Goal: Task Accomplishment & Management: Manage account settings

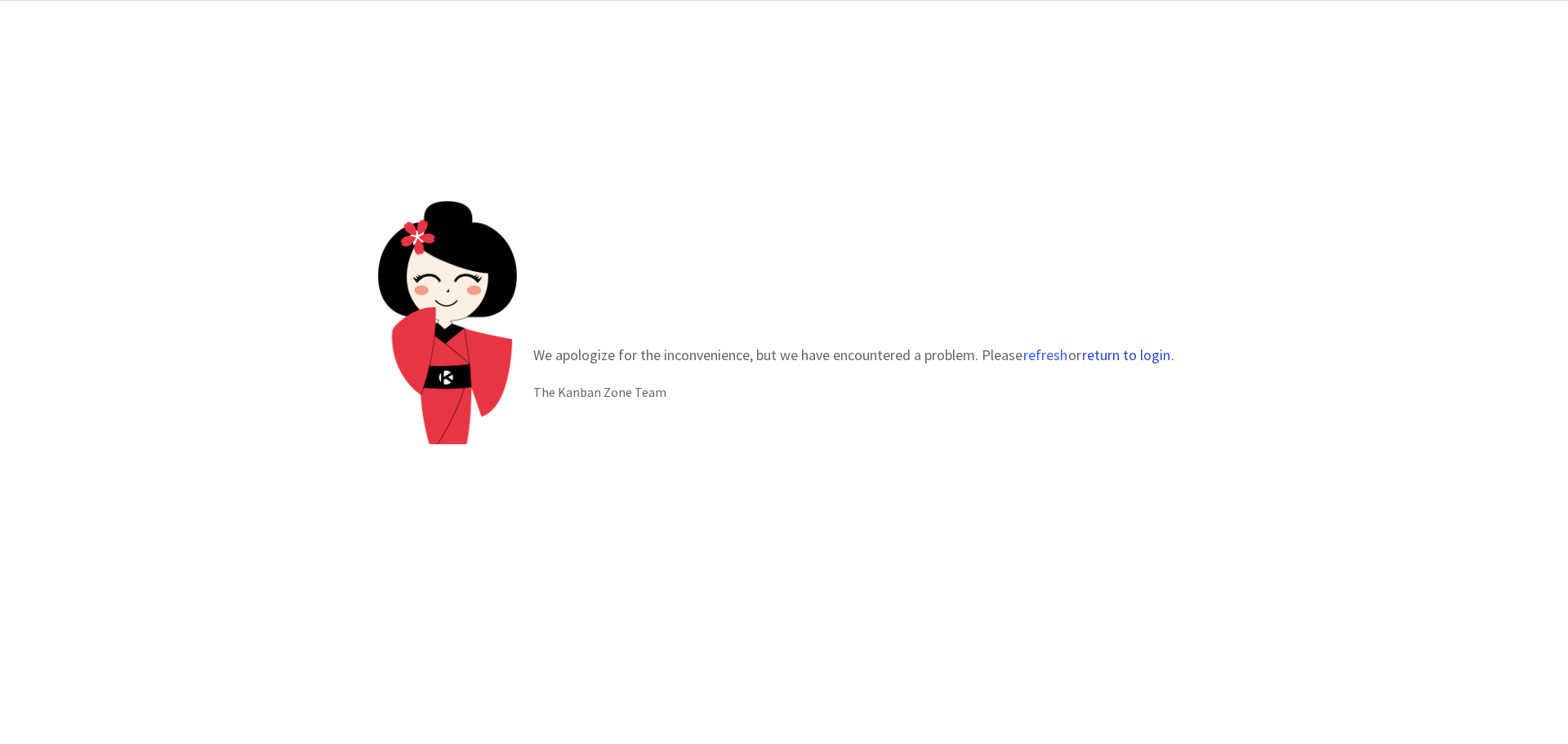
click at [1140, 358] on button "return to login" at bounding box center [1125, 355] width 89 height 16
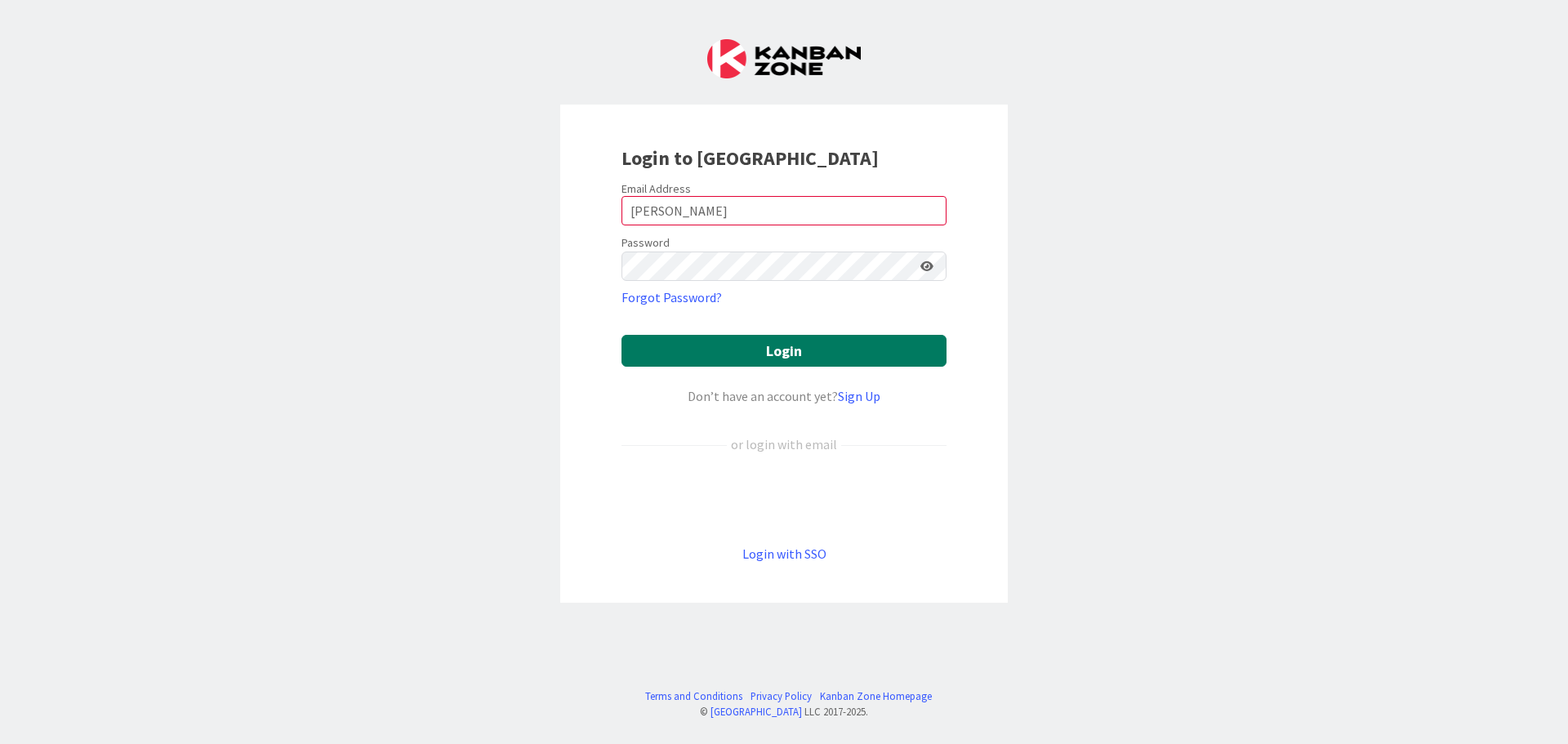
click at [701, 346] on button "Login" at bounding box center [783, 350] width 325 height 32
drag, startPoint x: 700, startPoint y: 210, endPoint x: 528, endPoint y: 202, distance: 172.2
click at [528, 202] on div "Login to [GEOGRAPHIC_DATA] Email Address [PERSON_NAME] Password Forgot Password…" at bounding box center [784, 372] width 1568 height 744
type input "[EMAIL_ADDRESS][DOMAIN_NAME]"
click at [775, 355] on button "Login" at bounding box center [783, 350] width 325 height 32
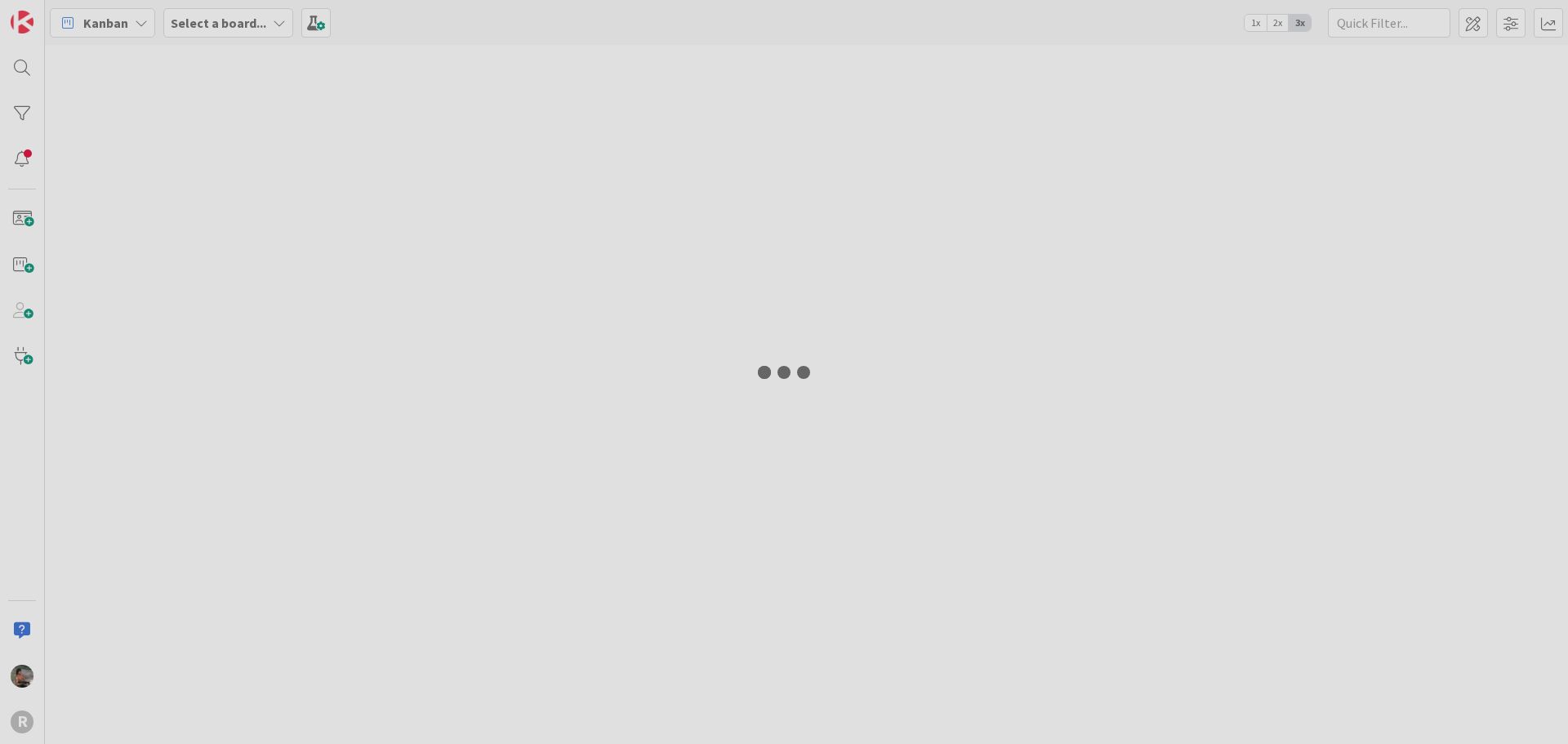
type input "lariza"
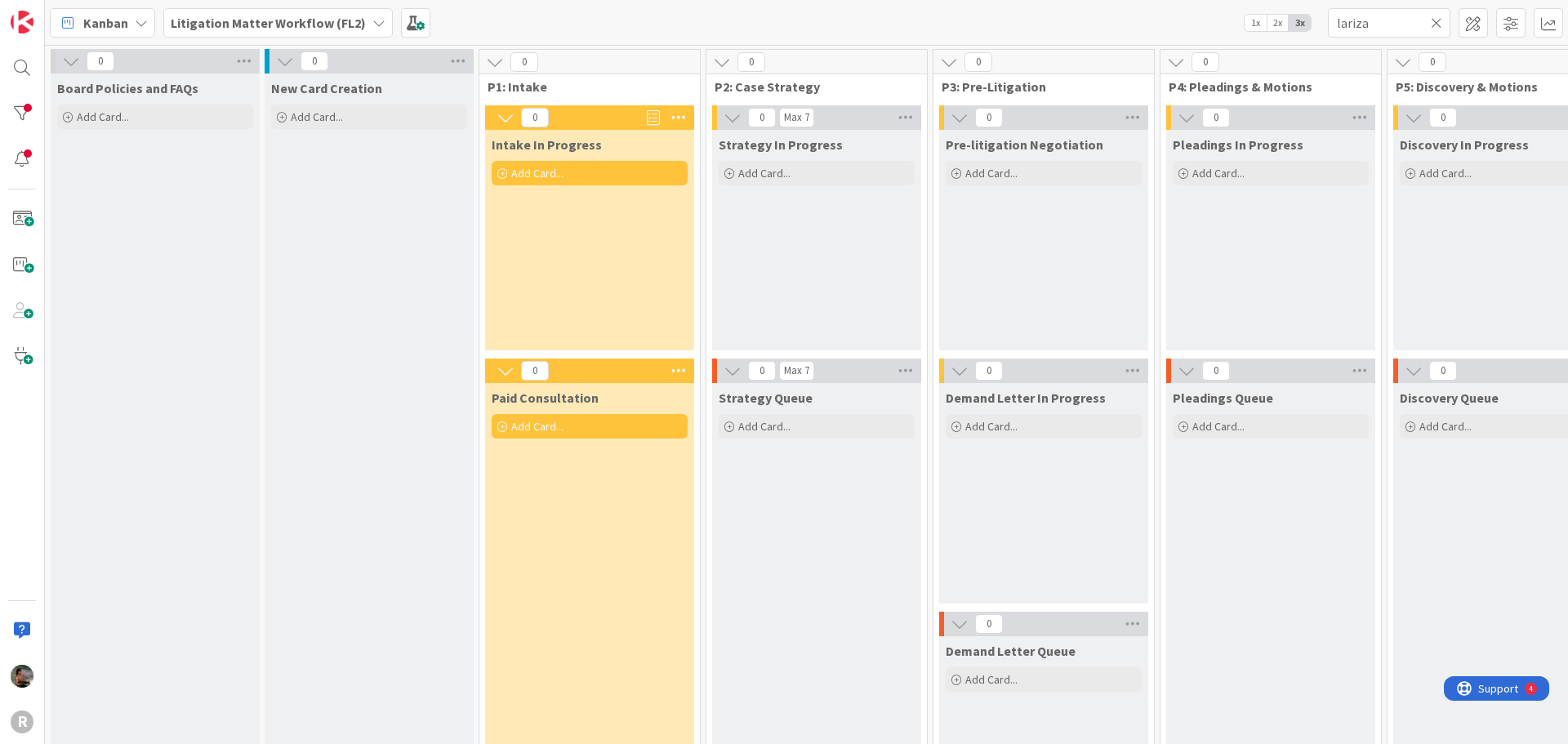
click at [251, 18] on b "Litigation Matter Workflow (FL2)" at bounding box center [268, 22] width 195 height 16
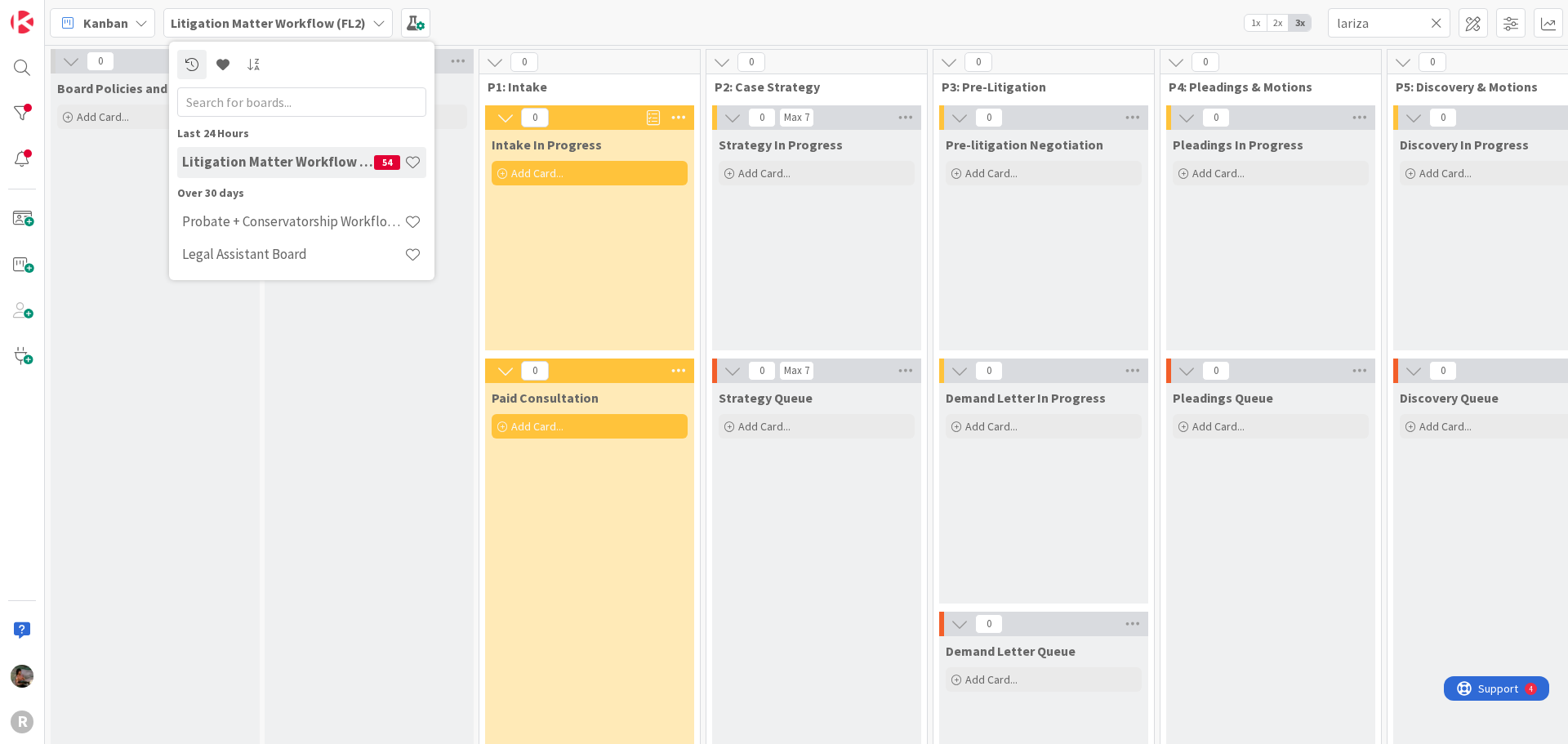
click at [124, 22] on span "Kanban" at bounding box center [106, 22] width 45 height 20
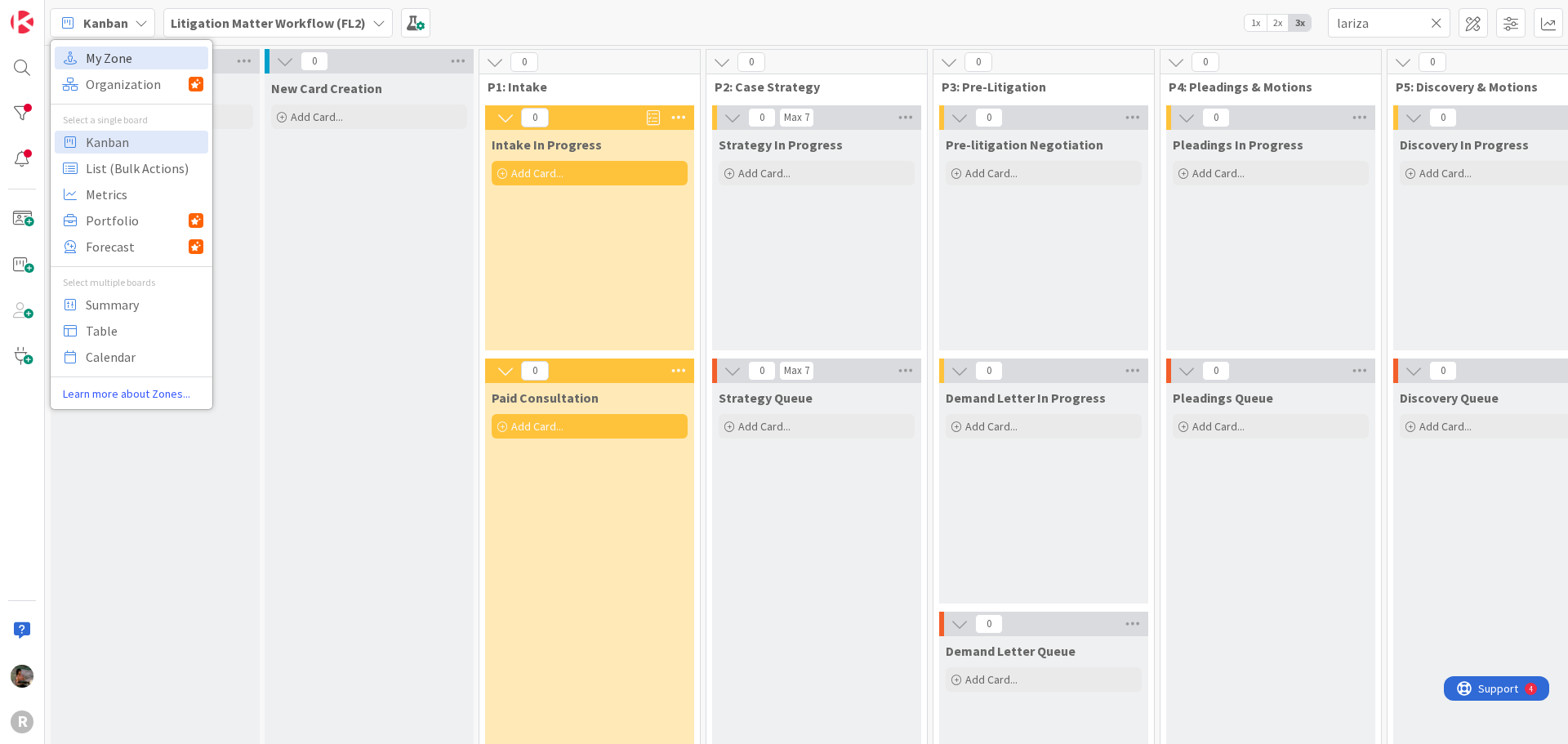
click at [126, 51] on span "My Zone" at bounding box center [145, 58] width 118 height 25
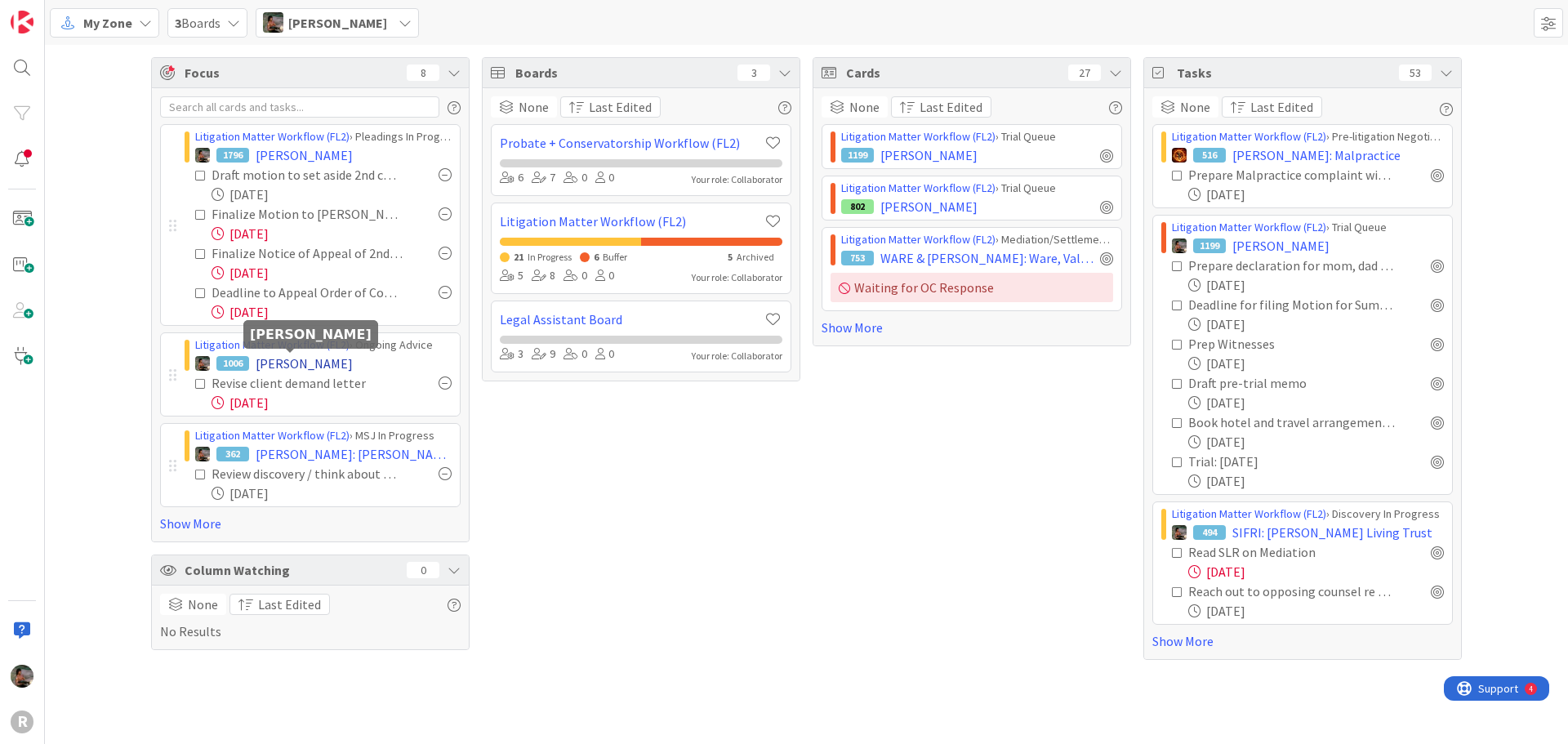
click at [285, 366] on span "[PERSON_NAME]" at bounding box center [304, 363] width 97 height 20
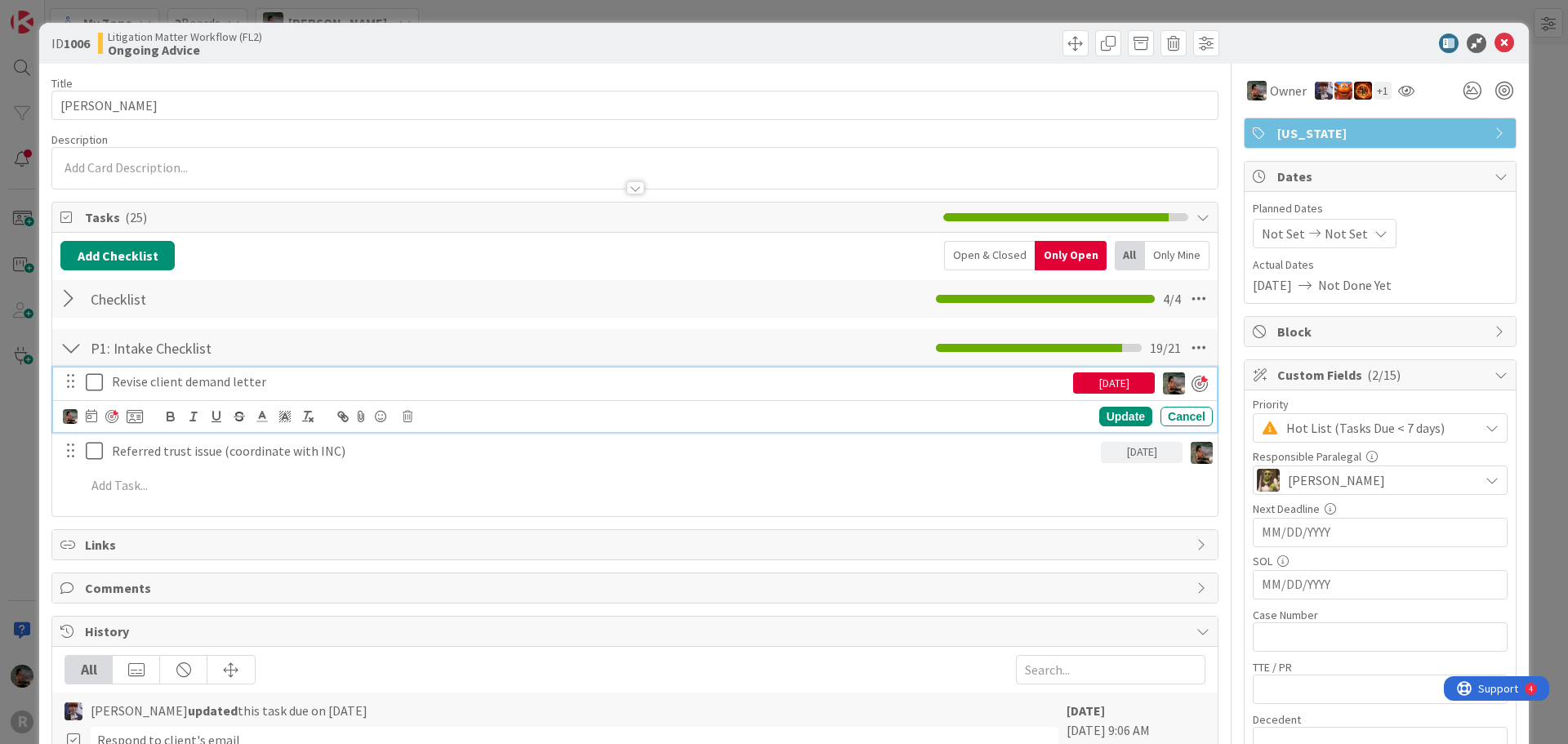
click at [93, 383] on icon at bounding box center [98, 382] width 25 height 20
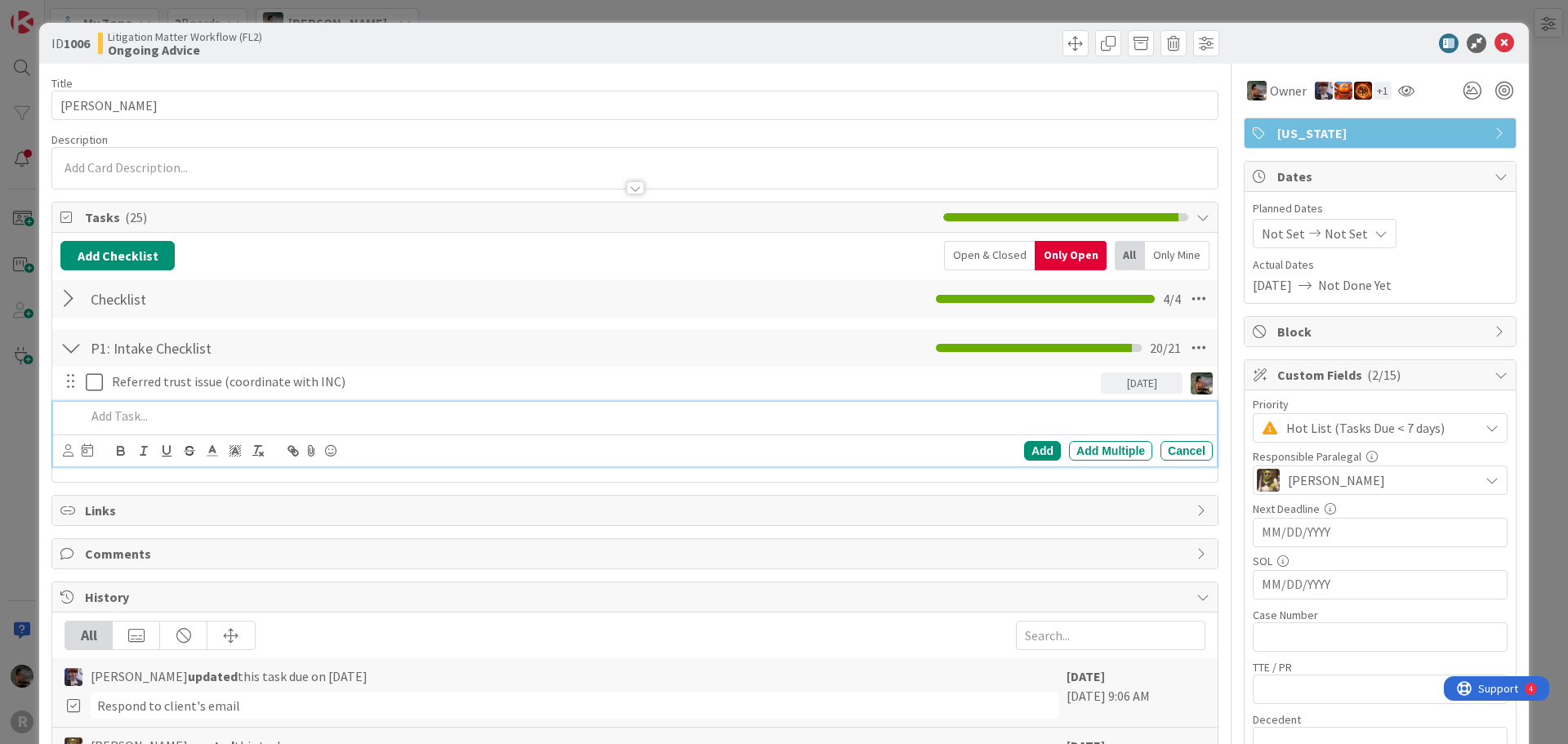
click at [193, 424] on p at bounding box center [646, 416] width 1120 height 19
click at [1026, 447] on div "Add" at bounding box center [1041, 450] width 37 height 20
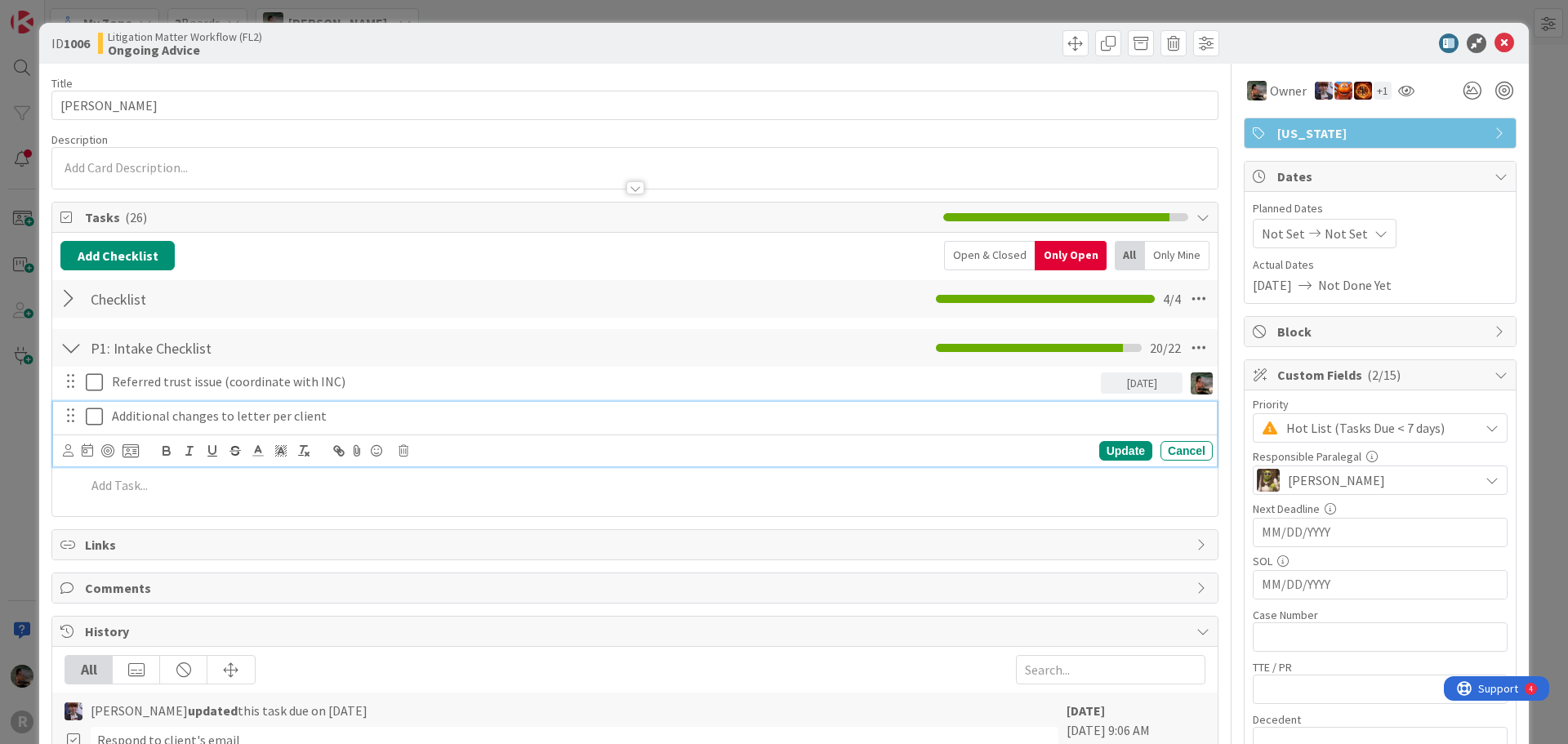
click at [383, 416] on p "Additional changes to letter per client" at bounding box center [659, 416] width 1094 height 19
click at [82, 446] on icon at bounding box center [87, 449] width 11 height 13
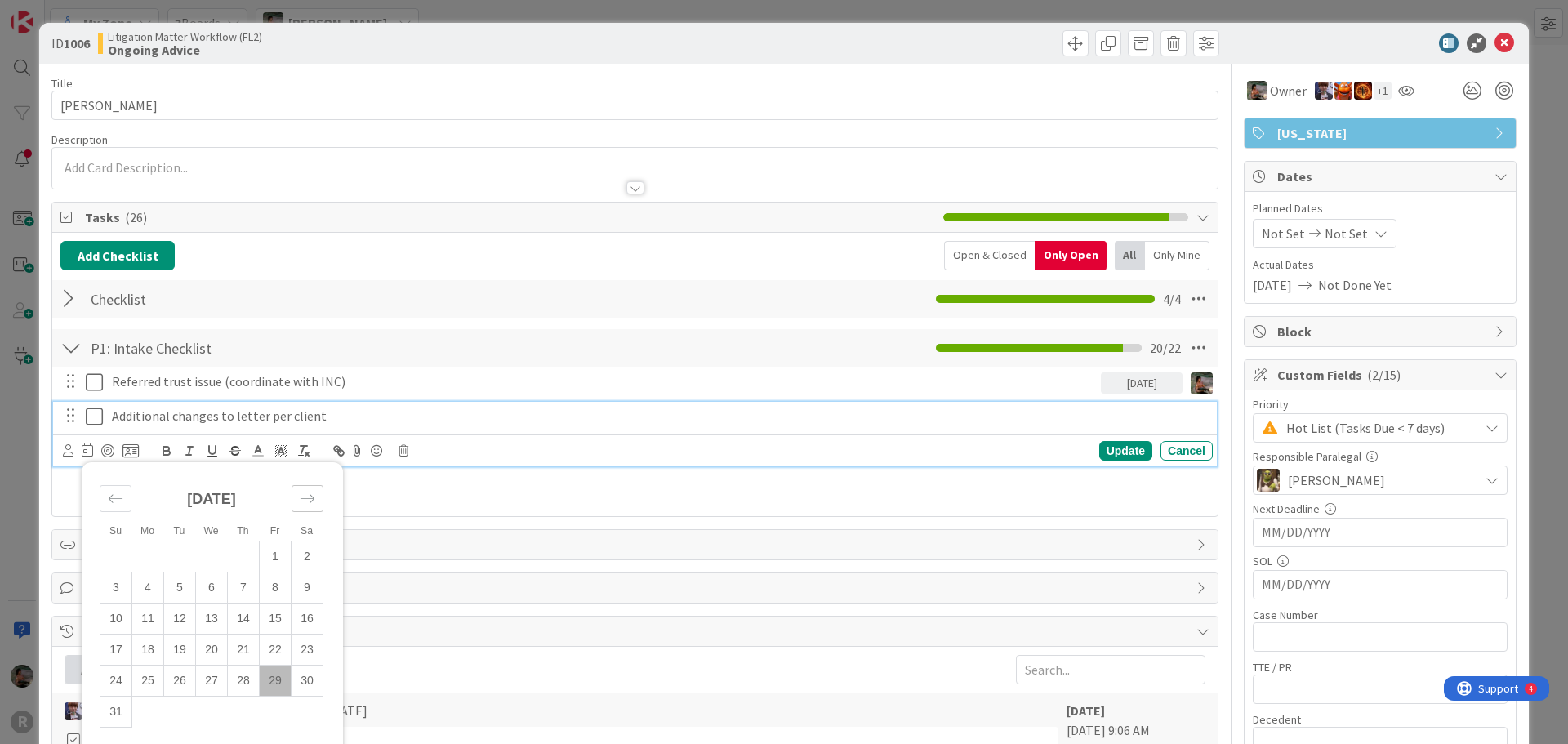
drag, startPoint x: 323, startPoint y: 482, endPoint x: 315, endPoint y: 494, distance: 14.4
click at [324, 482] on div "[DATE] 1 2 3 4 5 6 7 8 9 10 11 12 13 14 15 16 17 18 19 20 21 22 23 24 25 26 27 …" at bounding box center [210, 599] width 245 height 257
click at [308, 499] on icon "Move forward to switch to the next month." at bounding box center [308, 499] width 15 height 15
click at [280, 559] on td "5" at bounding box center [275, 556] width 32 height 31
type input "[DATE]"
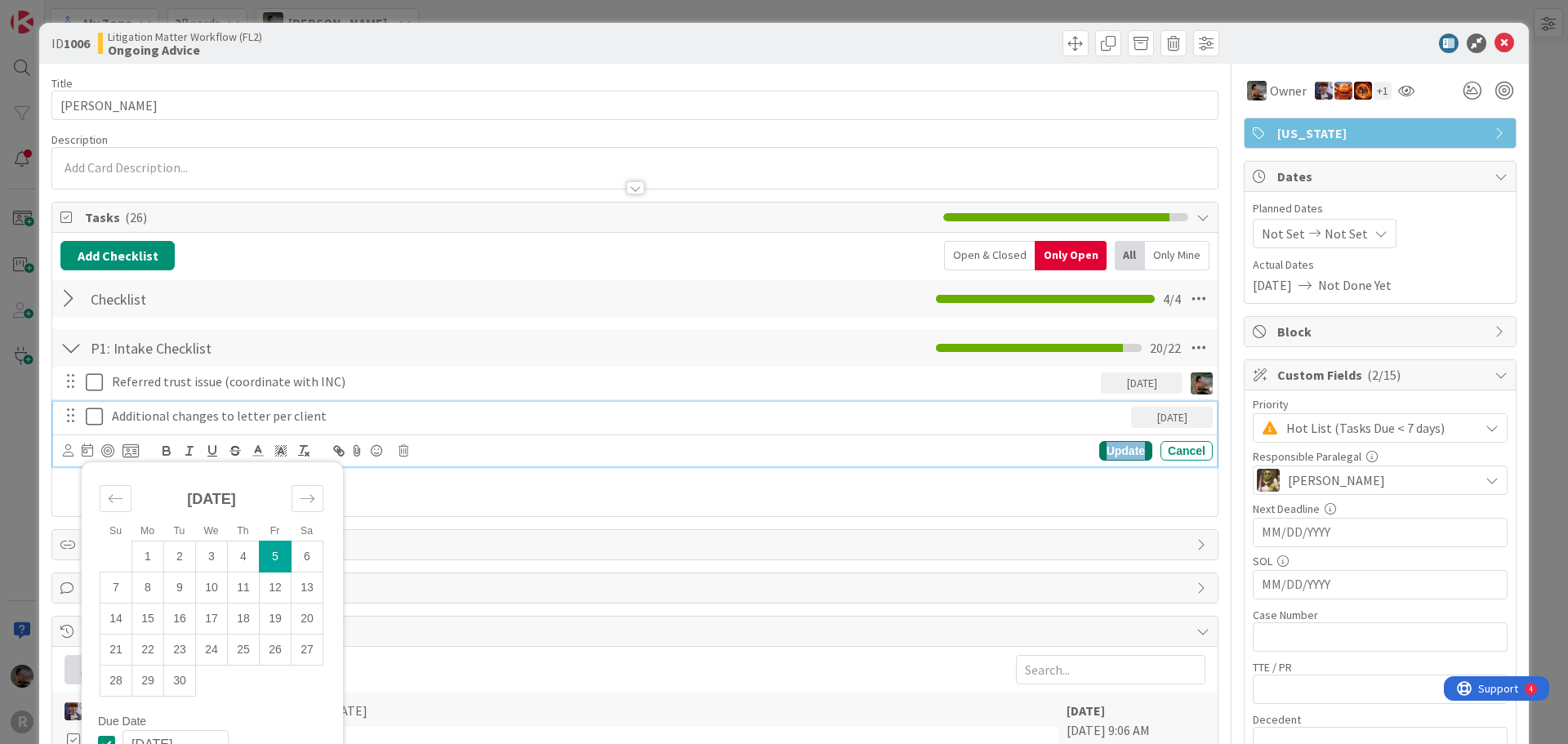
click at [1115, 443] on div "Update" at bounding box center [1126, 450] width 53 height 20
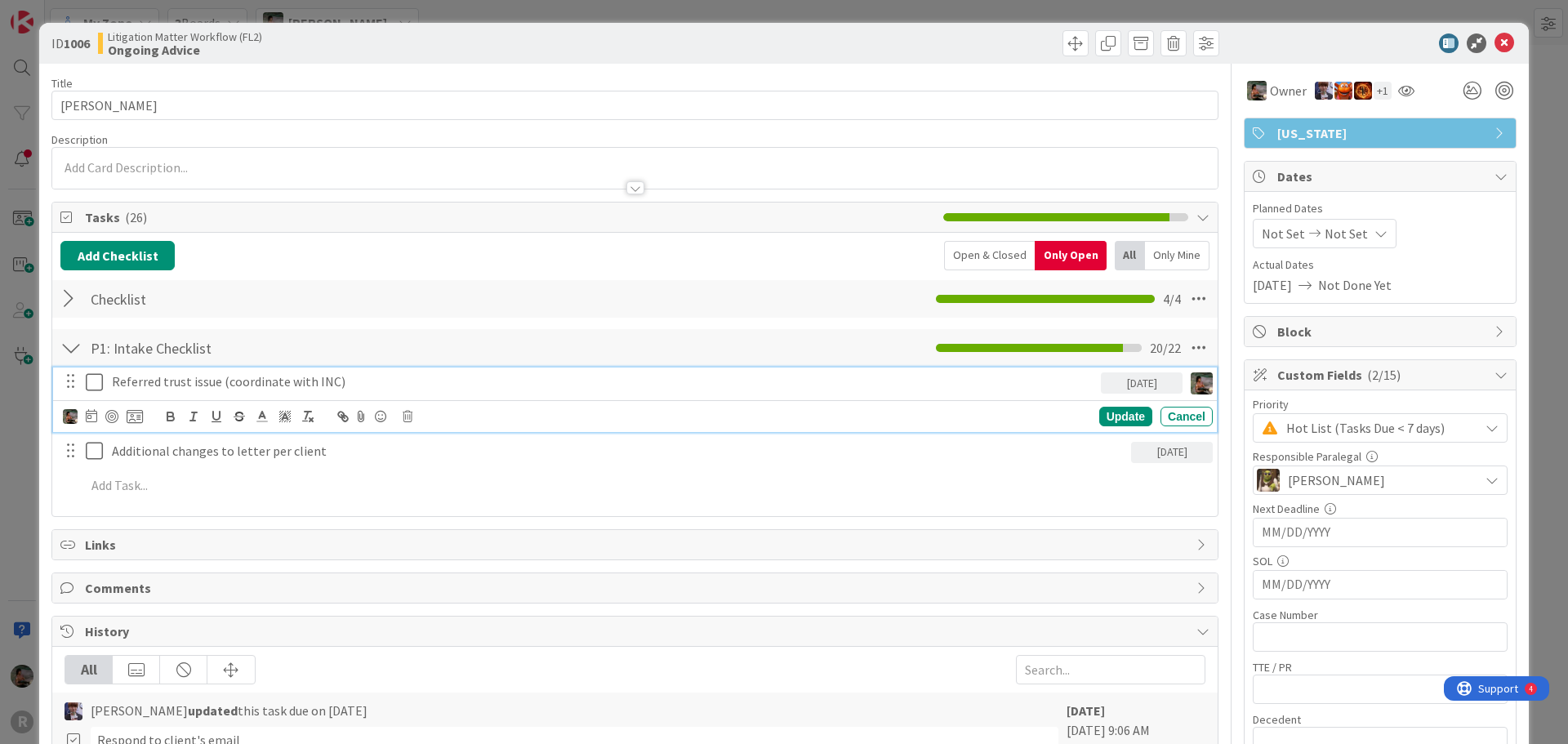
click at [1069, 382] on p "Referred trust issue (coordinate with INC)" at bounding box center [602, 382] width 983 height 19
click at [91, 420] on icon at bounding box center [91, 415] width 11 height 13
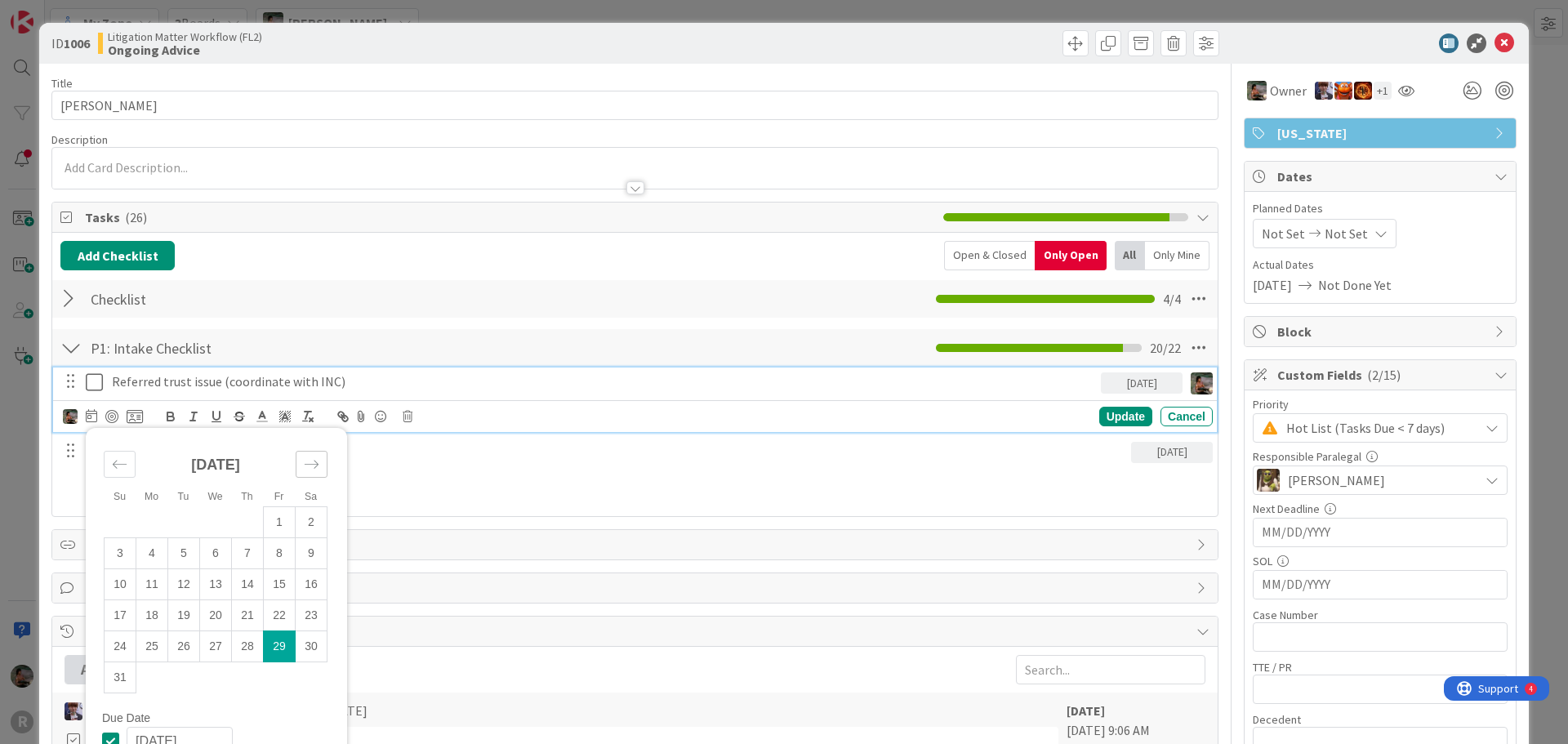
click at [313, 469] on icon "Move forward to switch to the next month." at bounding box center [311, 464] width 15 height 15
click at [181, 658] on td "30" at bounding box center [183, 646] width 32 height 31
type input "[DATE]"
click at [1103, 418] on div "Update" at bounding box center [1126, 416] width 53 height 20
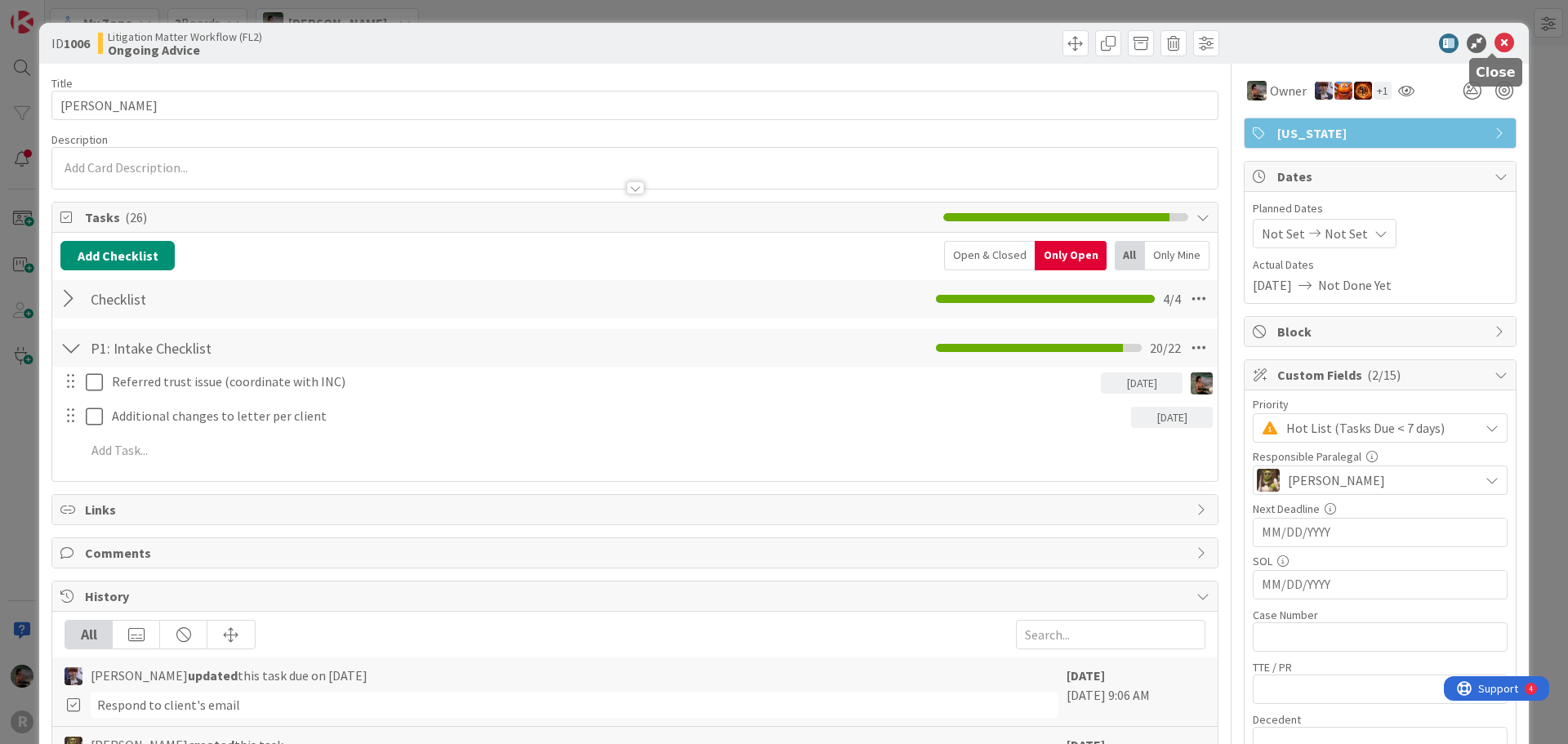
click at [1494, 43] on icon at bounding box center [1503, 43] width 20 height 20
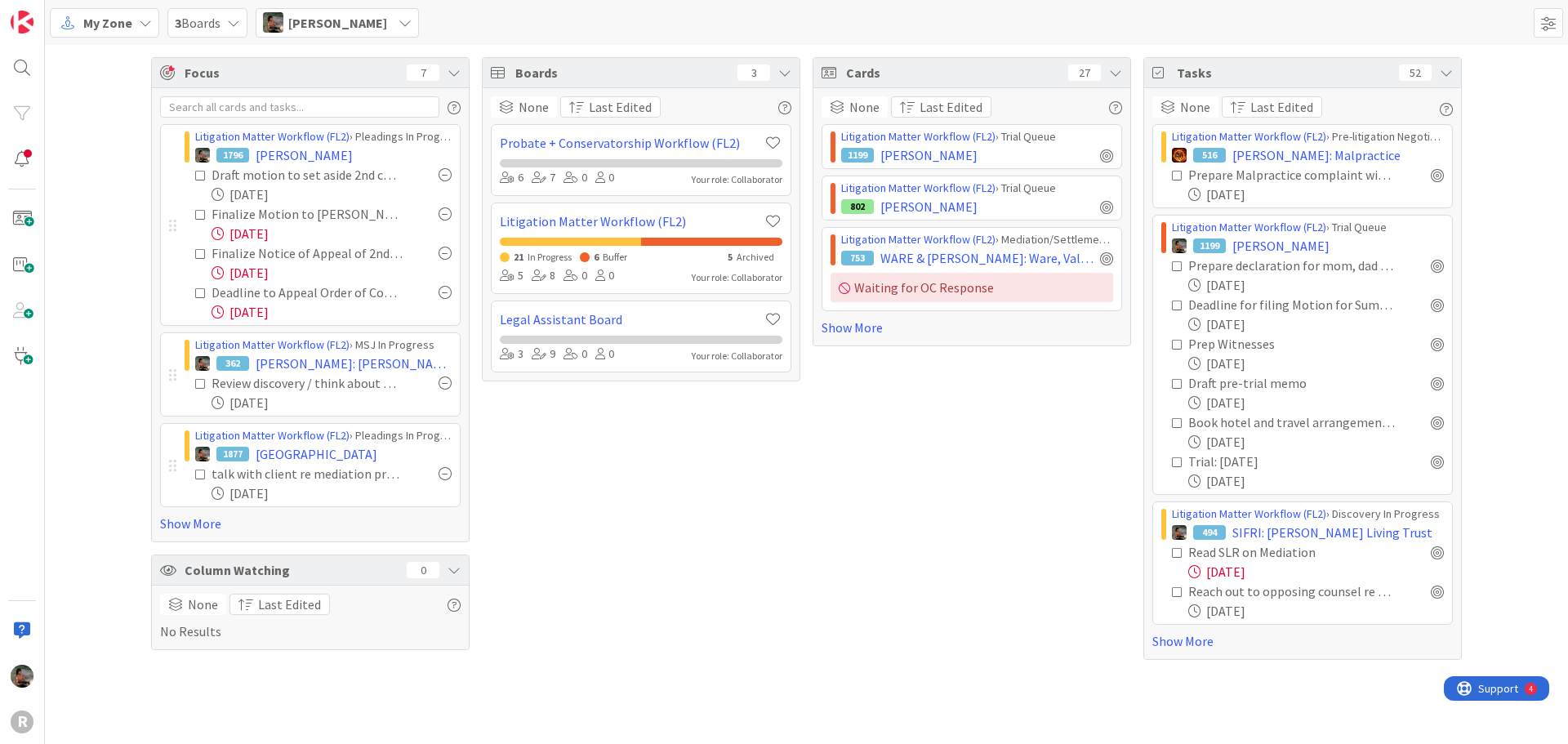
click at [201, 296] on icon at bounding box center [200, 292] width 11 height 11
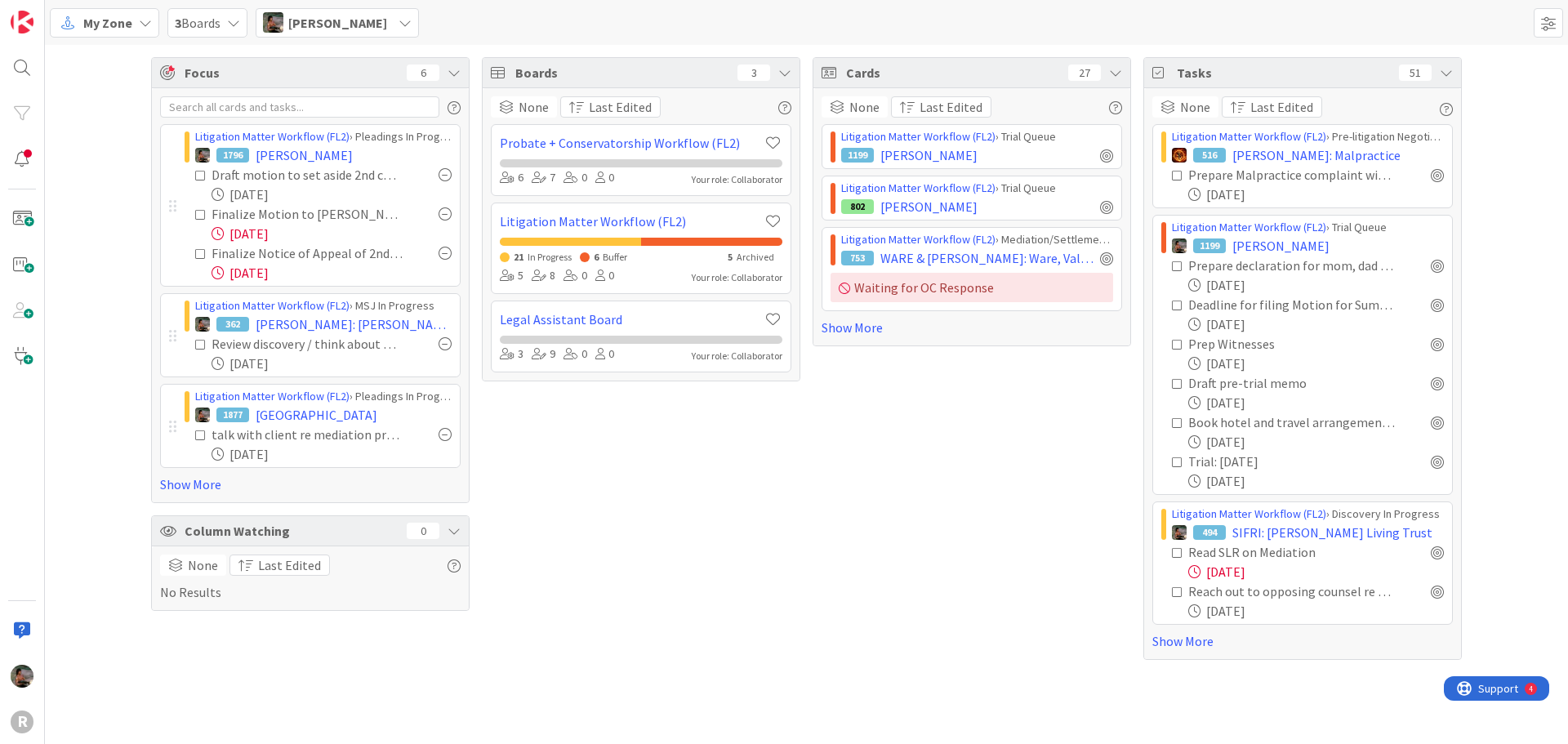
click at [204, 254] on icon at bounding box center [200, 253] width 11 height 11
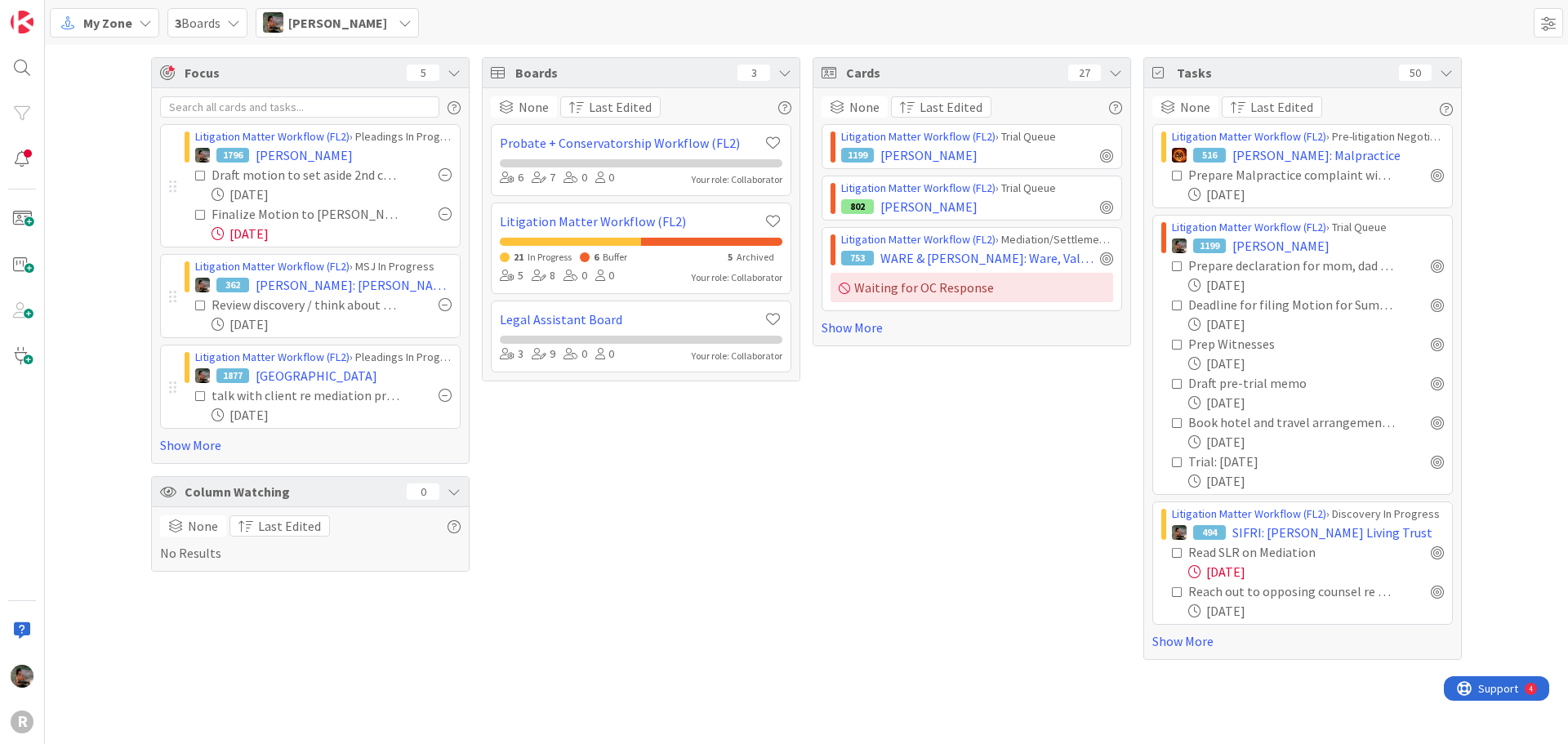
click at [205, 70] on span "Focus" at bounding box center [289, 72] width 209 height 20
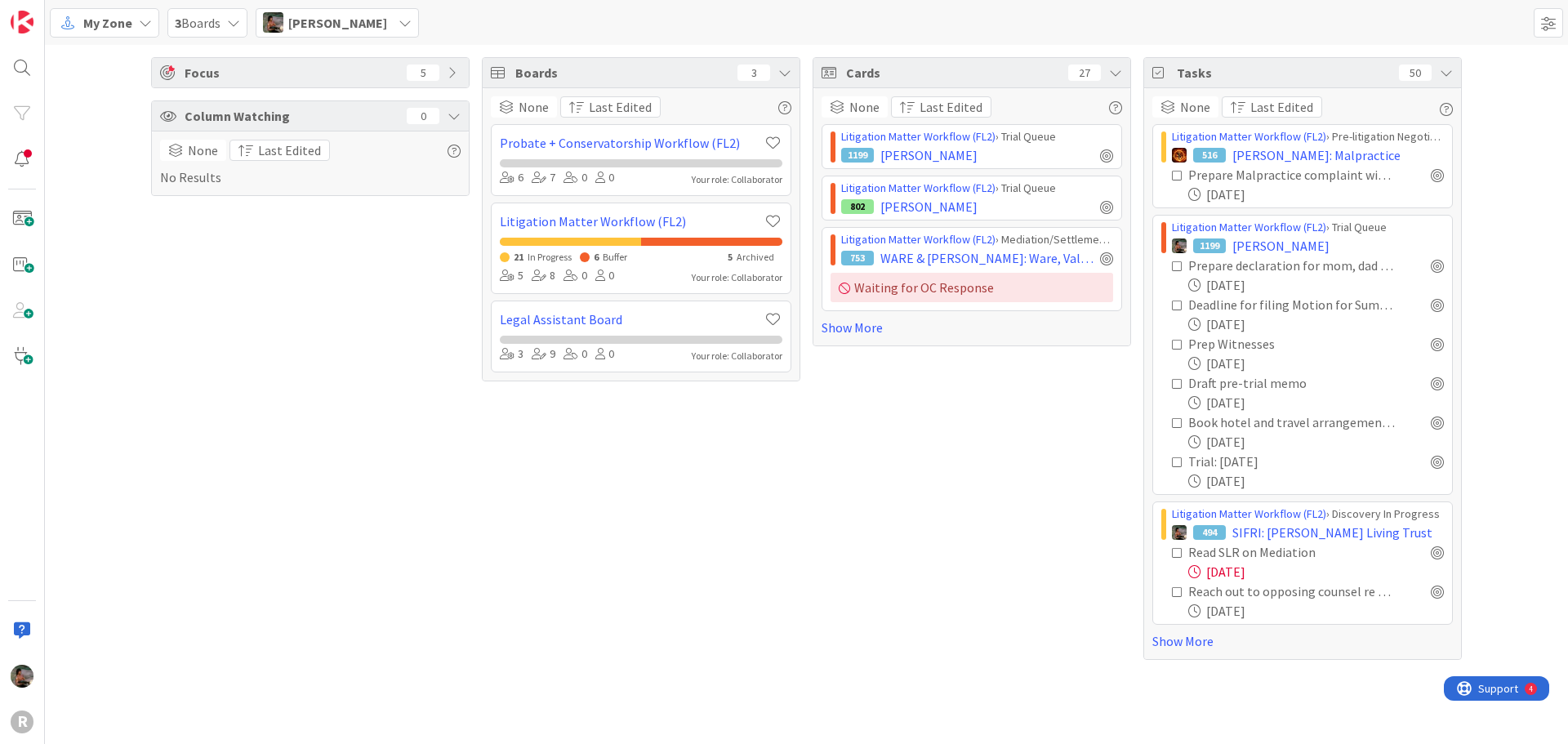
click at [204, 72] on span "Focus" at bounding box center [289, 72] width 209 height 20
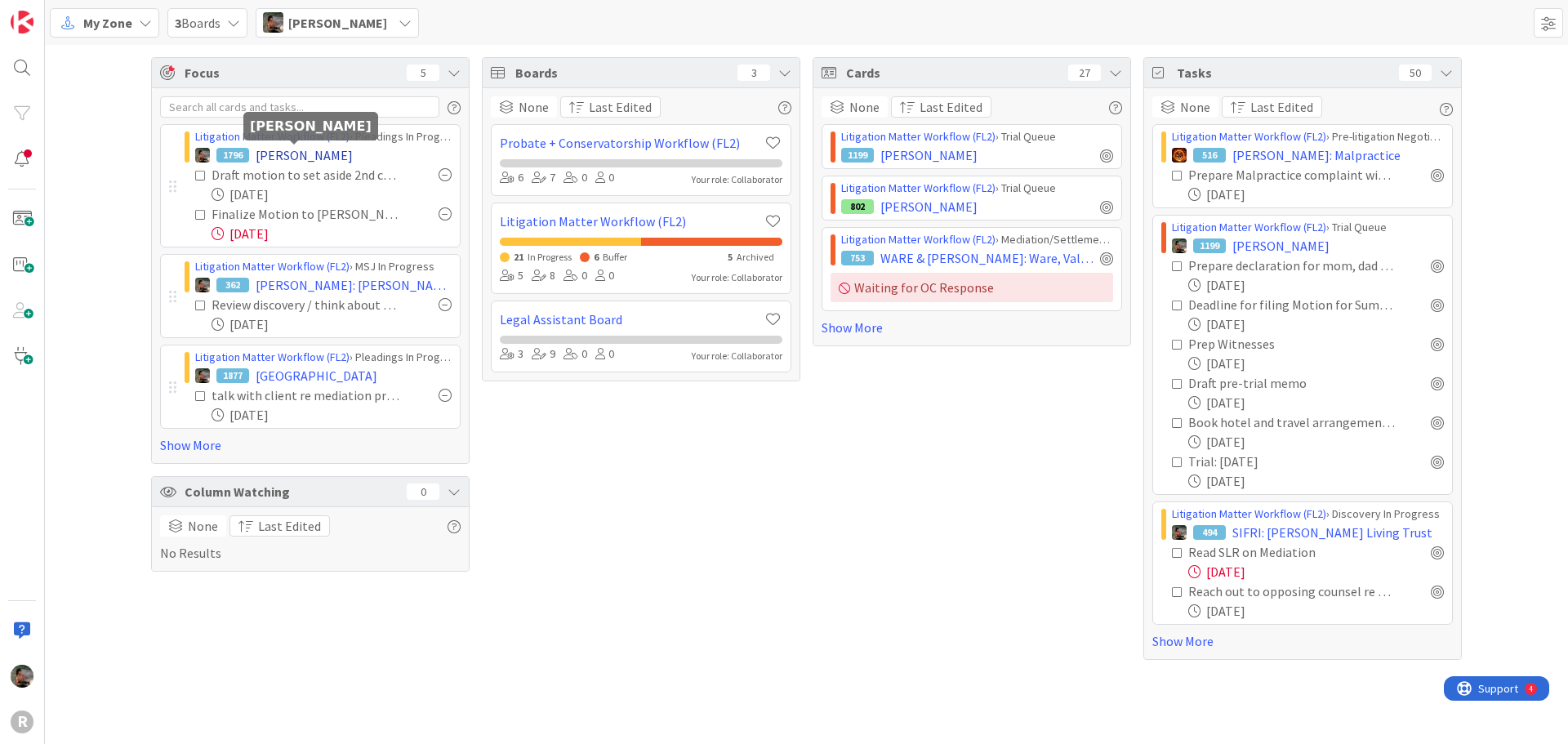
click at [280, 154] on span "[PERSON_NAME]" at bounding box center [304, 155] width 97 height 20
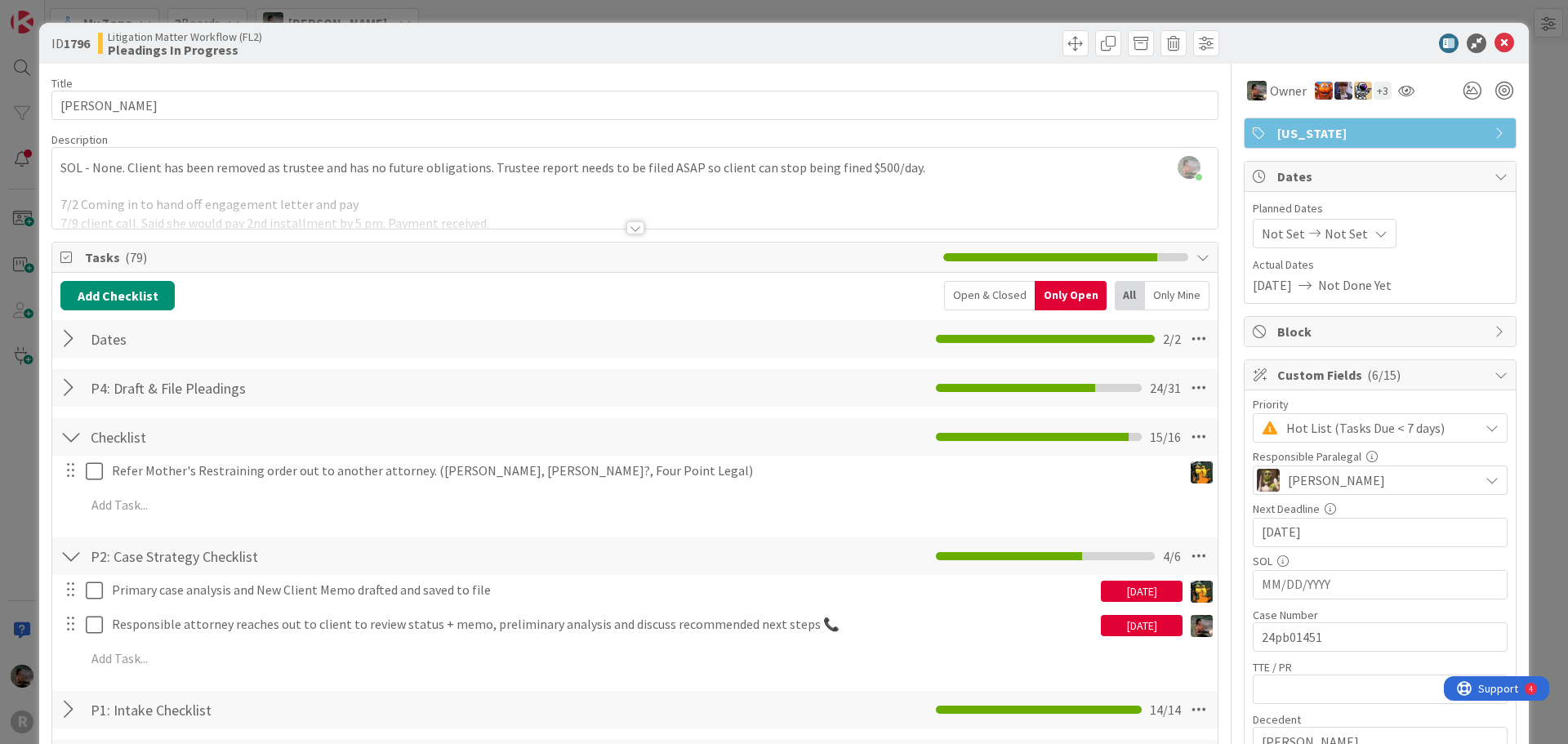
scroll to position [82, 0]
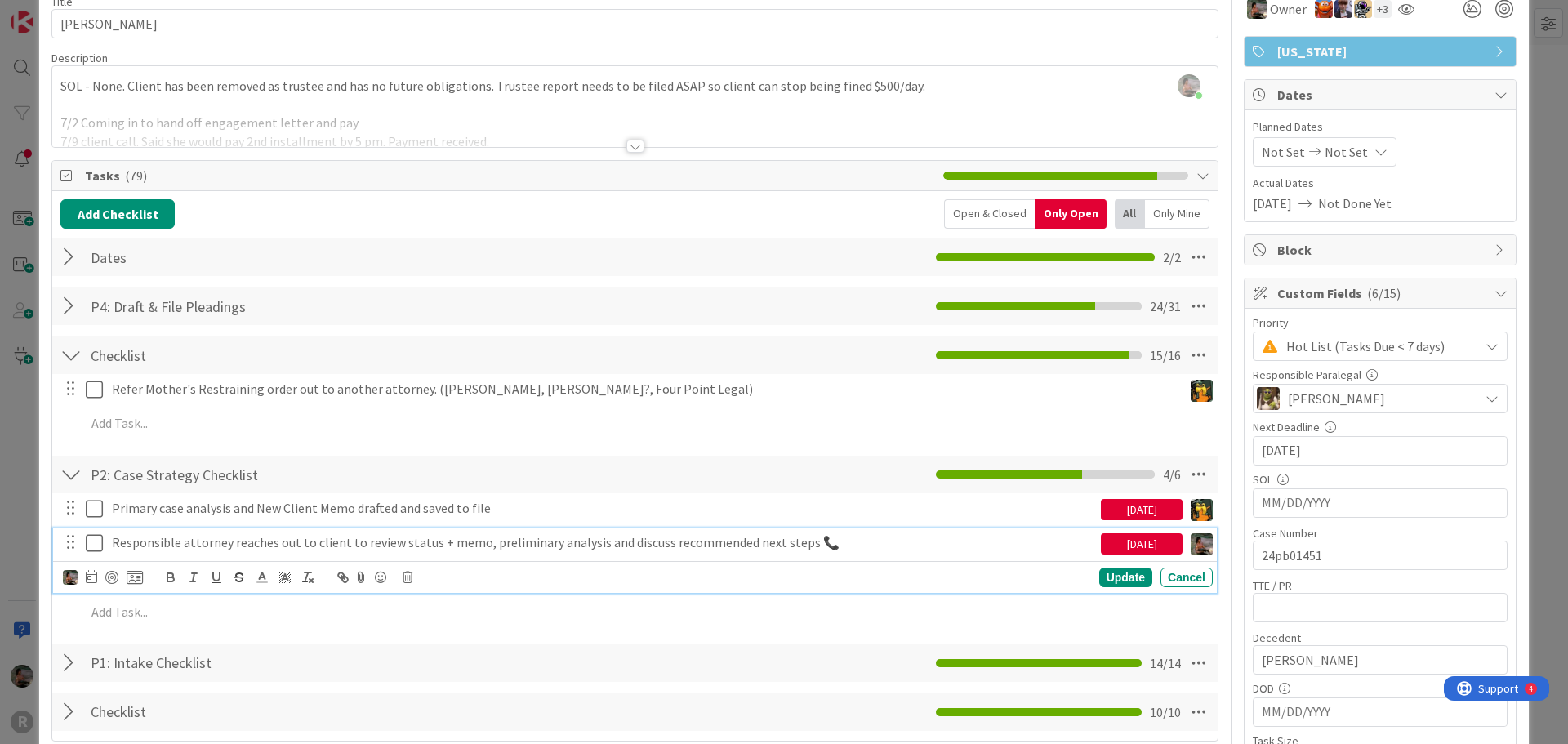
click at [96, 547] on icon at bounding box center [98, 543] width 25 height 20
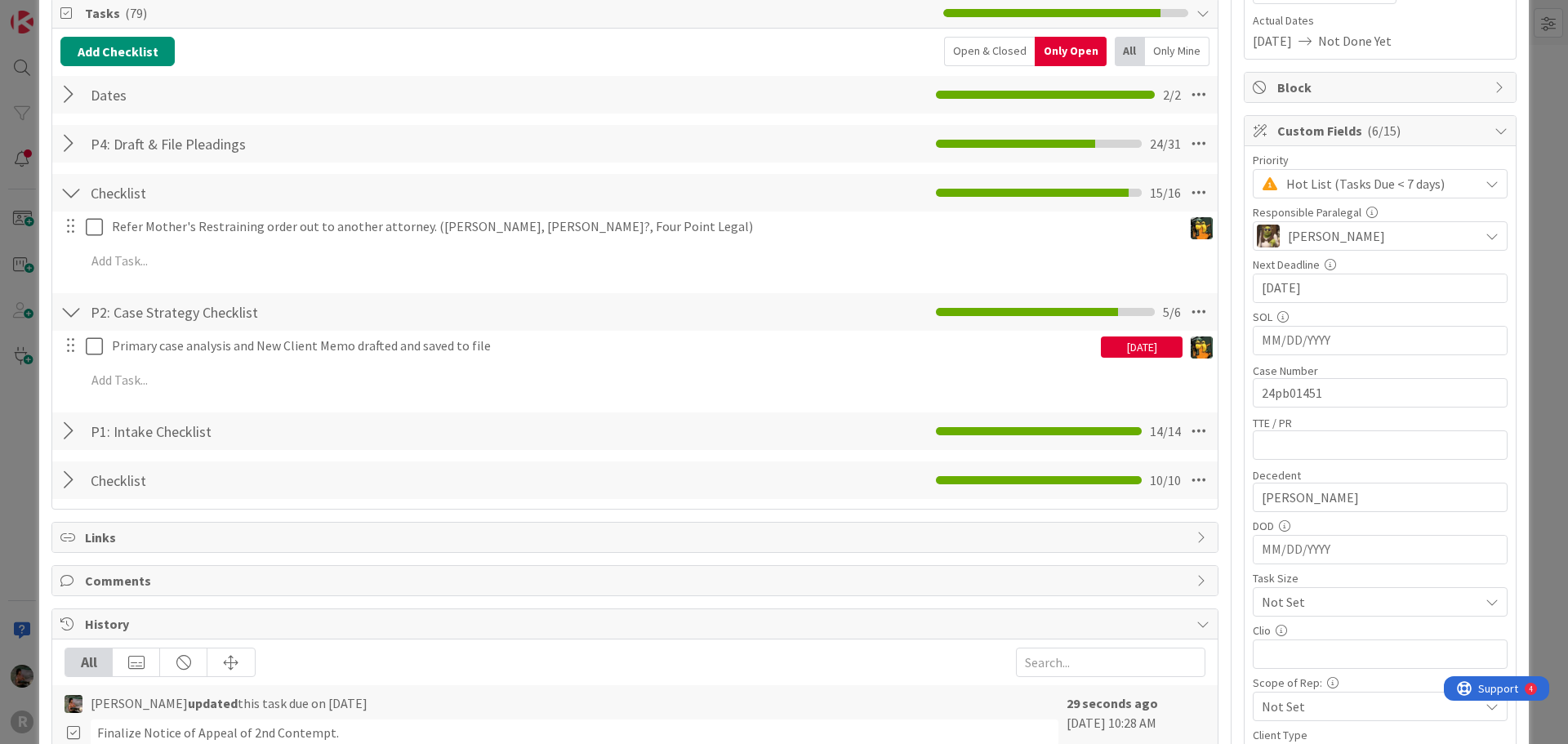
scroll to position [245, 0]
click at [70, 435] on div at bounding box center [71, 430] width 21 height 29
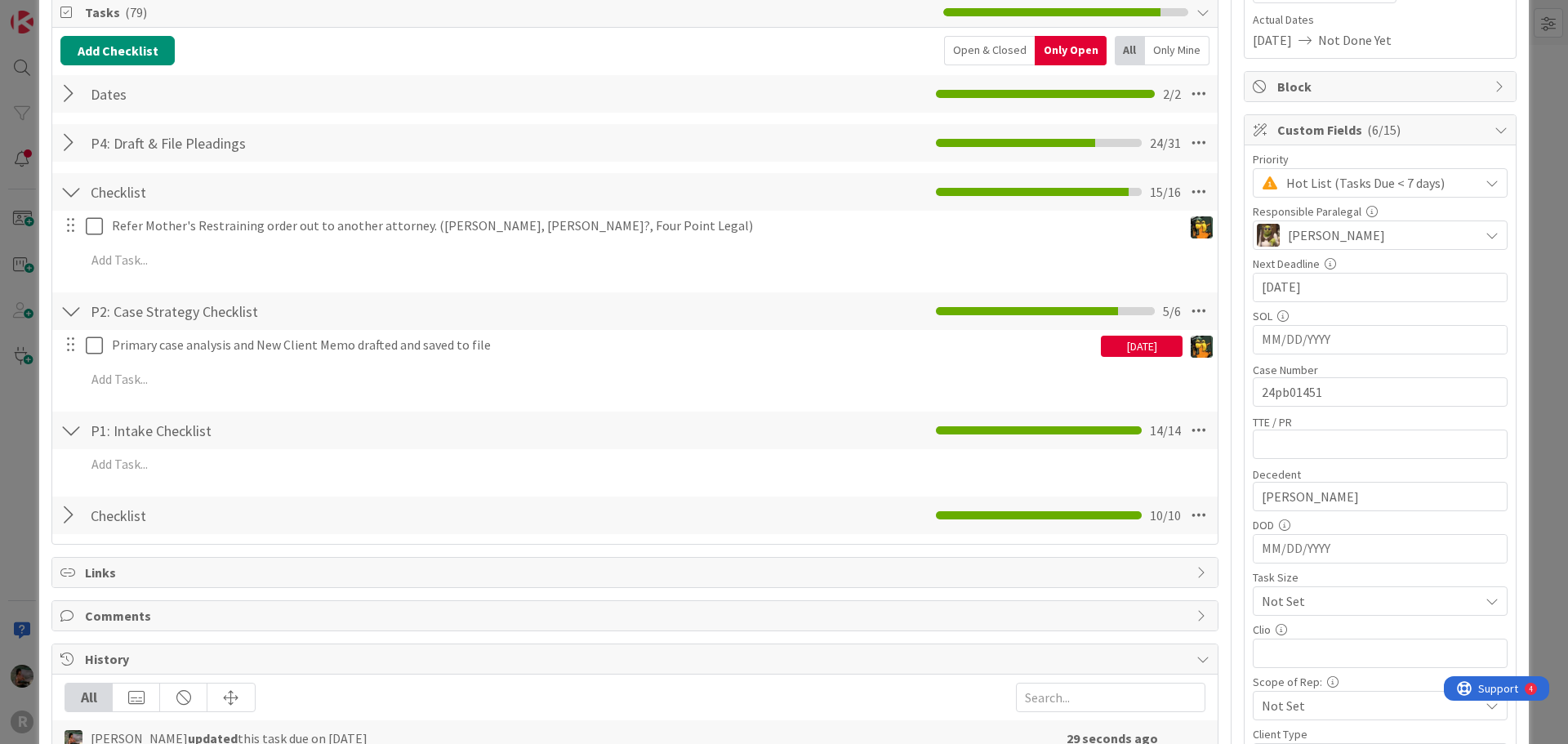
click at [70, 146] on div at bounding box center [71, 142] width 21 height 29
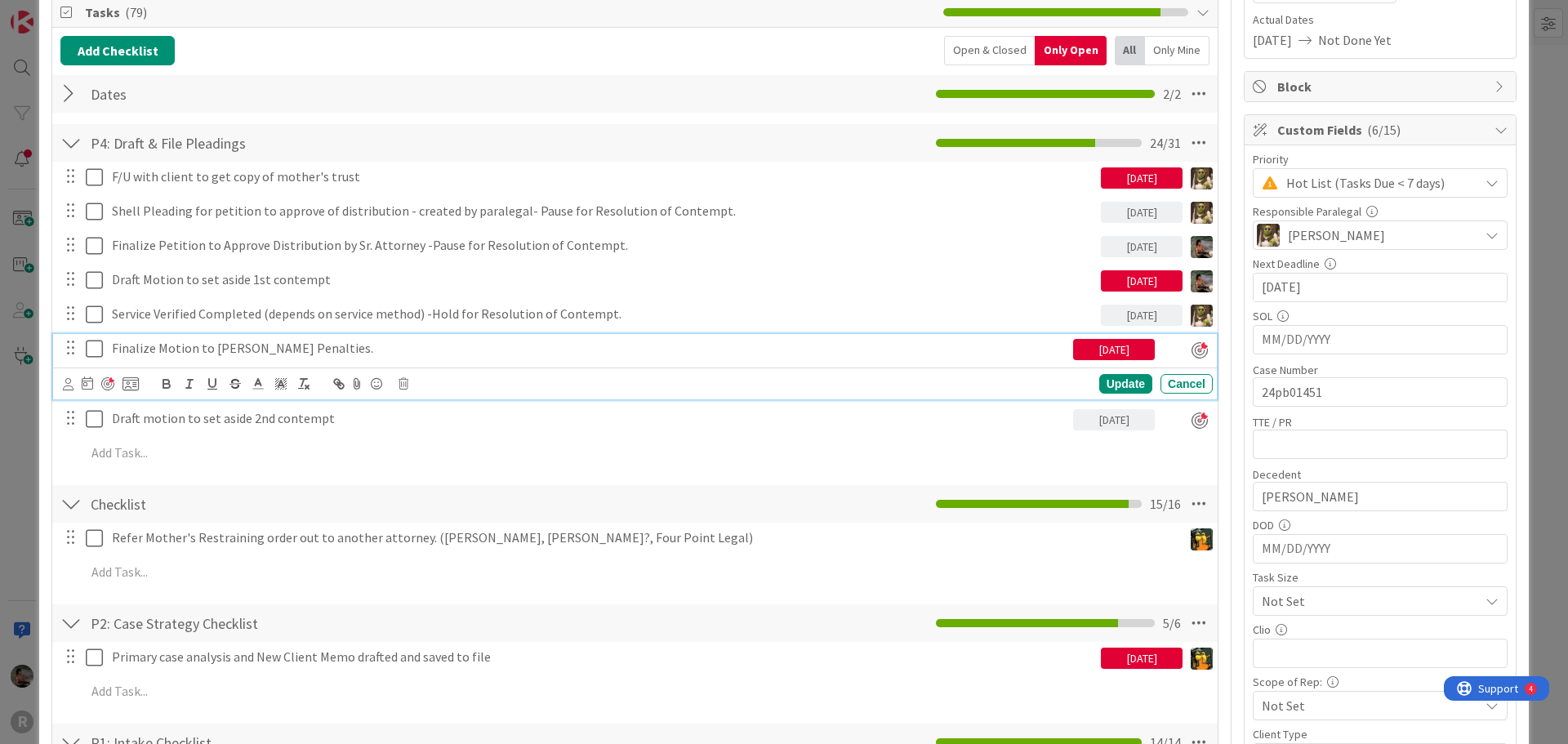
click at [268, 349] on p "Finalize Motion to [PERSON_NAME] Penalties." at bounding box center [589, 349] width 954 height 19
click at [66, 379] on icon at bounding box center [68, 384] width 10 height 12
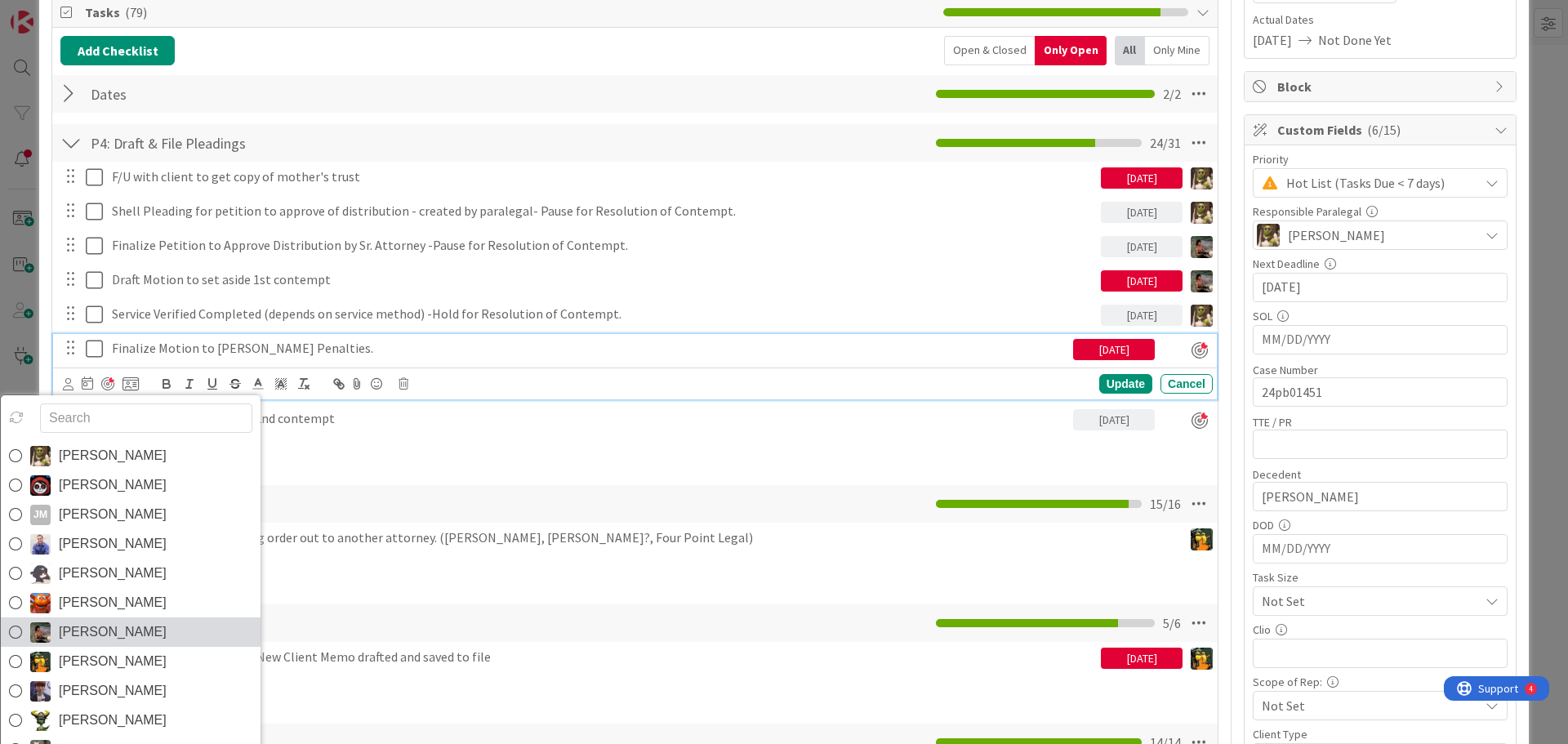
click at [107, 628] on span "[PERSON_NAME]" at bounding box center [112, 632] width 107 height 25
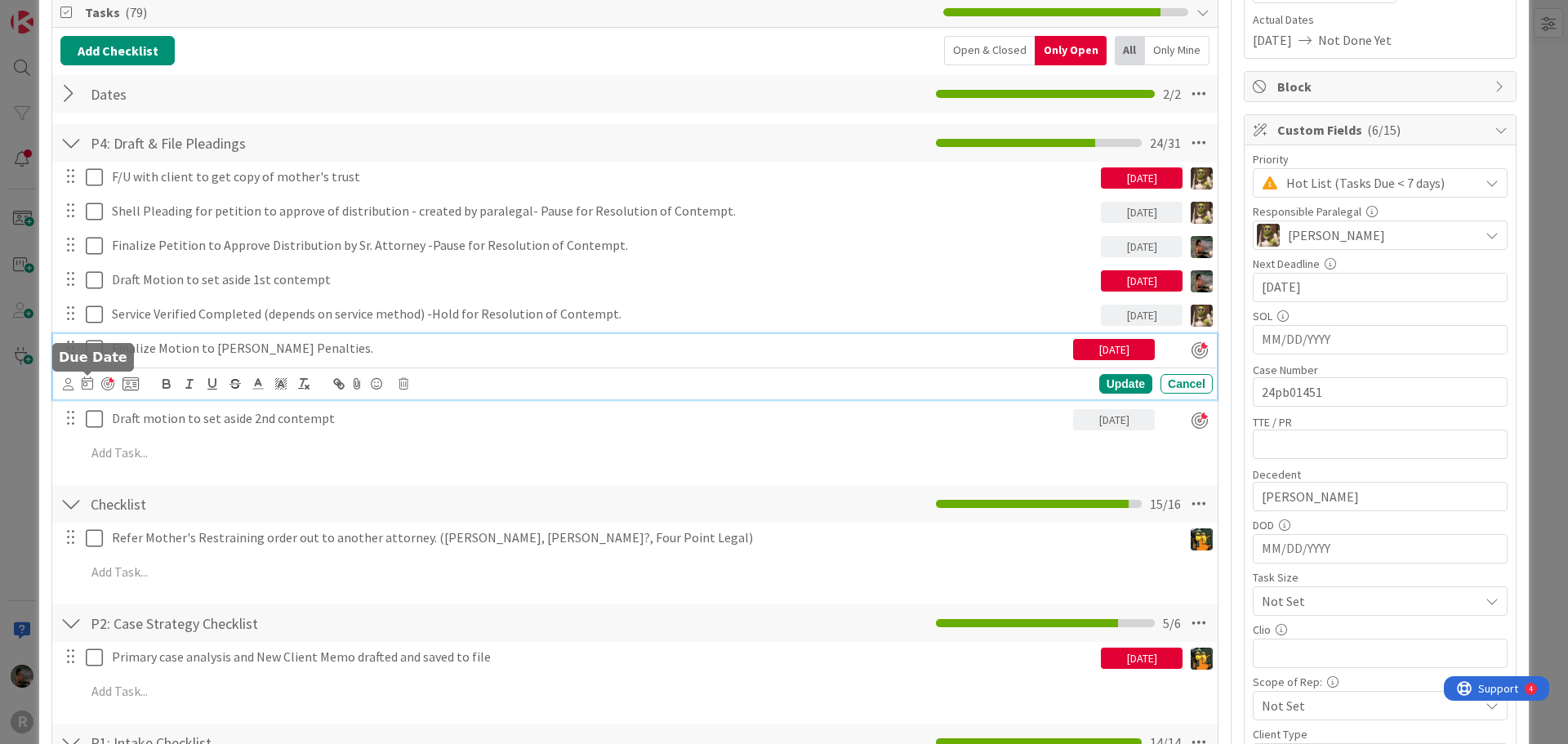
click at [86, 381] on icon at bounding box center [87, 383] width 11 height 13
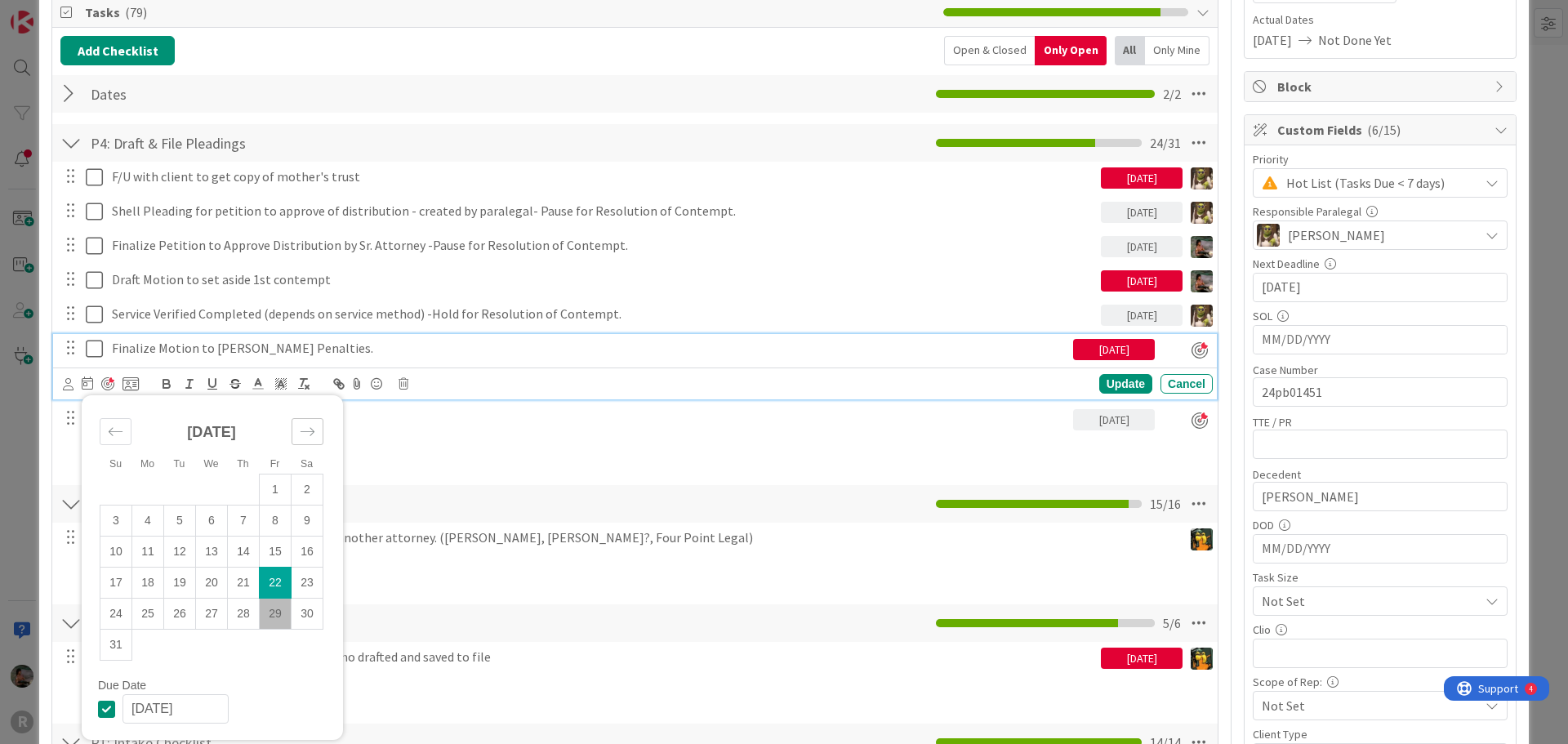
click at [302, 428] on icon "Move forward to switch to the next month." at bounding box center [308, 431] width 15 height 15
click at [181, 493] on td "2" at bounding box center [180, 490] width 32 height 31
type input "[DATE]"
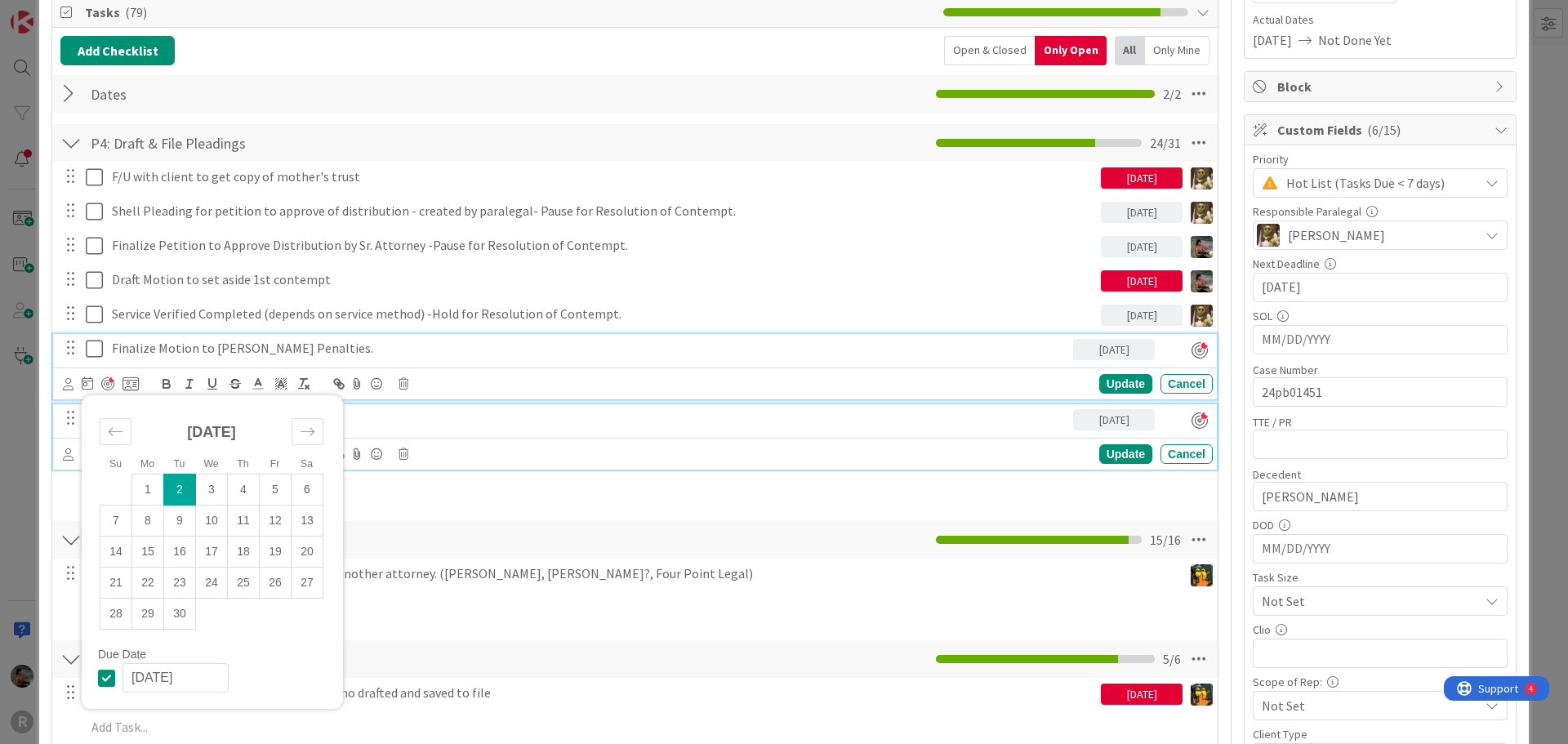
click at [862, 421] on p "Draft motion to set aside 2nd contempt" at bounding box center [589, 418] width 954 height 19
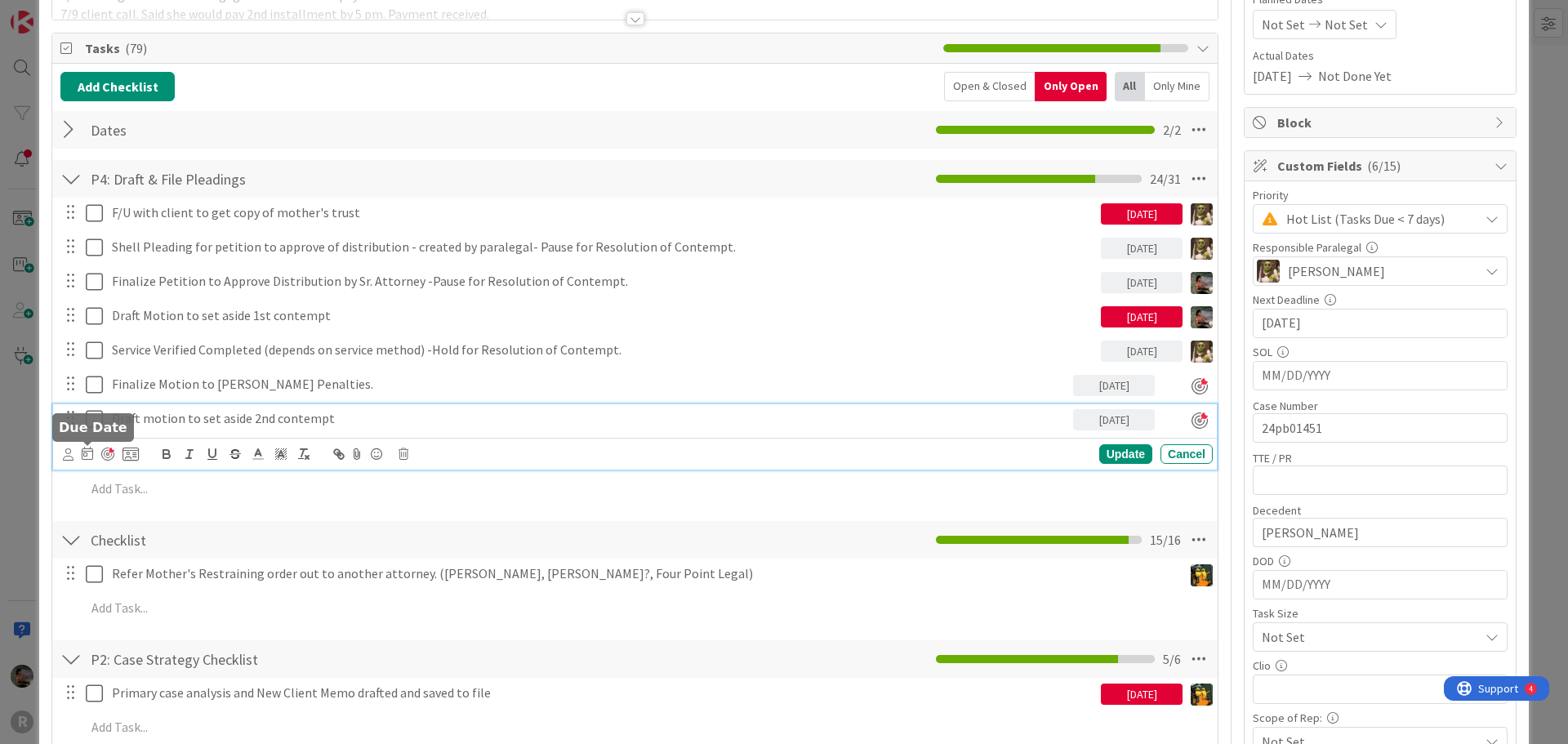
click at [85, 452] on icon at bounding box center [87, 453] width 11 height 13
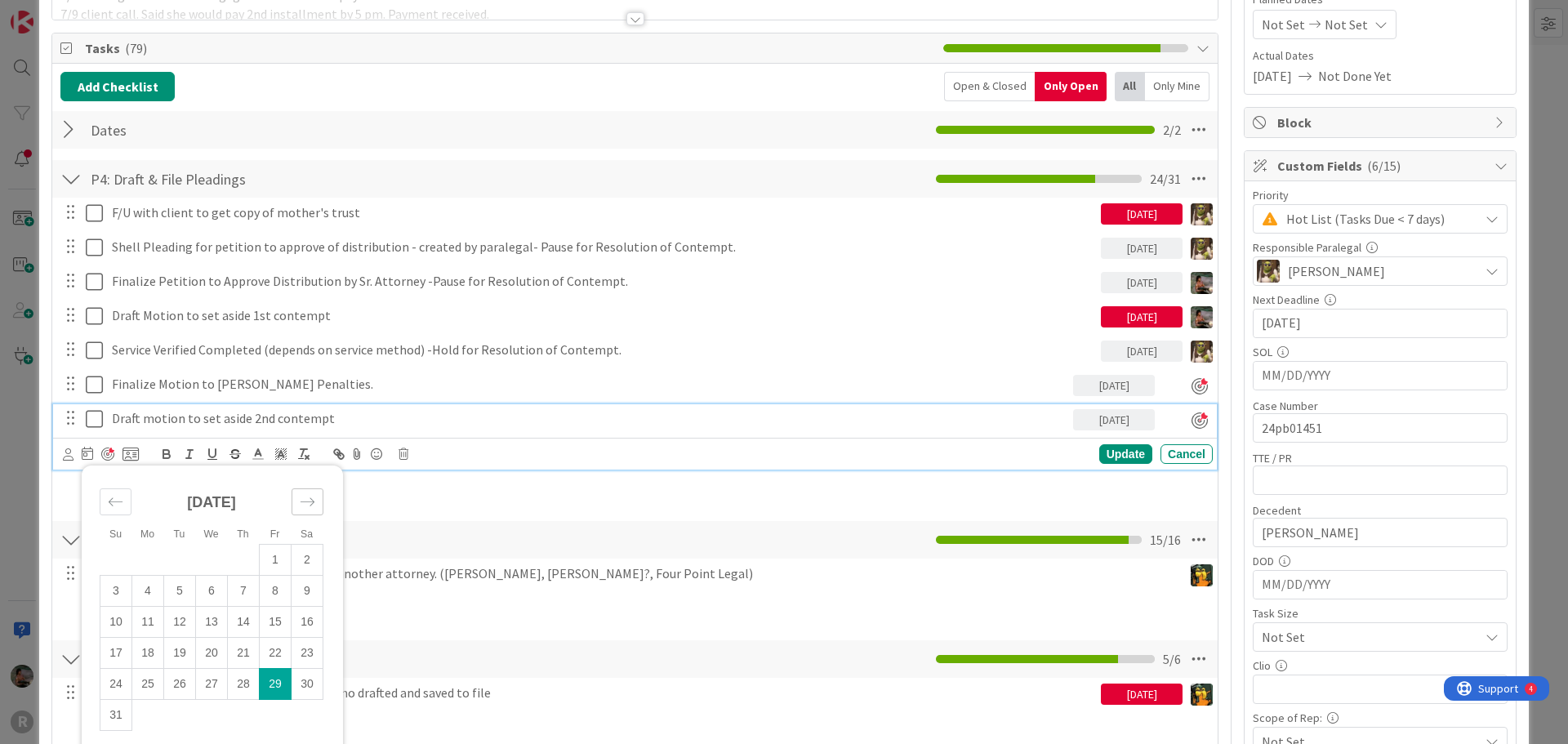
click at [302, 499] on icon "Move forward to switch to the next month." at bounding box center [308, 502] width 15 height 15
click at [177, 559] on td "2" at bounding box center [180, 560] width 32 height 31
type input "[DATE]"
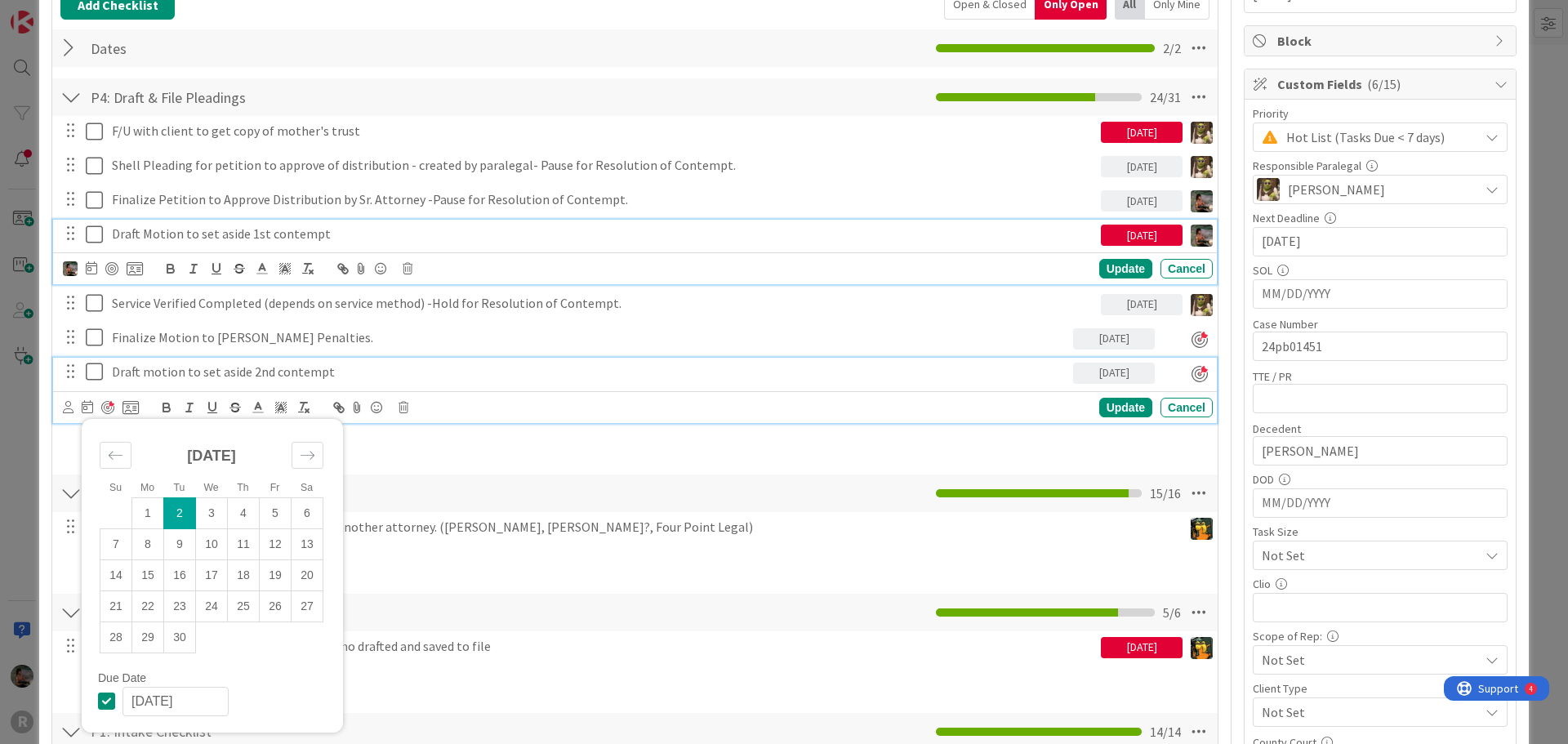
click at [793, 224] on div "Draft Motion to set aside 1st contempt [DATE] Update Cancel" at bounding box center [634, 252] width 1163 height 65
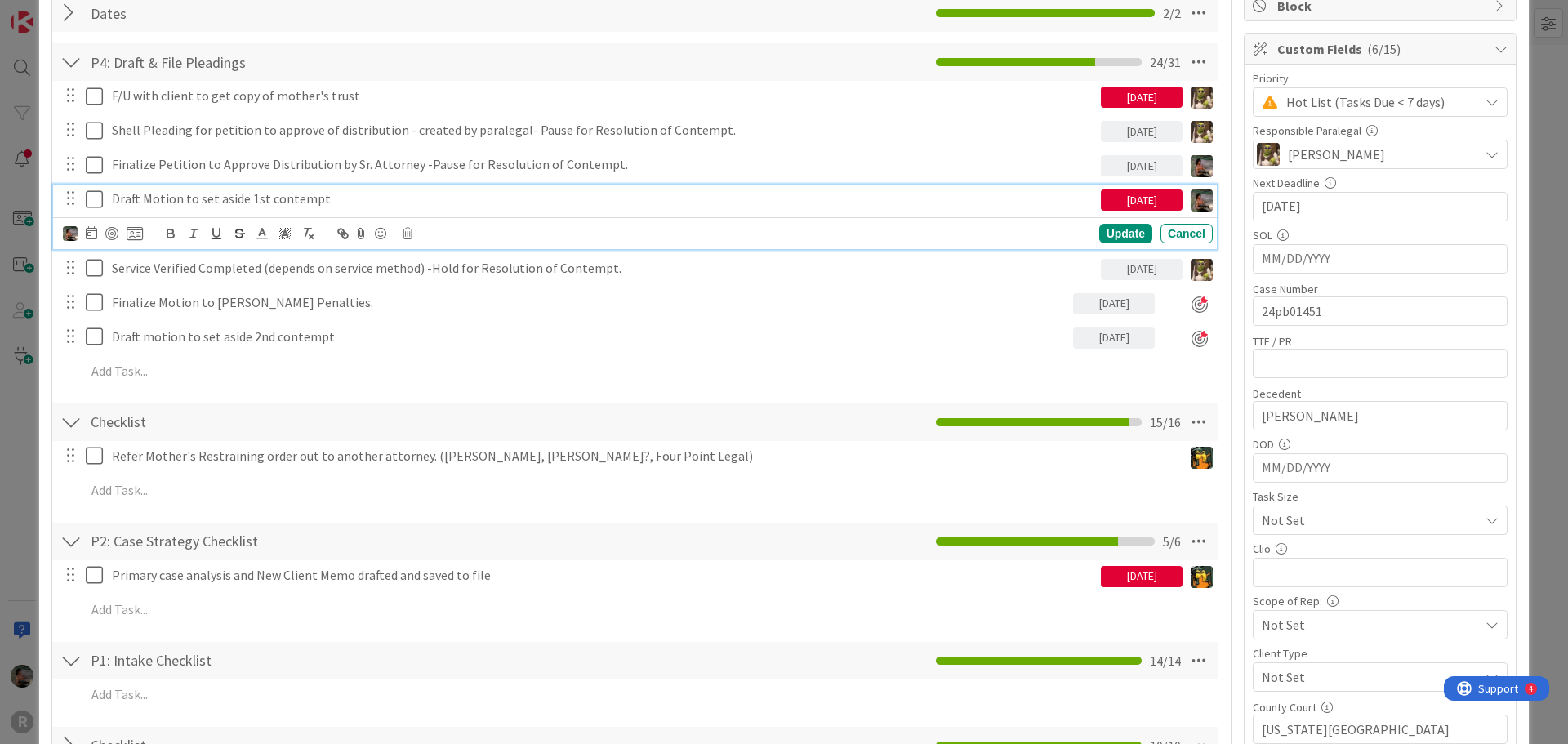
scroll to position [163, 0]
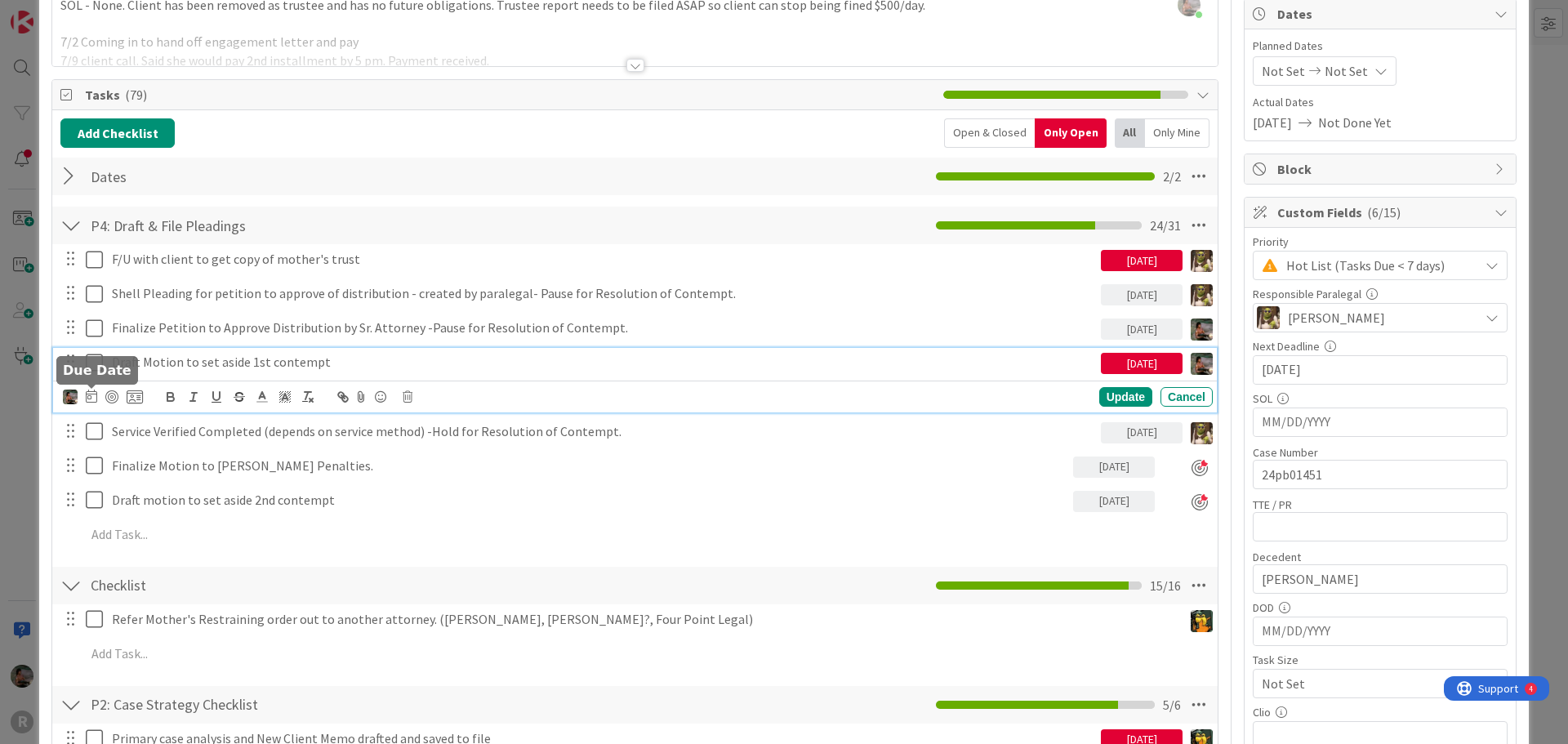
click at [94, 398] on icon at bounding box center [91, 395] width 11 height 13
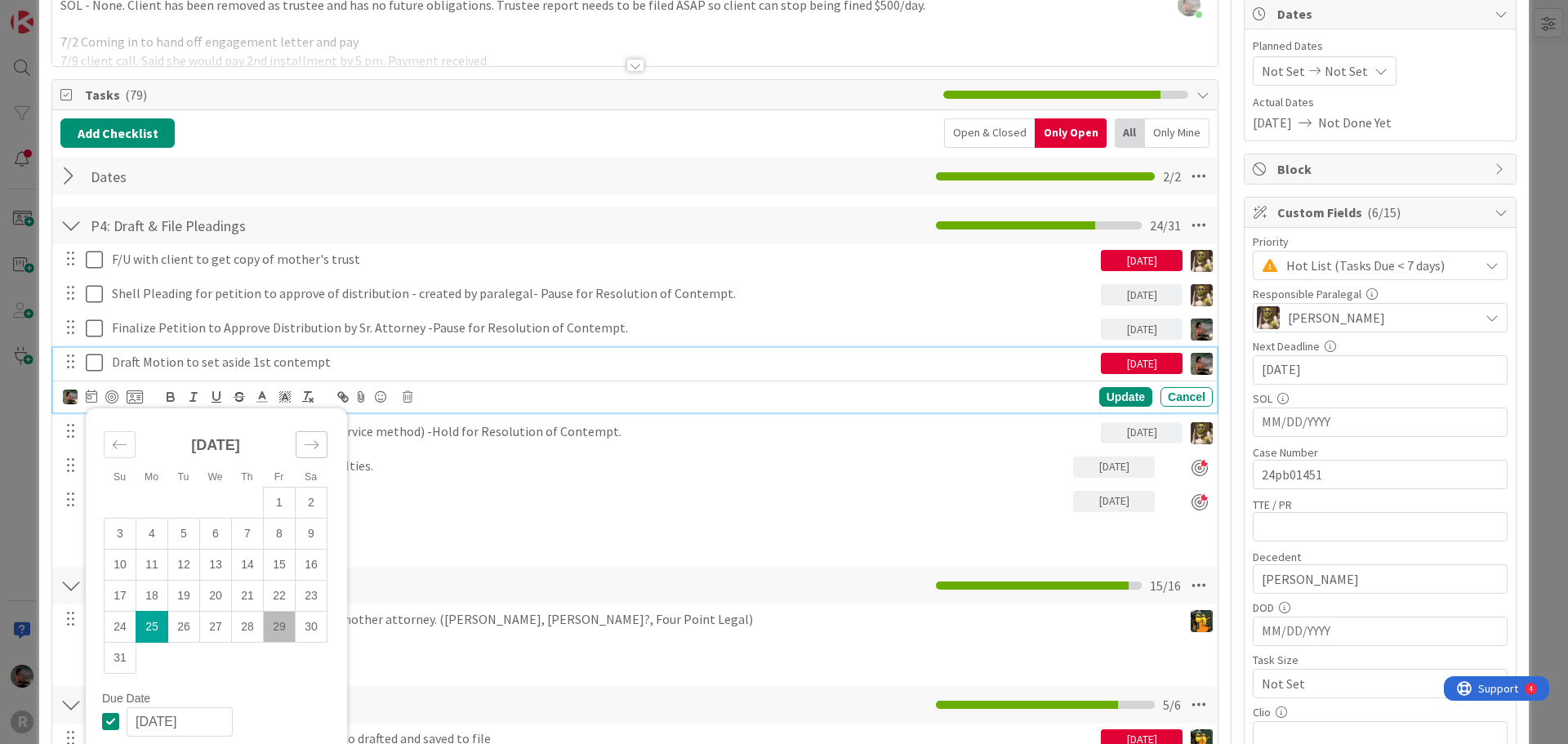
click at [305, 448] on icon "Move forward to switch to the next month." at bounding box center [311, 445] width 15 height 15
click at [285, 506] on td "5" at bounding box center [279, 502] width 32 height 31
type input "[DATE]"
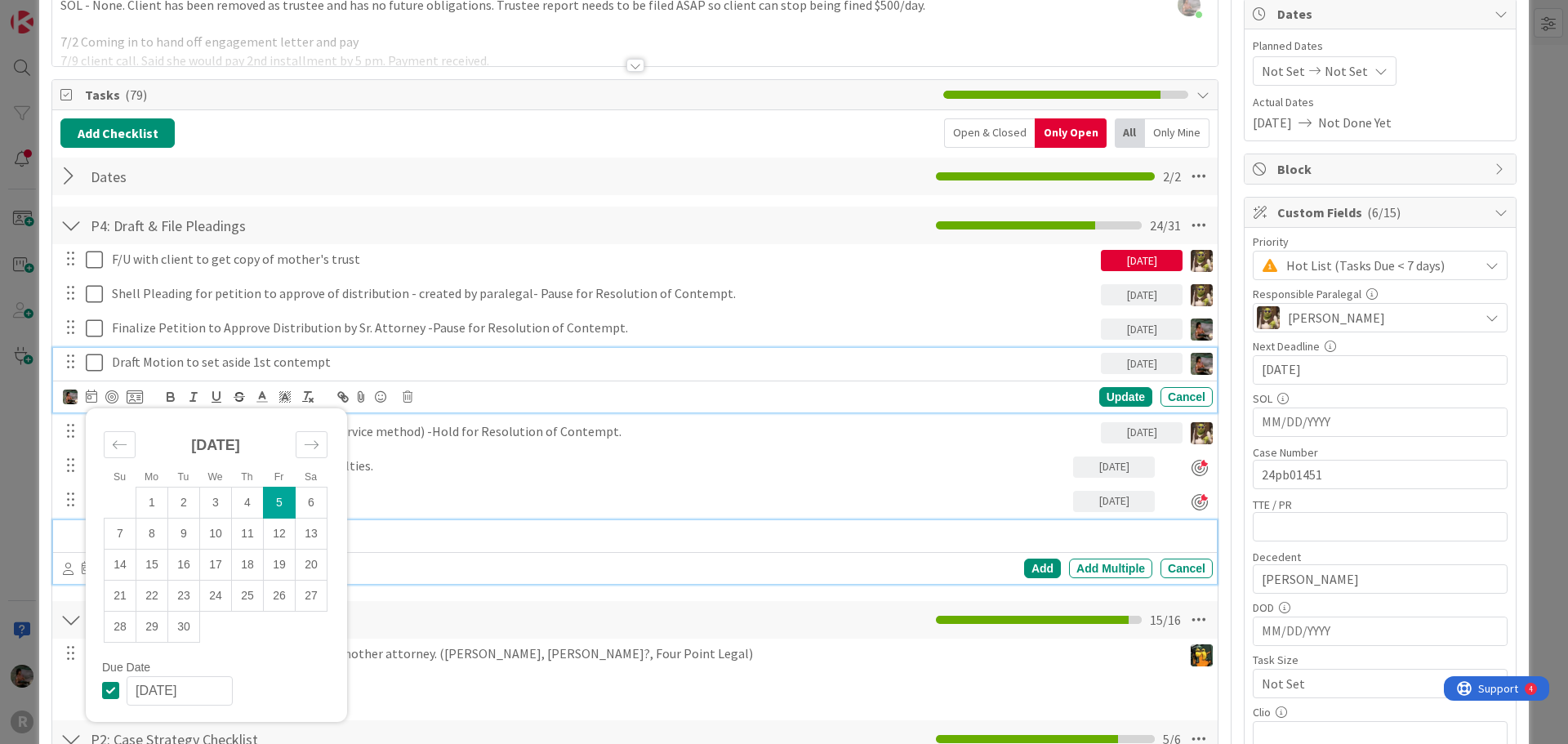
click at [546, 525] on p at bounding box center [646, 534] width 1120 height 19
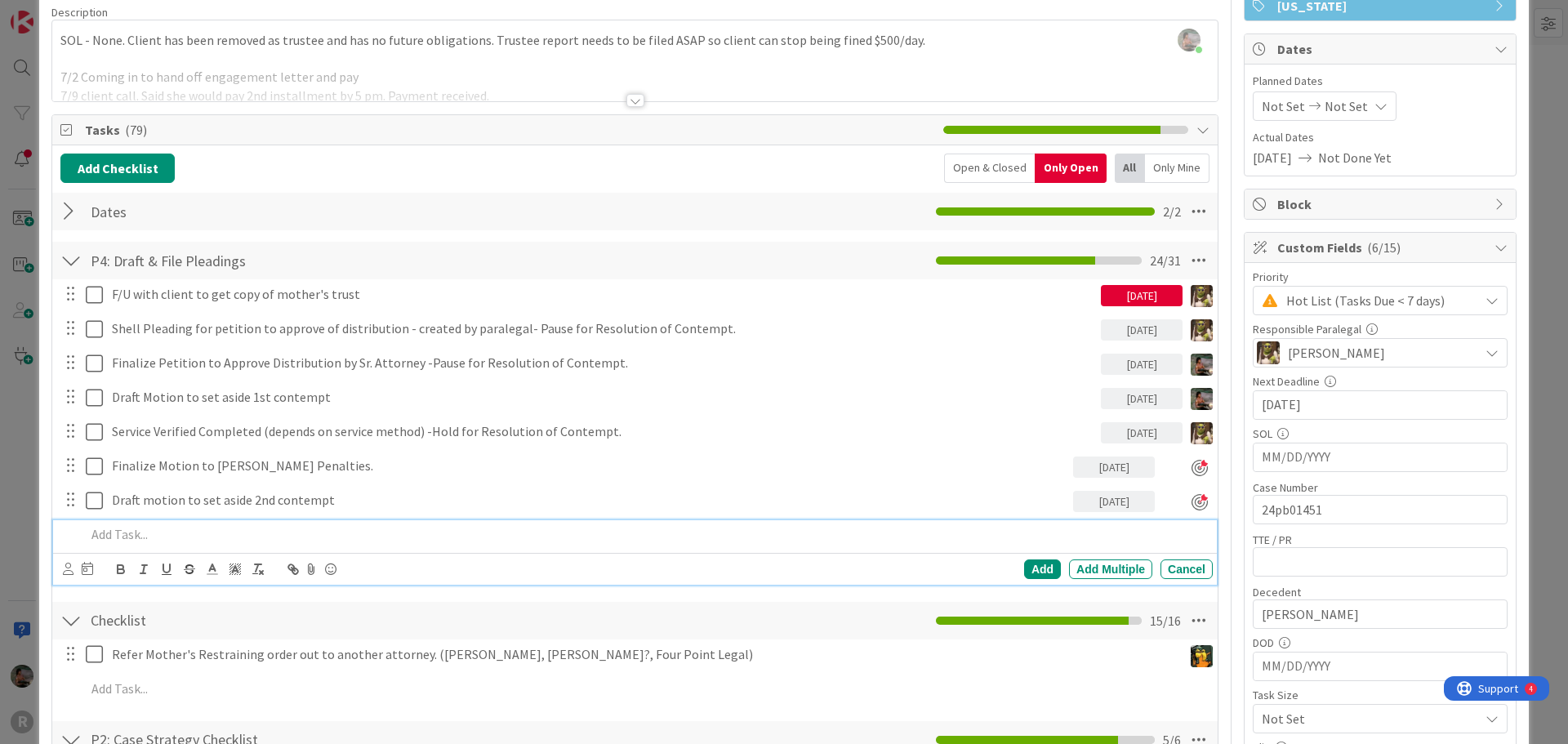
click at [741, 263] on div "P4: Draft & File Pleadings Checklist Name 26 / 64 P4: Draft & File Pleadings 24…" at bounding box center [634, 261] width 1165 height 37
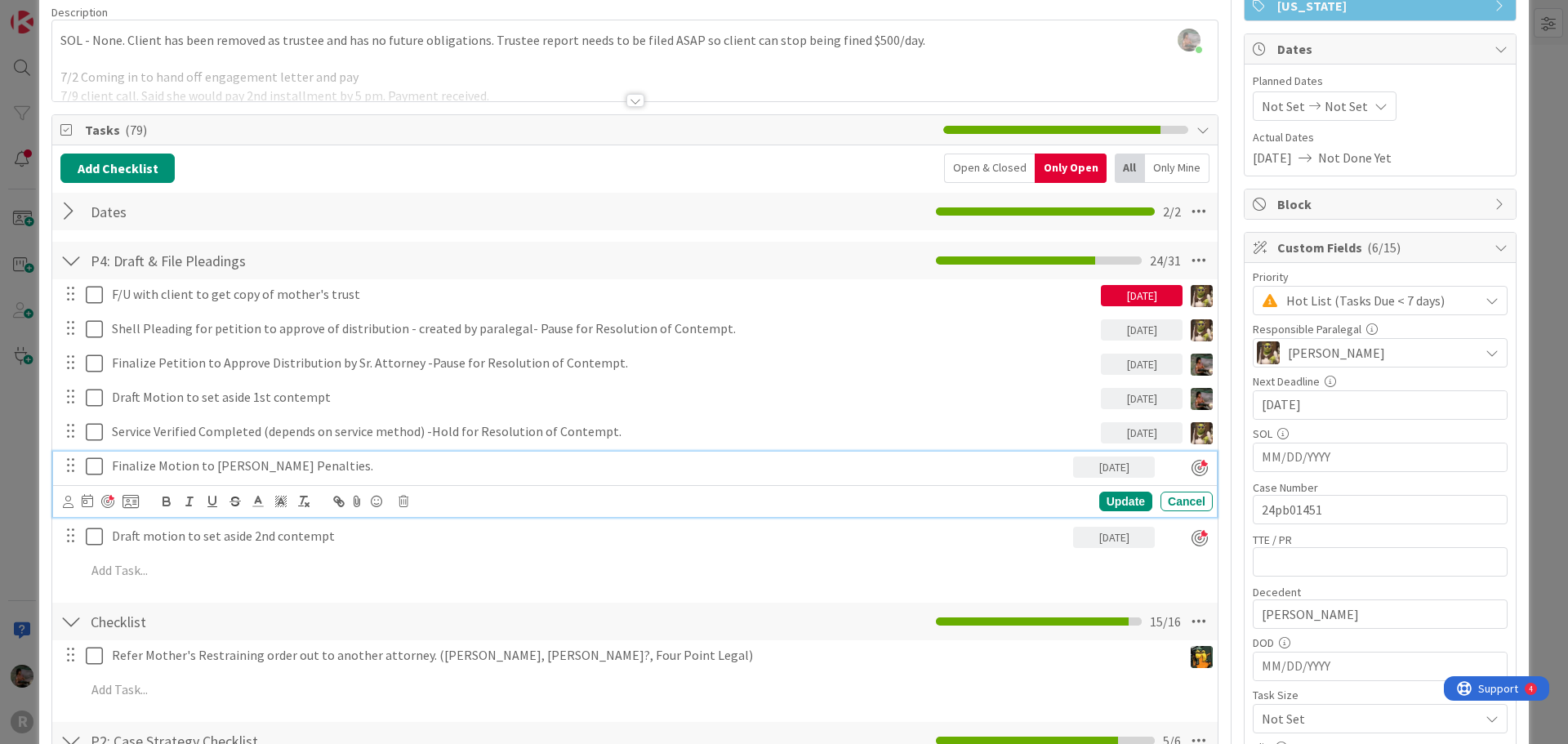
click at [262, 472] on p "Finalize Motion to [PERSON_NAME] Penalties." at bounding box center [589, 466] width 954 height 19
click at [67, 504] on icon at bounding box center [68, 502] width 10 height 12
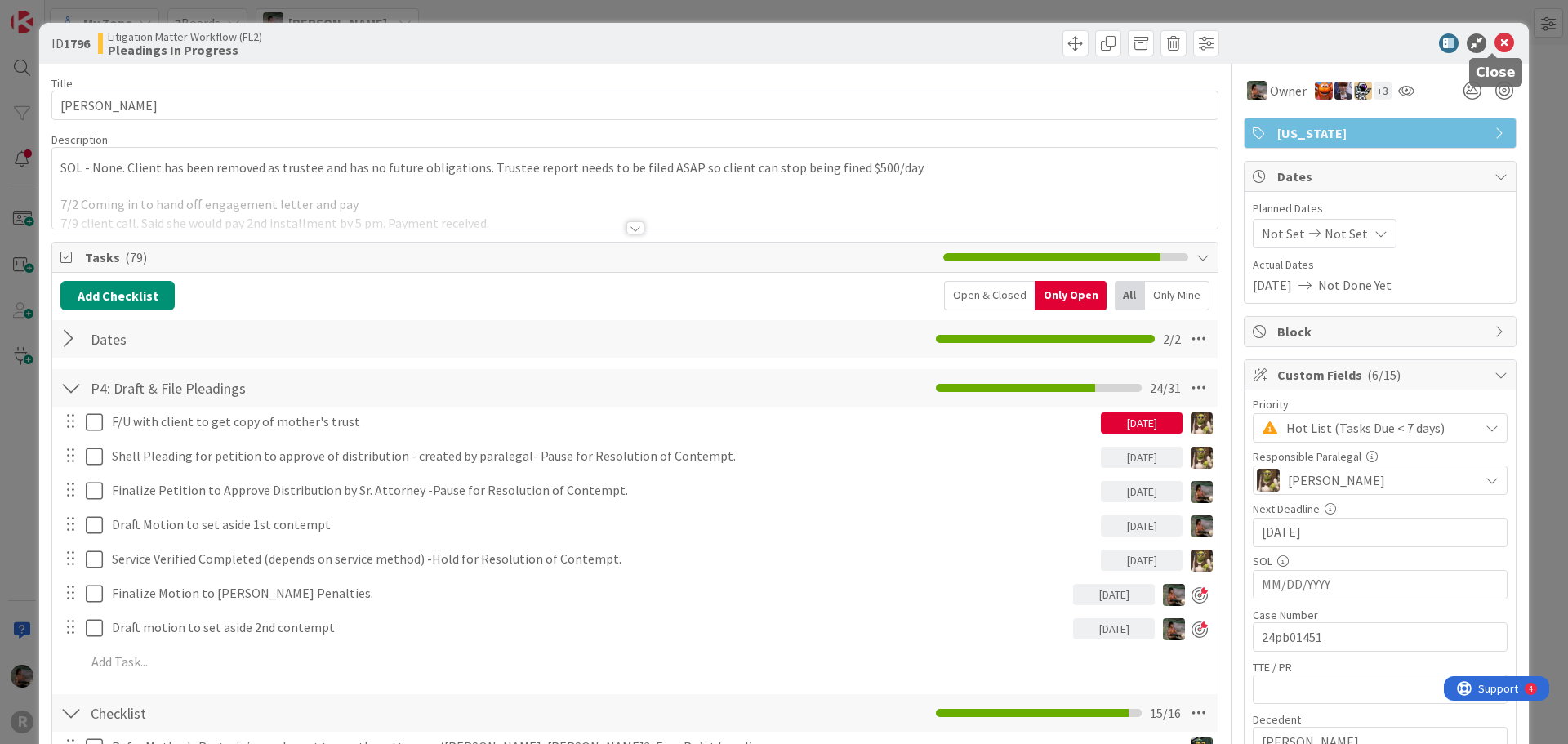
click at [1494, 47] on icon at bounding box center [1503, 43] width 20 height 20
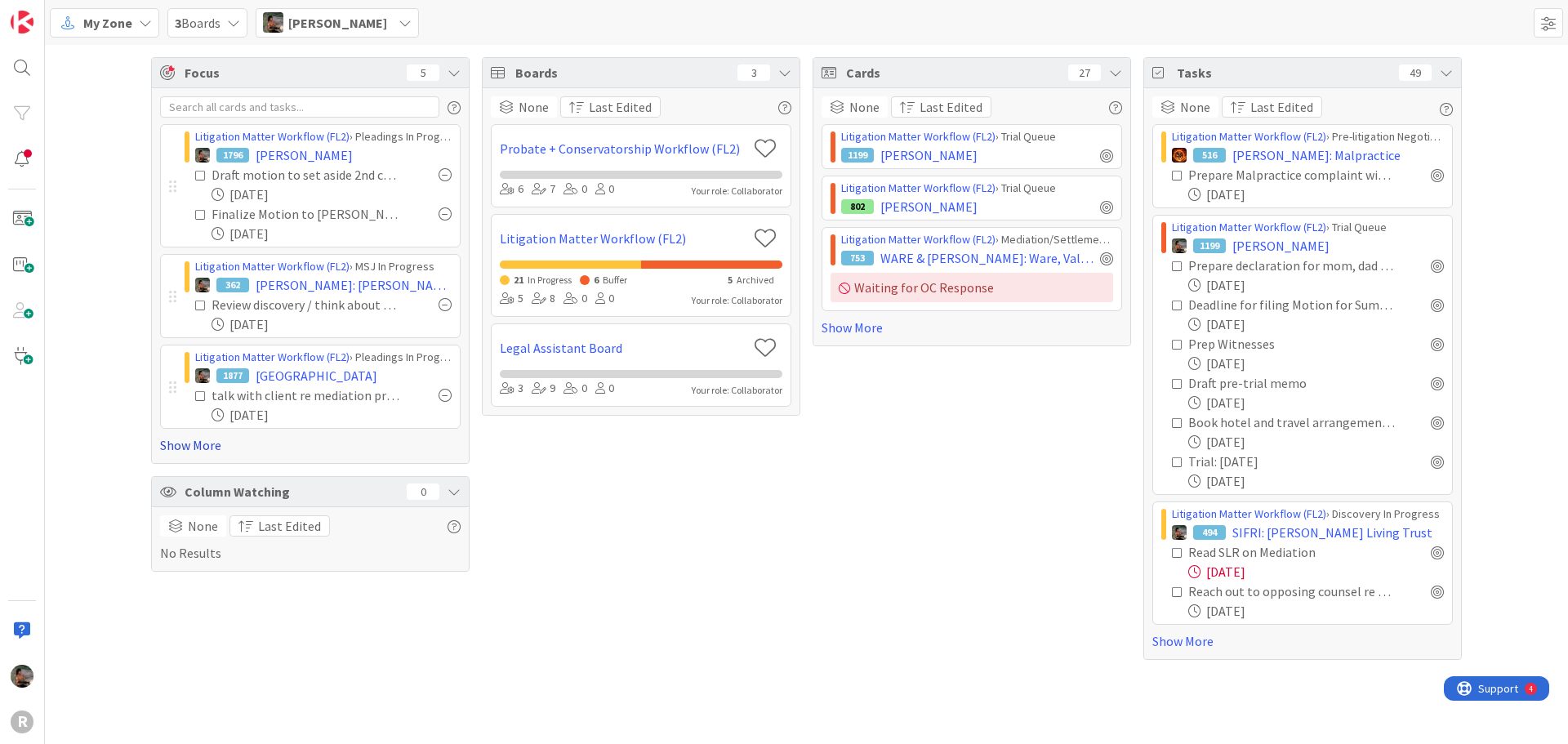
click at [192, 444] on link "Show More" at bounding box center [310, 445] width 301 height 20
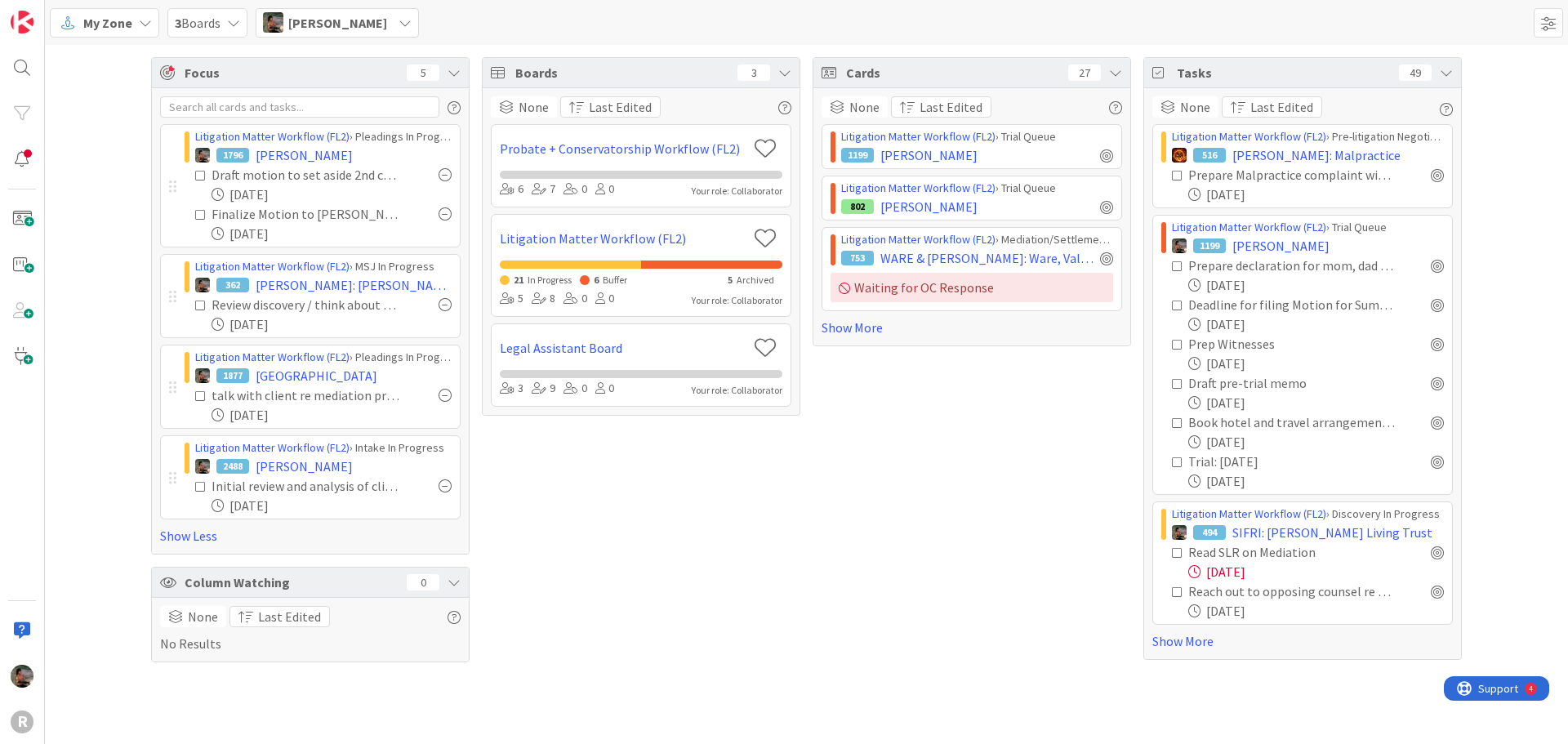
click at [1177, 555] on icon at bounding box center [1177, 552] width 11 height 11
click at [1447, 69] on icon at bounding box center [1445, 72] width 13 height 13
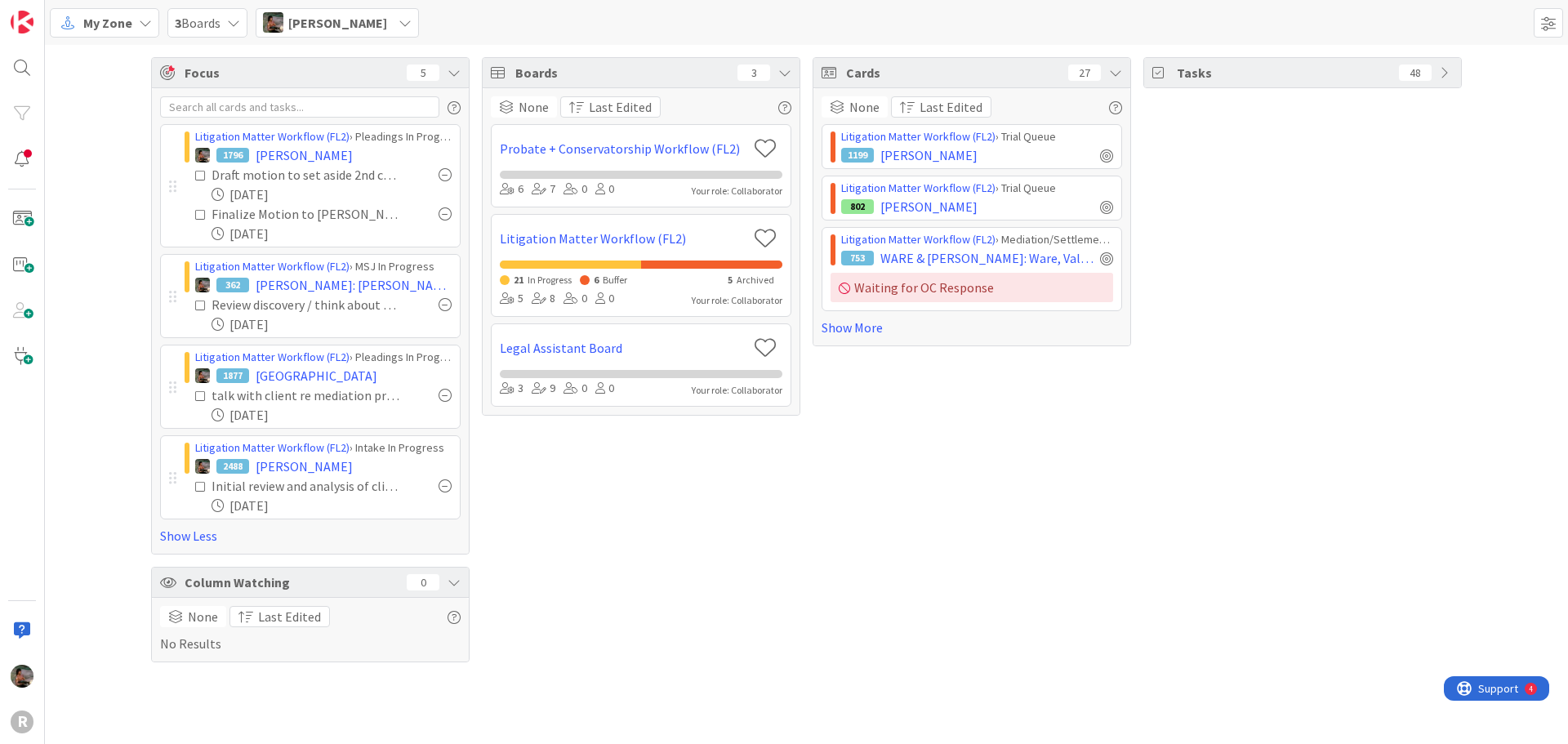
click at [1446, 70] on icon at bounding box center [1445, 72] width 13 height 13
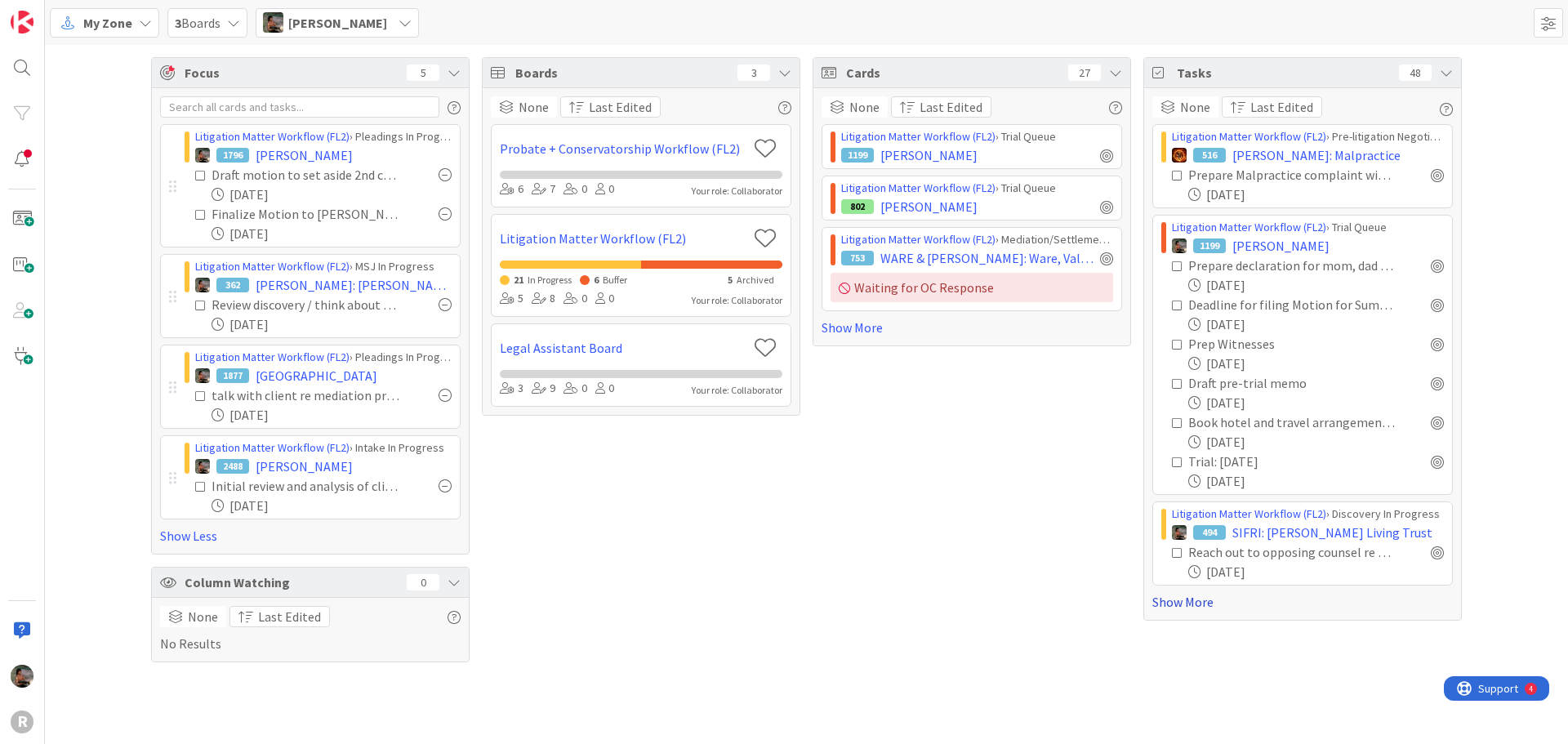
click at [1179, 604] on link "Show More" at bounding box center [1302, 602] width 301 height 20
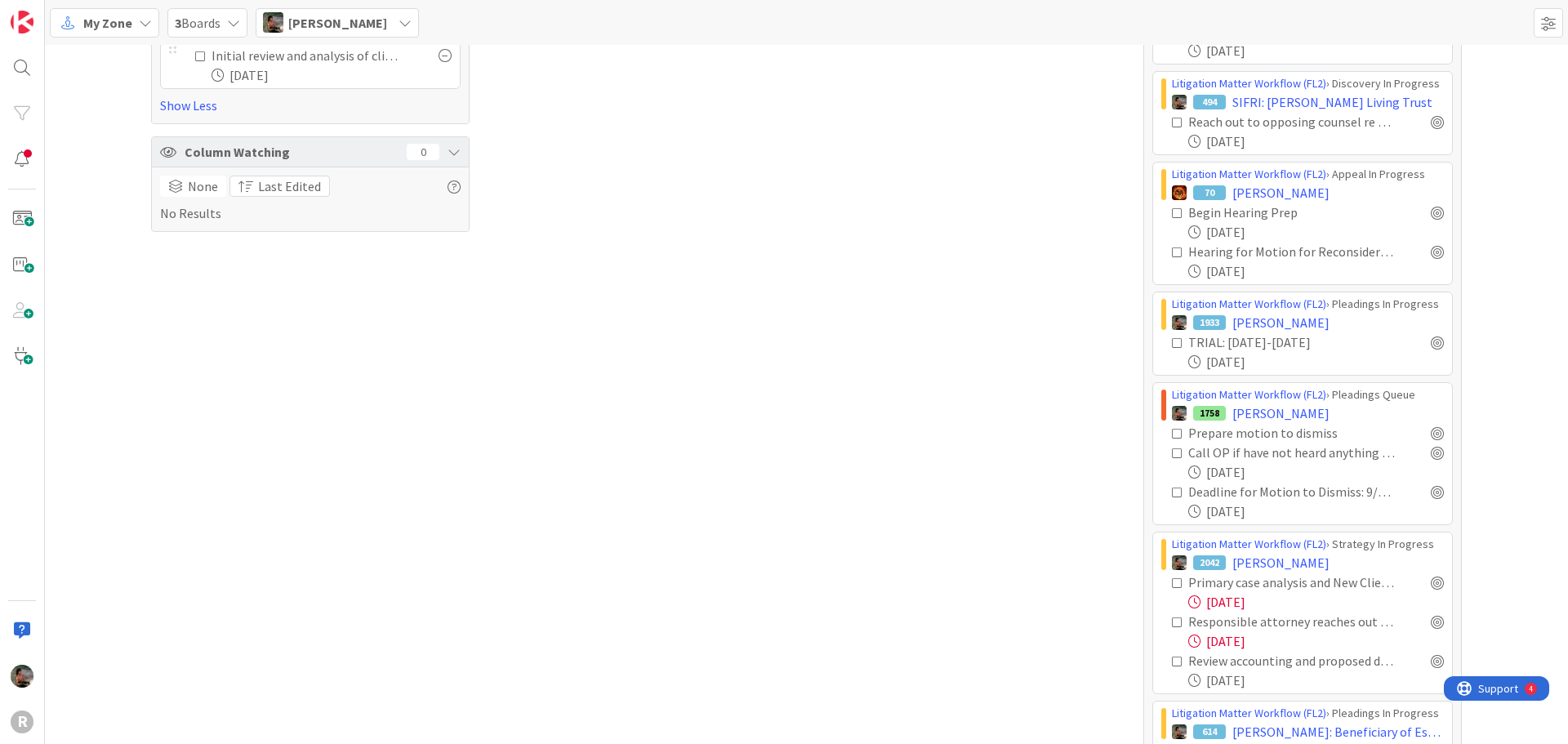
scroll to position [653, 0]
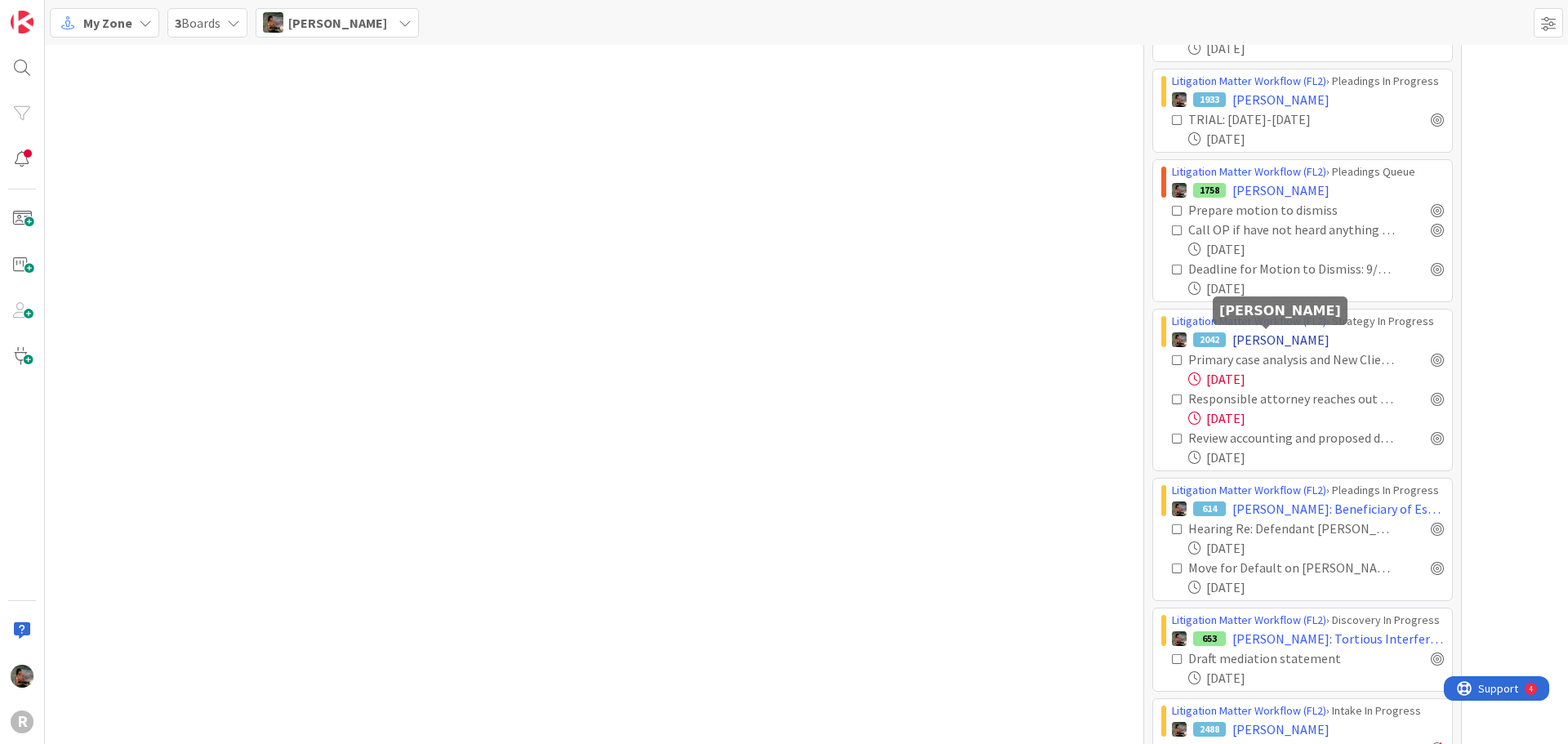
click at [1252, 341] on span "HITZ, Margaret" at bounding box center [1281, 339] width 97 height 20
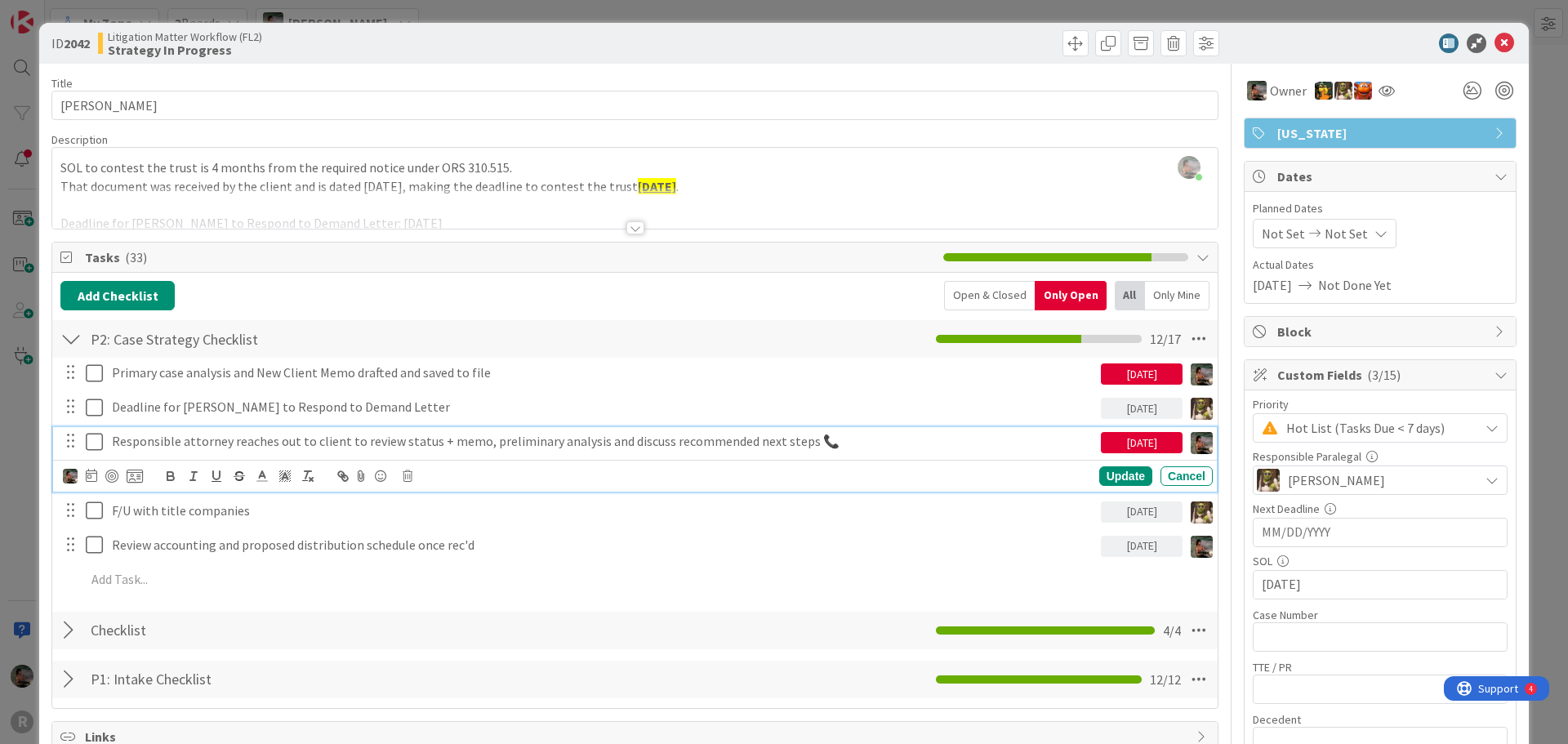
click at [161, 443] on p "Responsible attorney reaches out to client to review status + memo, preliminary…" at bounding box center [602, 441] width 983 height 19
click at [95, 476] on icon at bounding box center [91, 475] width 11 height 13
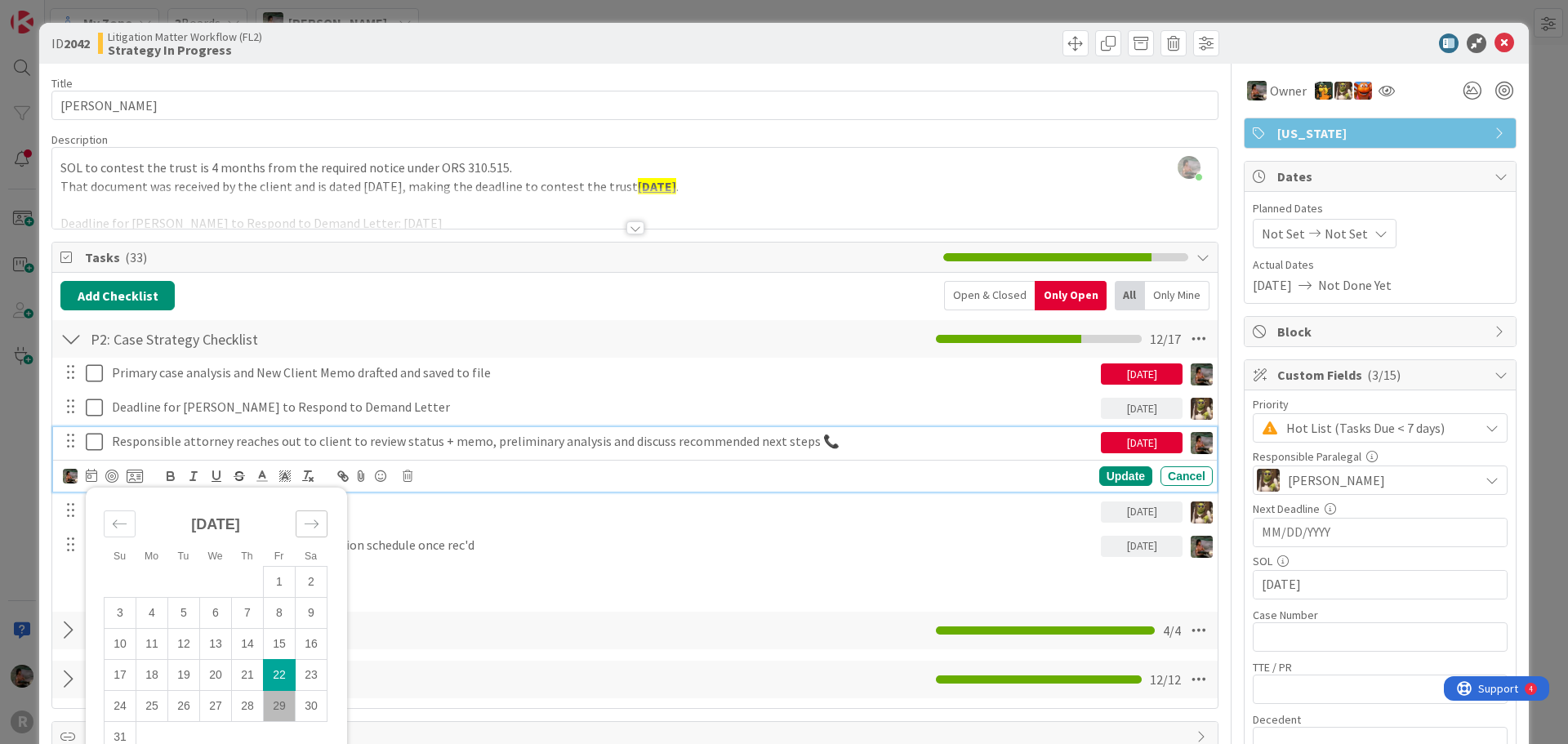
click at [314, 526] on icon "Move forward to switch to the next month." at bounding box center [311, 524] width 15 height 15
click at [280, 584] on td "5" at bounding box center [279, 581] width 32 height 31
type input "[DATE]"
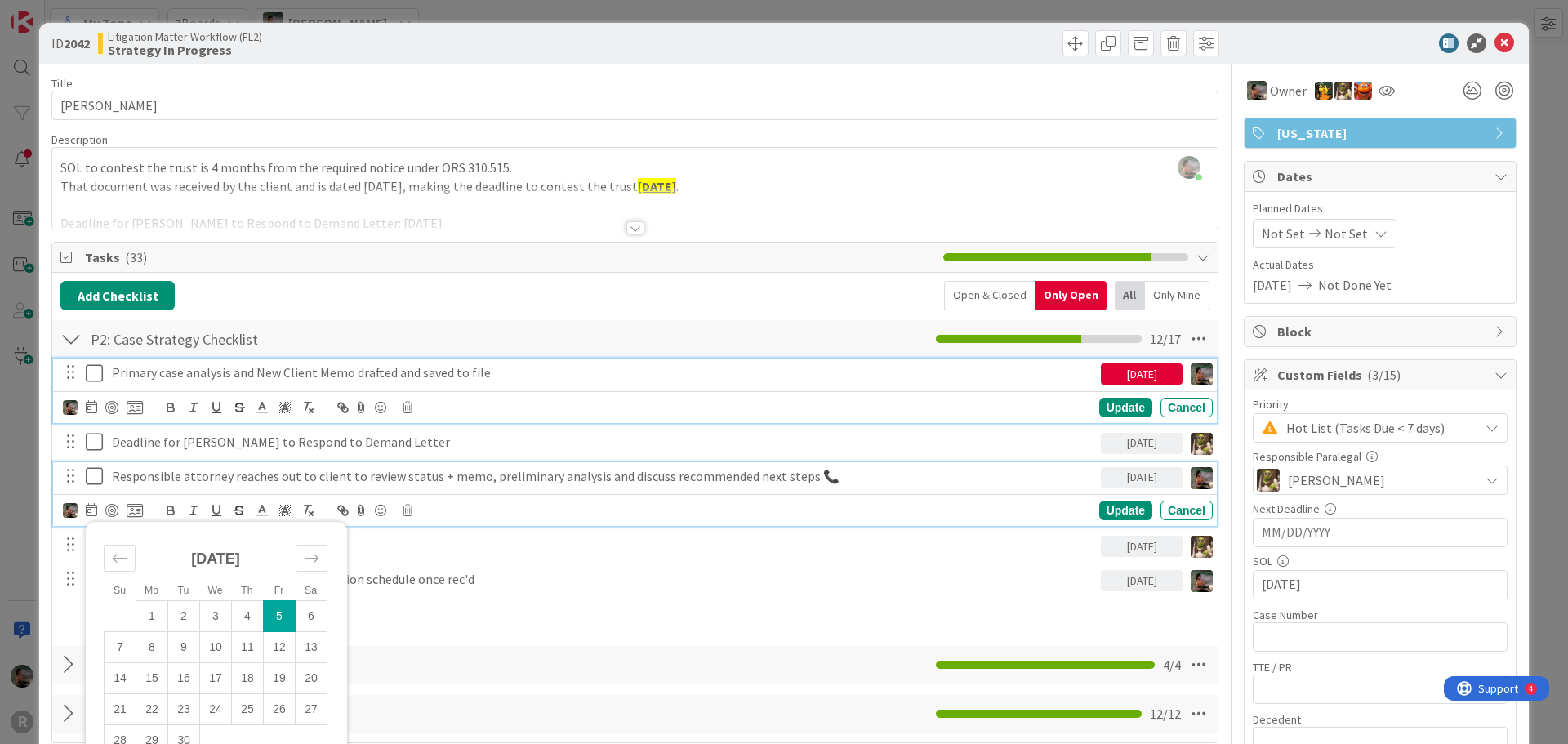
click at [225, 373] on p "Primary case analysis and New Client Memo drafted and saved to file" at bounding box center [602, 372] width 983 height 19
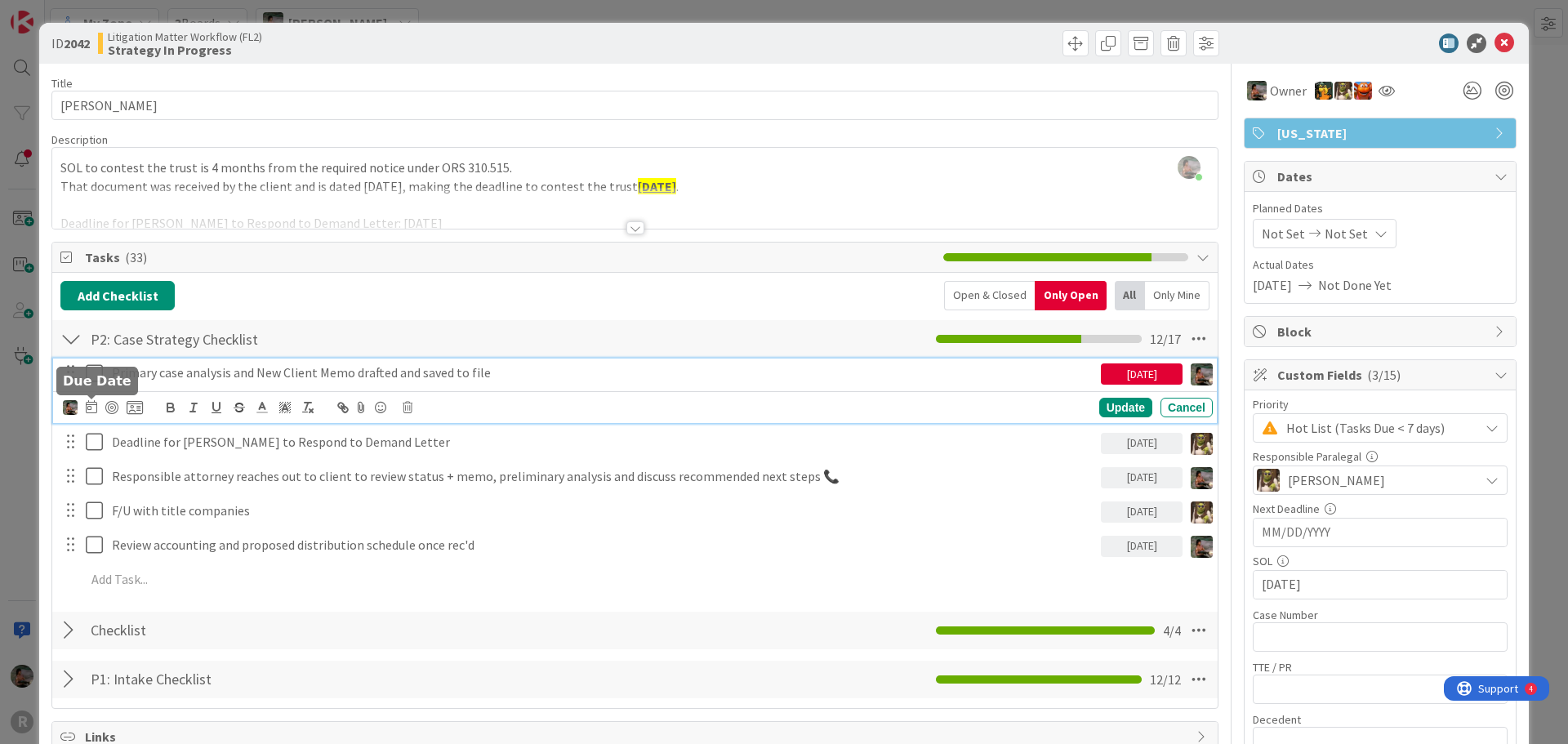
click at [91, 408] on icon at bounding box center [91, 406] width 11 height 13
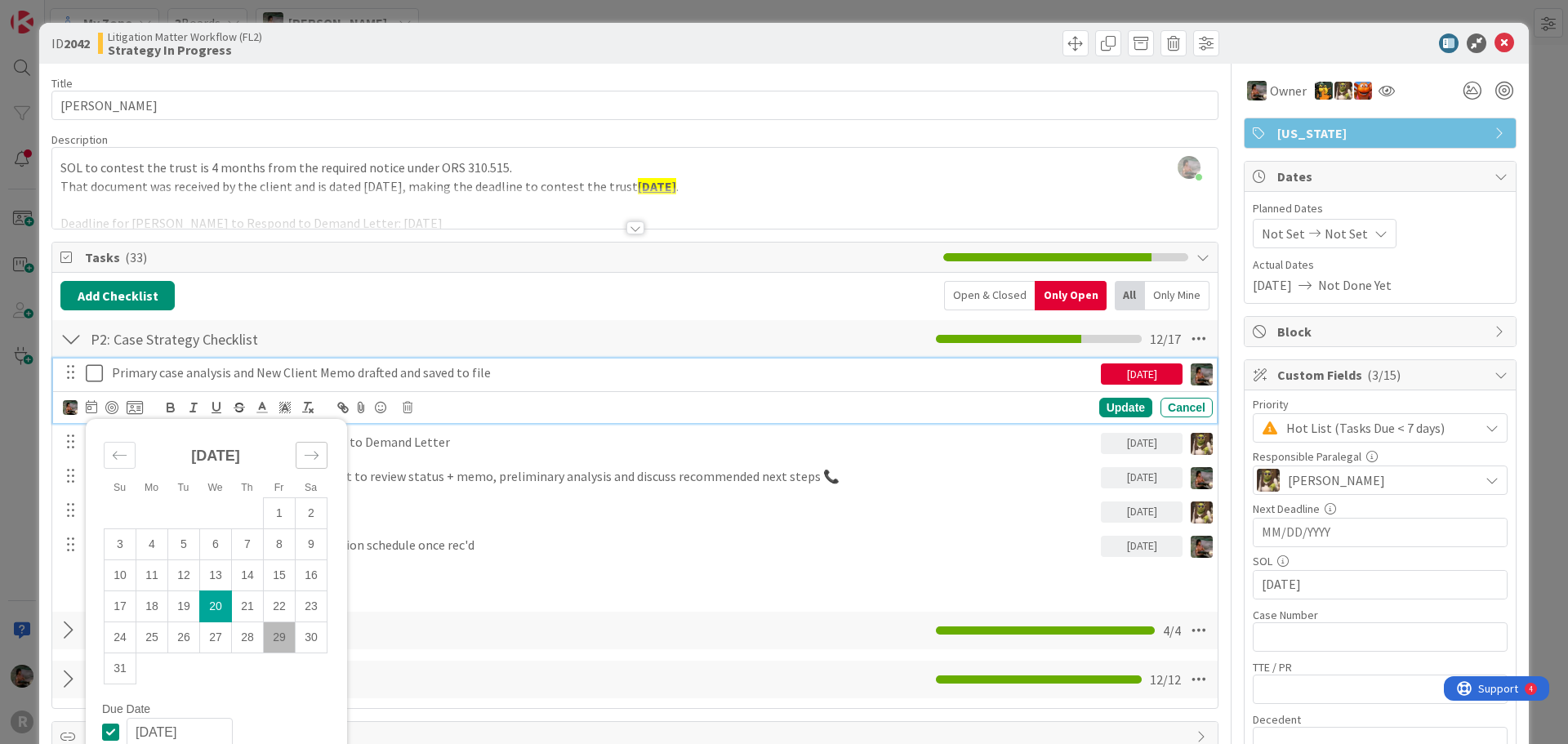
click at [315, 455] on icon "Move forward to switch to the next month." at bounding box center [311, 455] width 14 height 9
click at [272, 512] on td "5" at bounding box center [279, 512] width 32 height 31
type input "[DATE]"
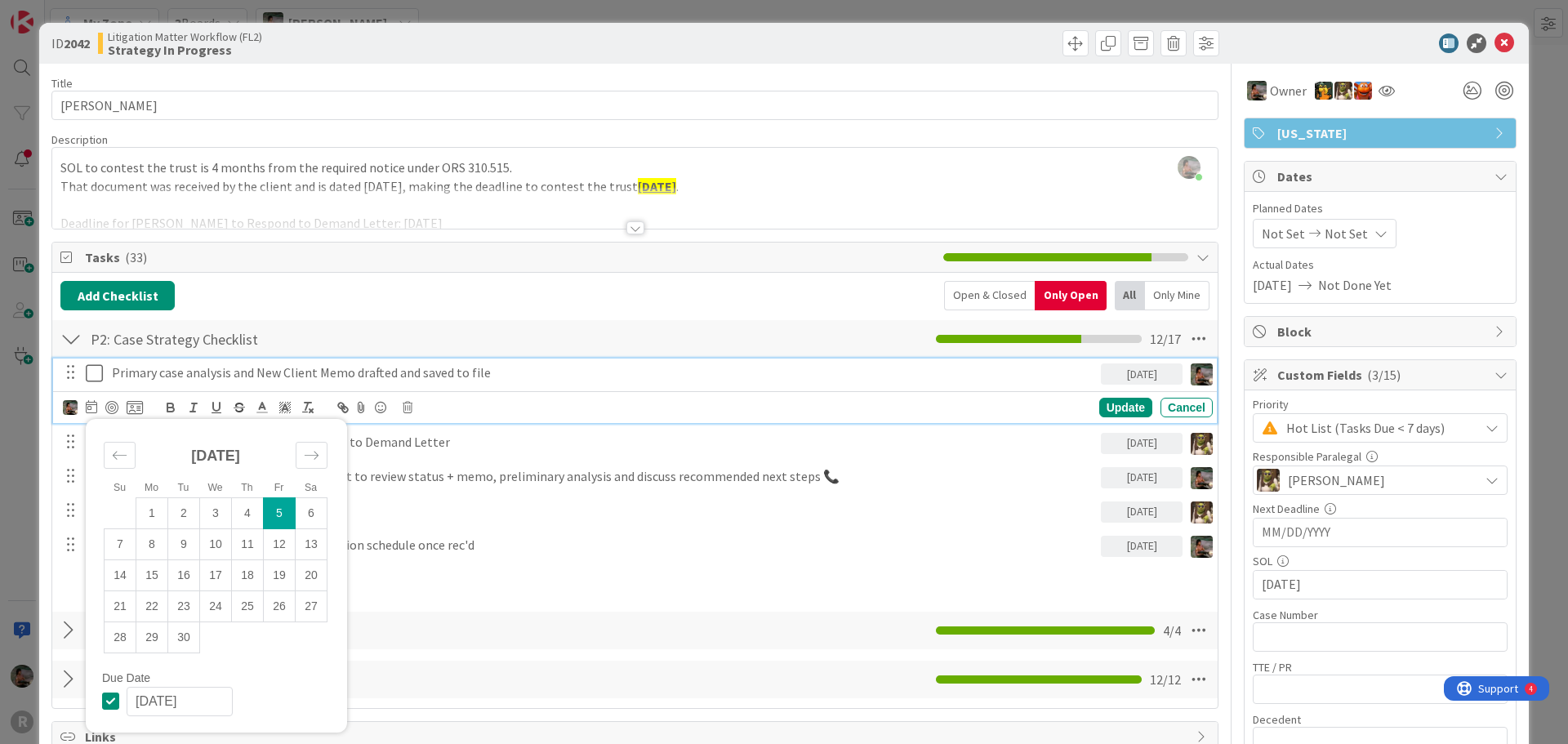
click at [654, 299] on div "Add Checklist Open & Closed Only Open All Only Mine" at bounding box center [635, 296] width 1149 height 29
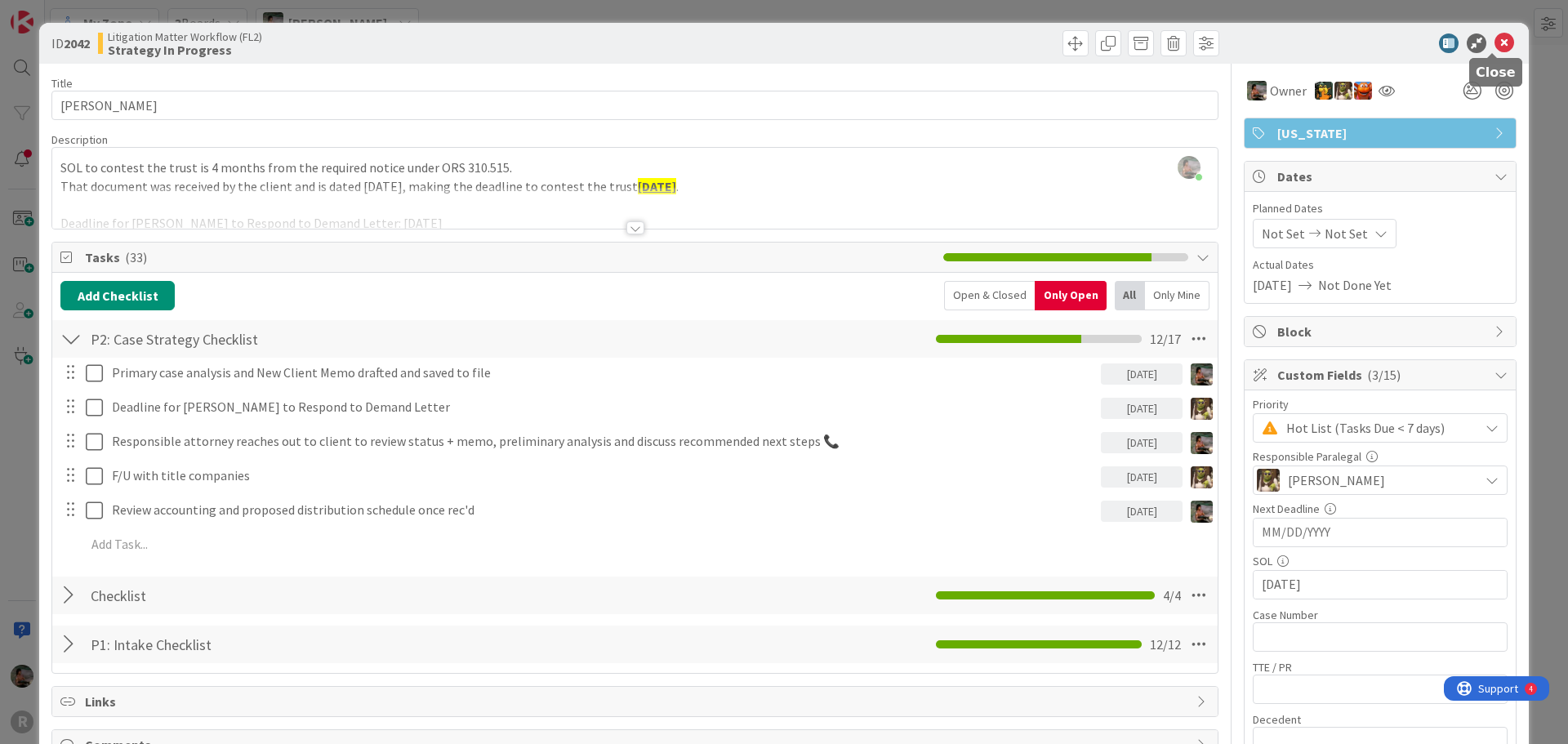
click at [1495, 43] on icon at bounding box center [1503, 43] width 20 height 20
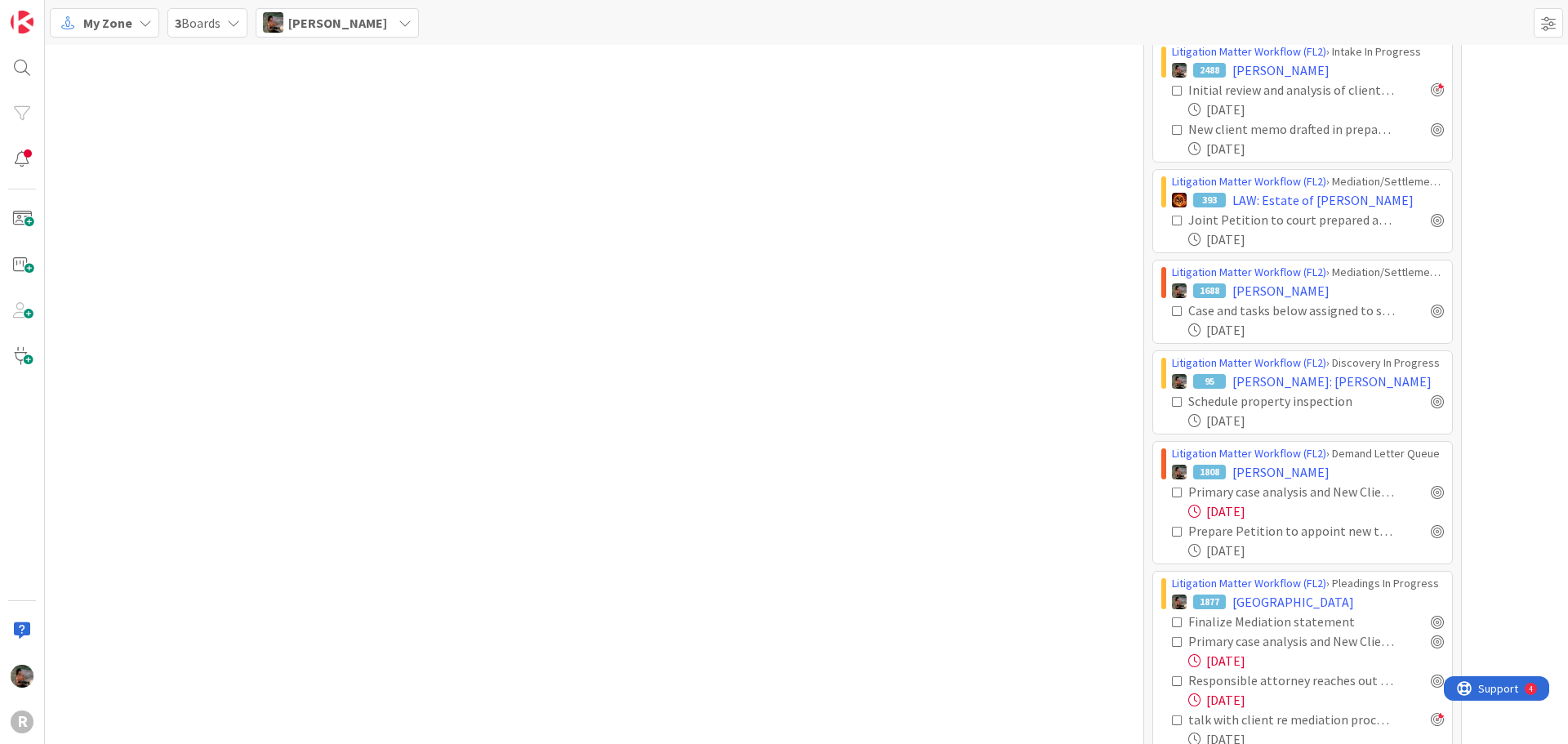
scroll to position [1225, 0]
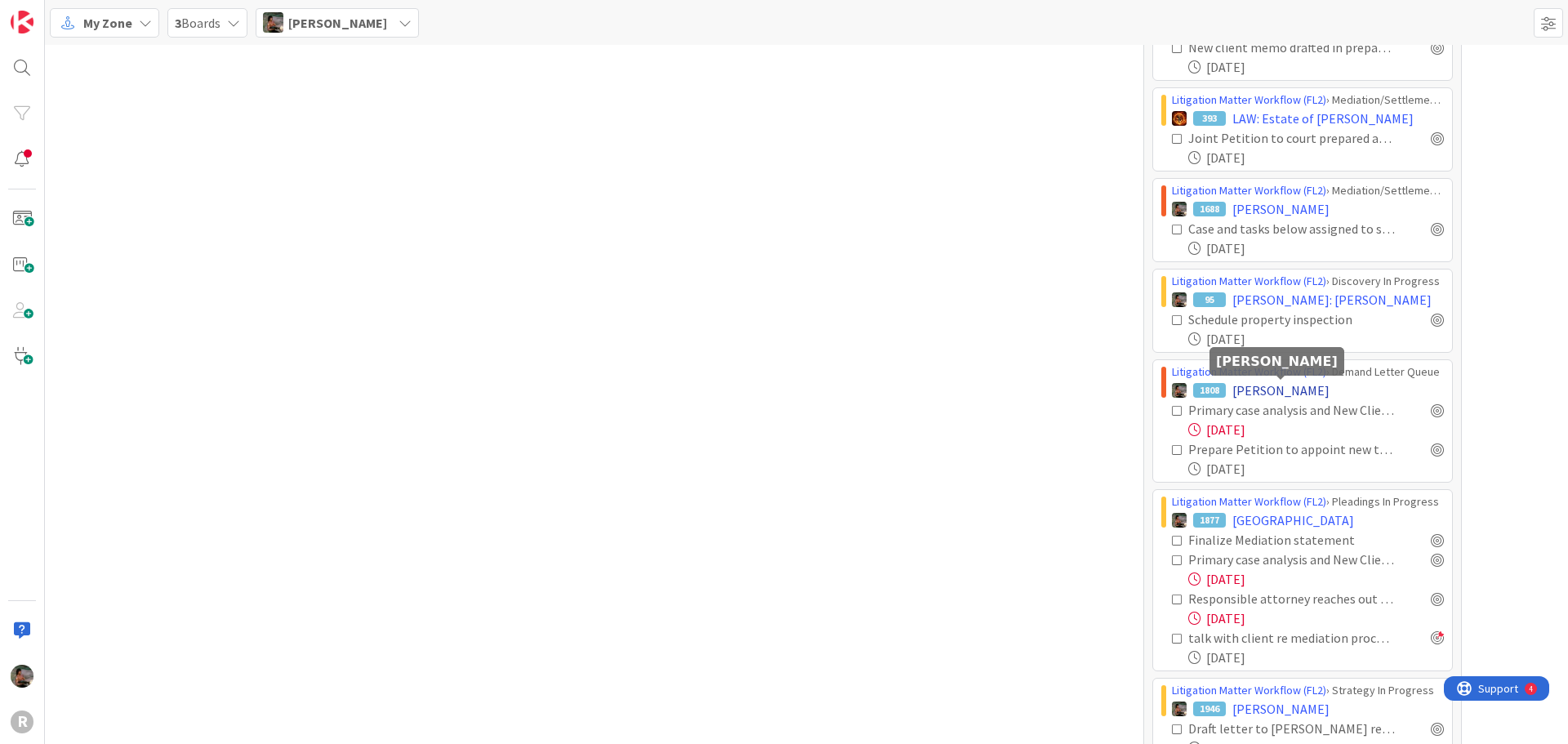
click at [1250, 389] on span "ANDREWS, MICHAEL" at bounding box center [1281, 389] width 97 height 20
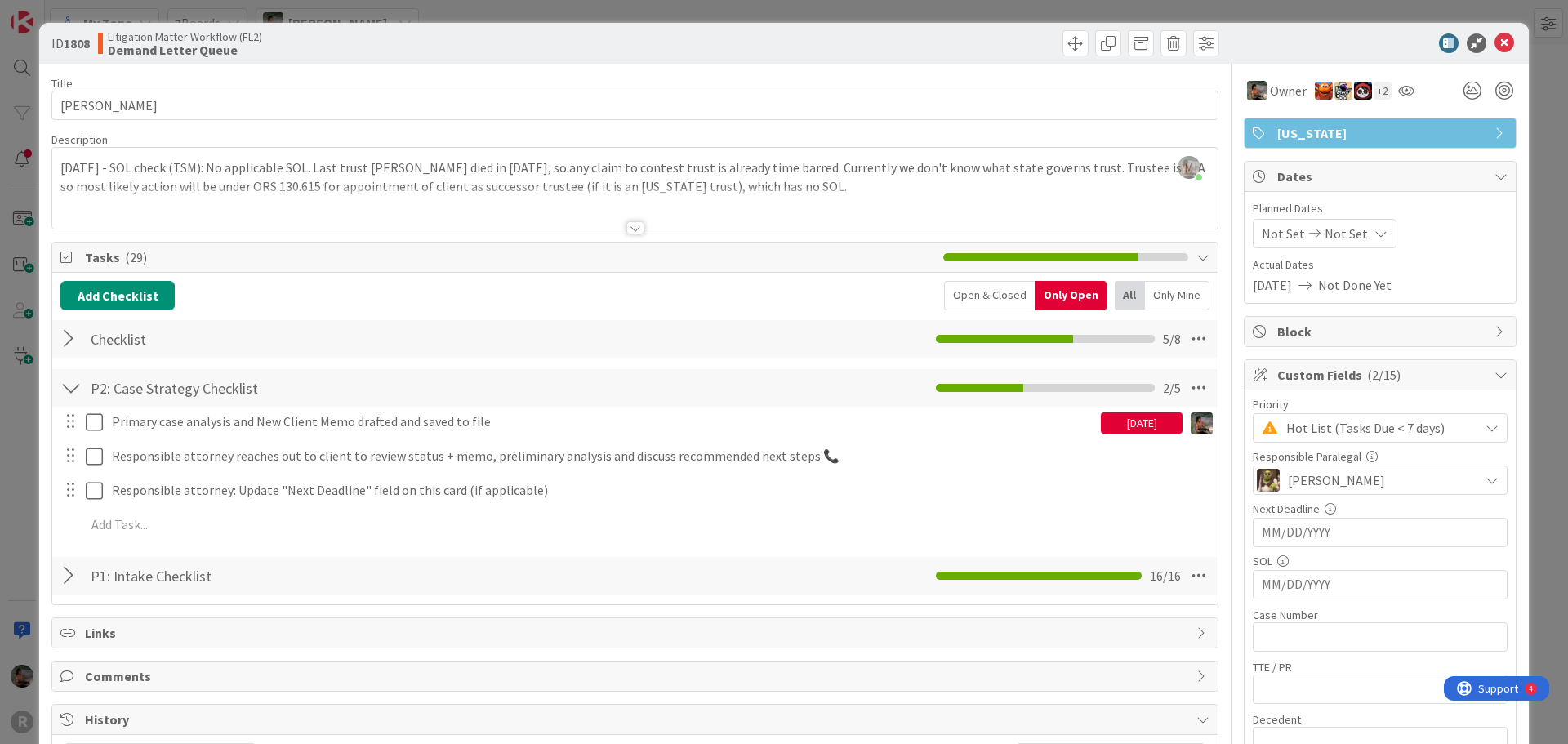
click at [1115, 424] on div "[DATE]" at bounding box center [1141, 423] width 82 height 21
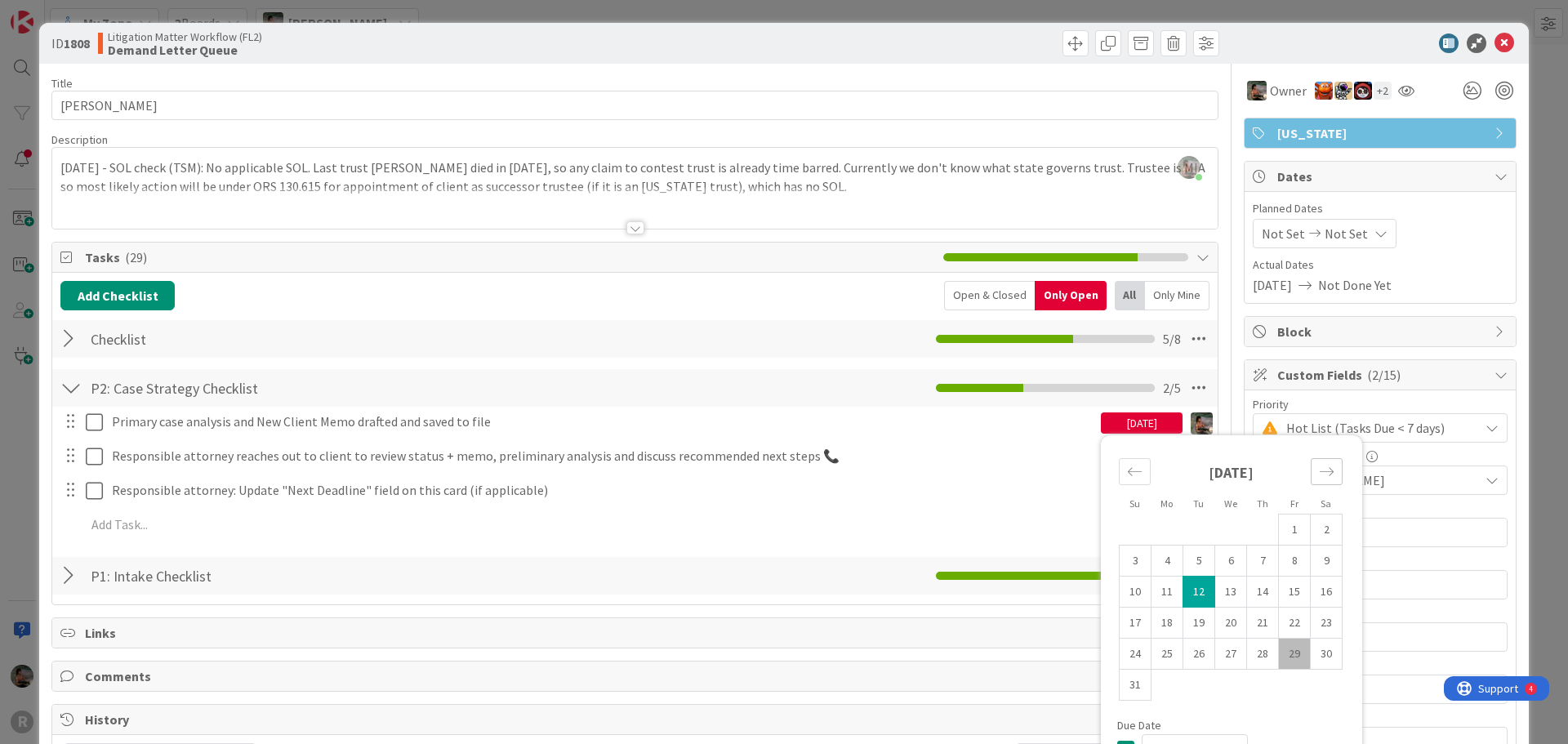
click at [1318, 473] on icon "Move forward to switch to the next month." at bounding box center [1326, 471] width 15 height 15
click at [1278, 528] on td "5" at bounding box center [1294, 530] width 32 height 31
type input "[DATE]"
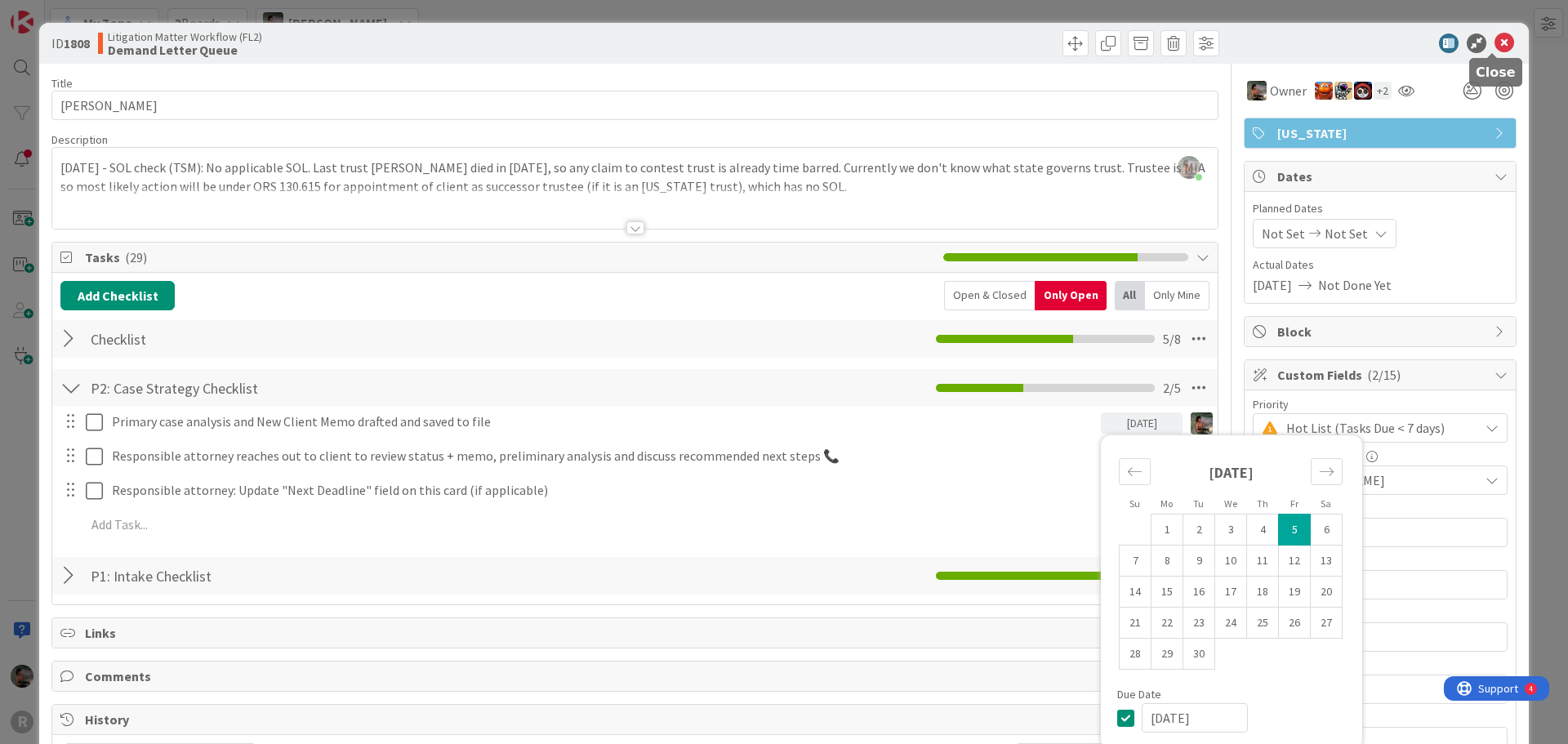
click at [1497, 43] on icon at bounding box center [1503, 43] width 20 height 20
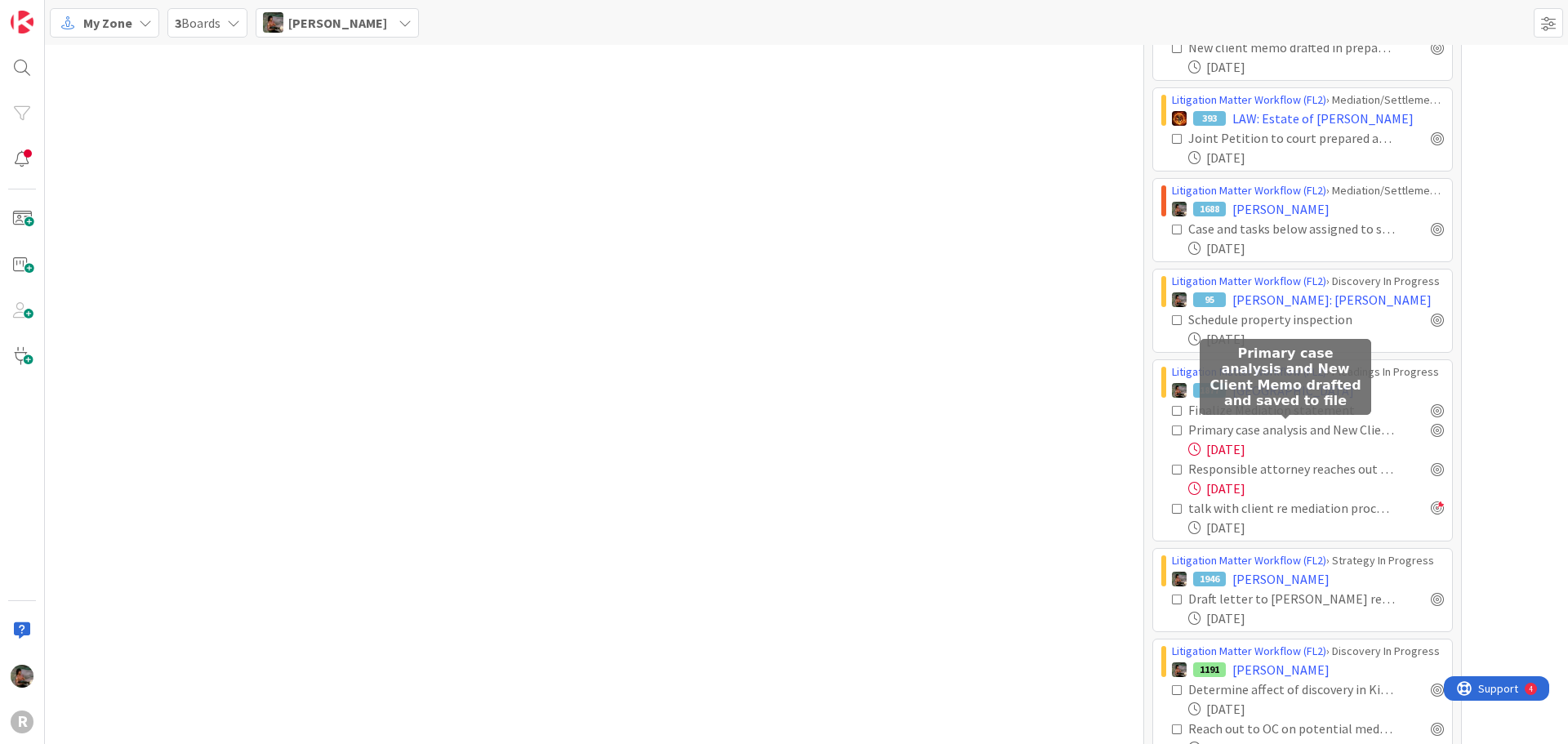
click at [1283, 428] on div "Primary case analysis and New Client Memo drafted and saved to file" at bounding box center [1291, 429] width 206 height 20
click at [1237, 391] on span "[GEOGRAPHIC_DATA]" at bounding box center [1293, 389] width 122 height 20
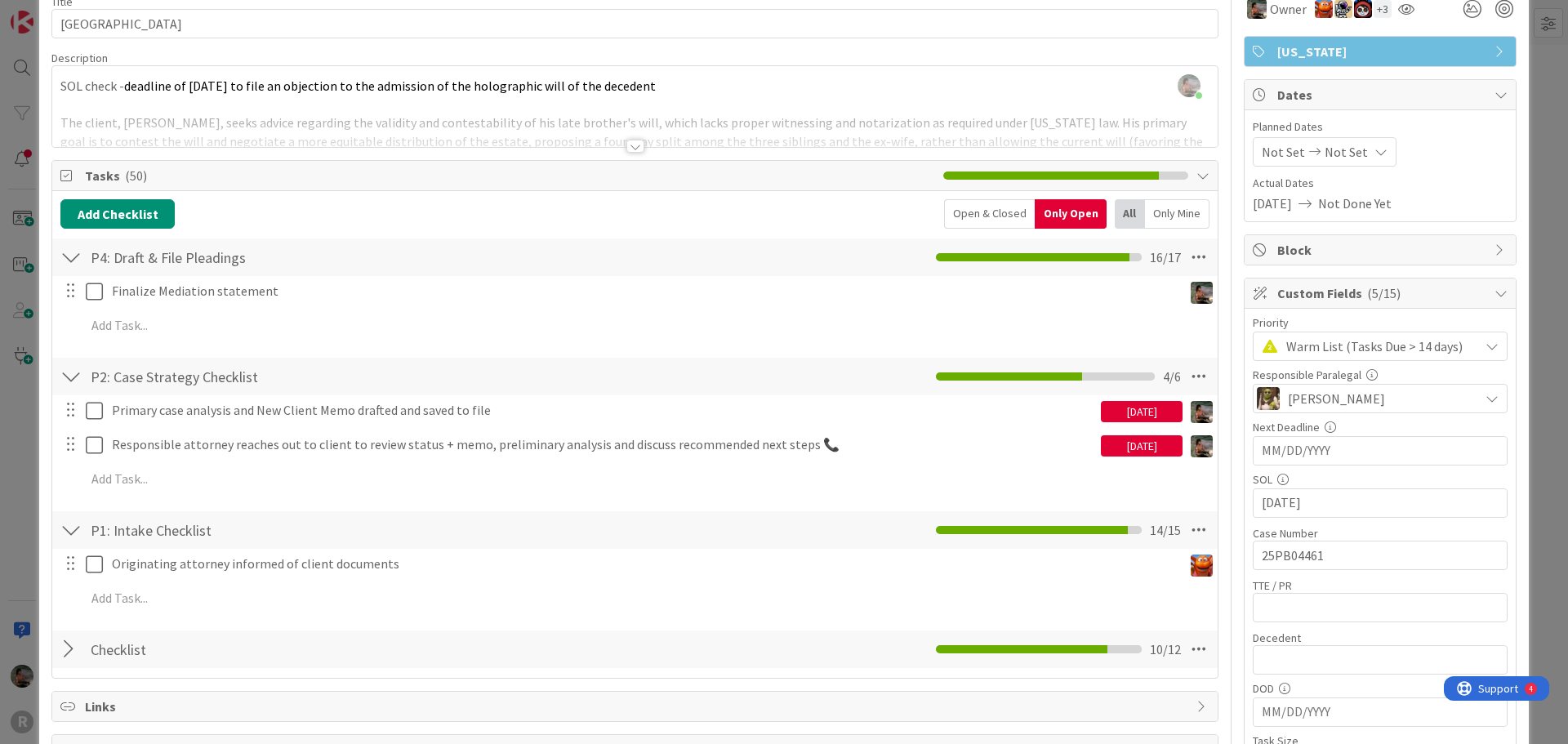
click at [1122, 410] on div "[DATE]" at bounding box center [1141, 411] width 82 height 21
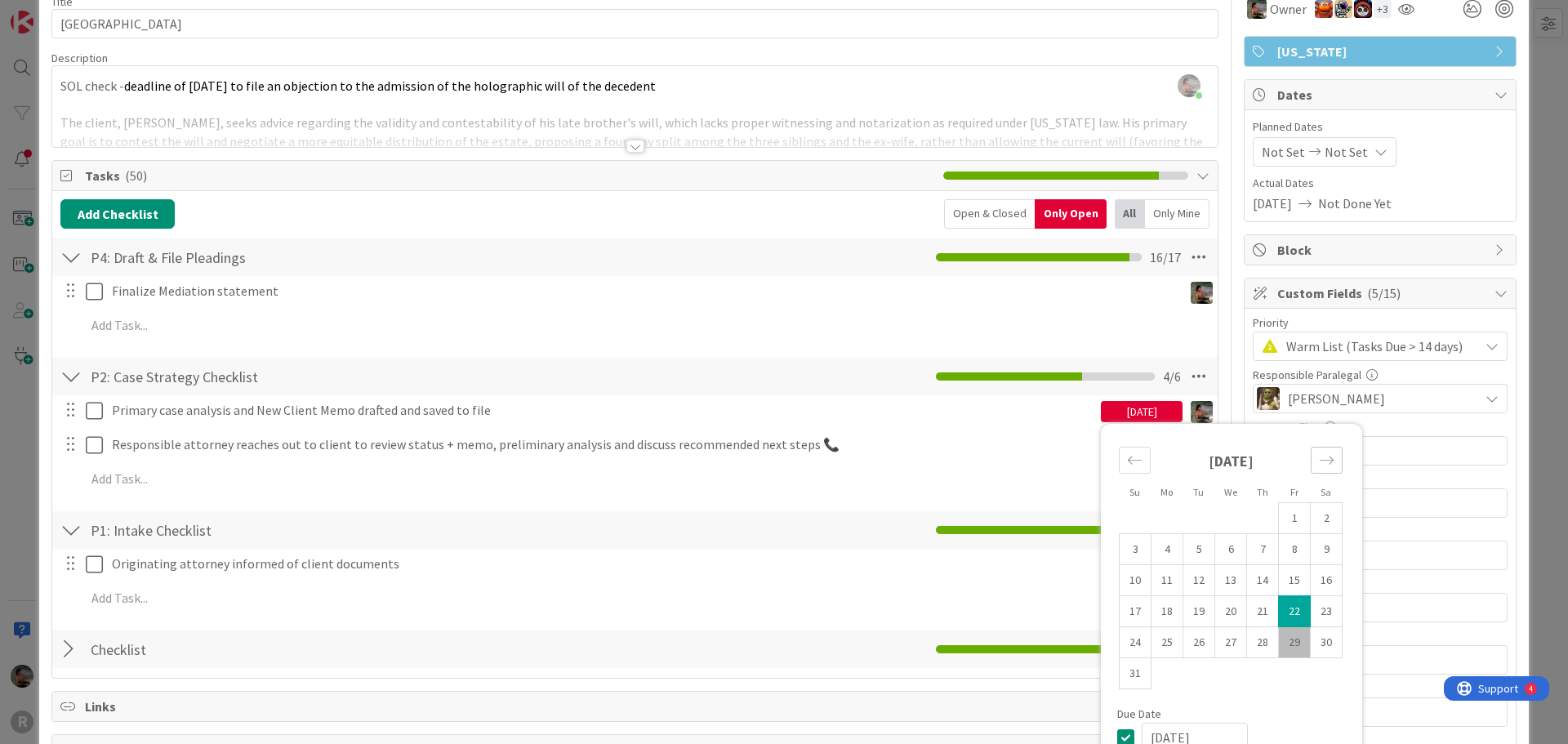
click at [1311, 448] on div "Move forward to switch to the next month." at bounding box center [1326, 460] width 32 height 27
click at [1188, 516] on td "2" at bounding box center [1198, 518] width 32 height 31
type input "[DATE]"
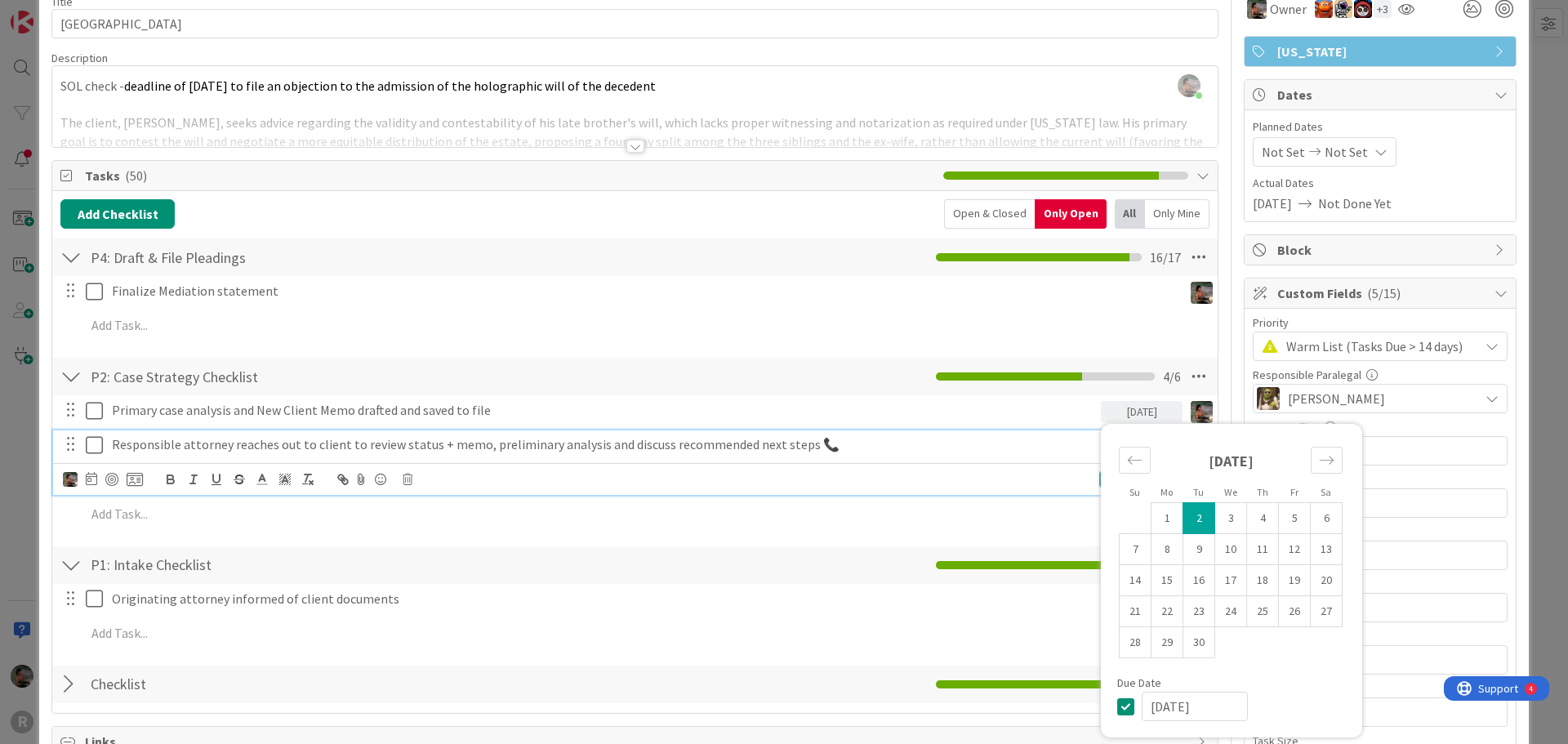
click at [989, 433] on div "Responsible attorney reaches out to client to review status + memo, preliminary…" at bounding box center [603, 445] width 995 height 29
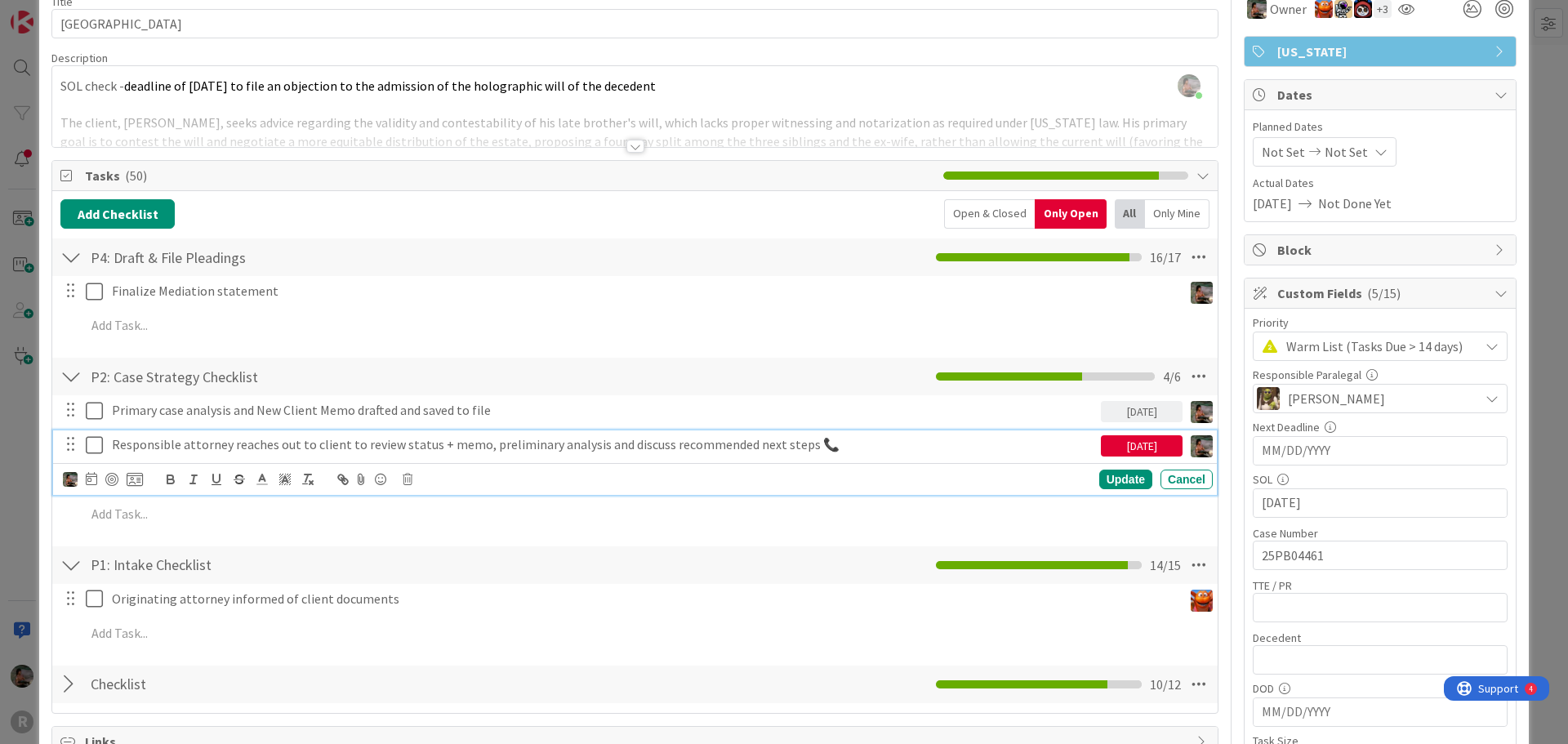
click at [1148, 445] on div "[DATE]" at bounding box center [1141, 446] width 82 height 21
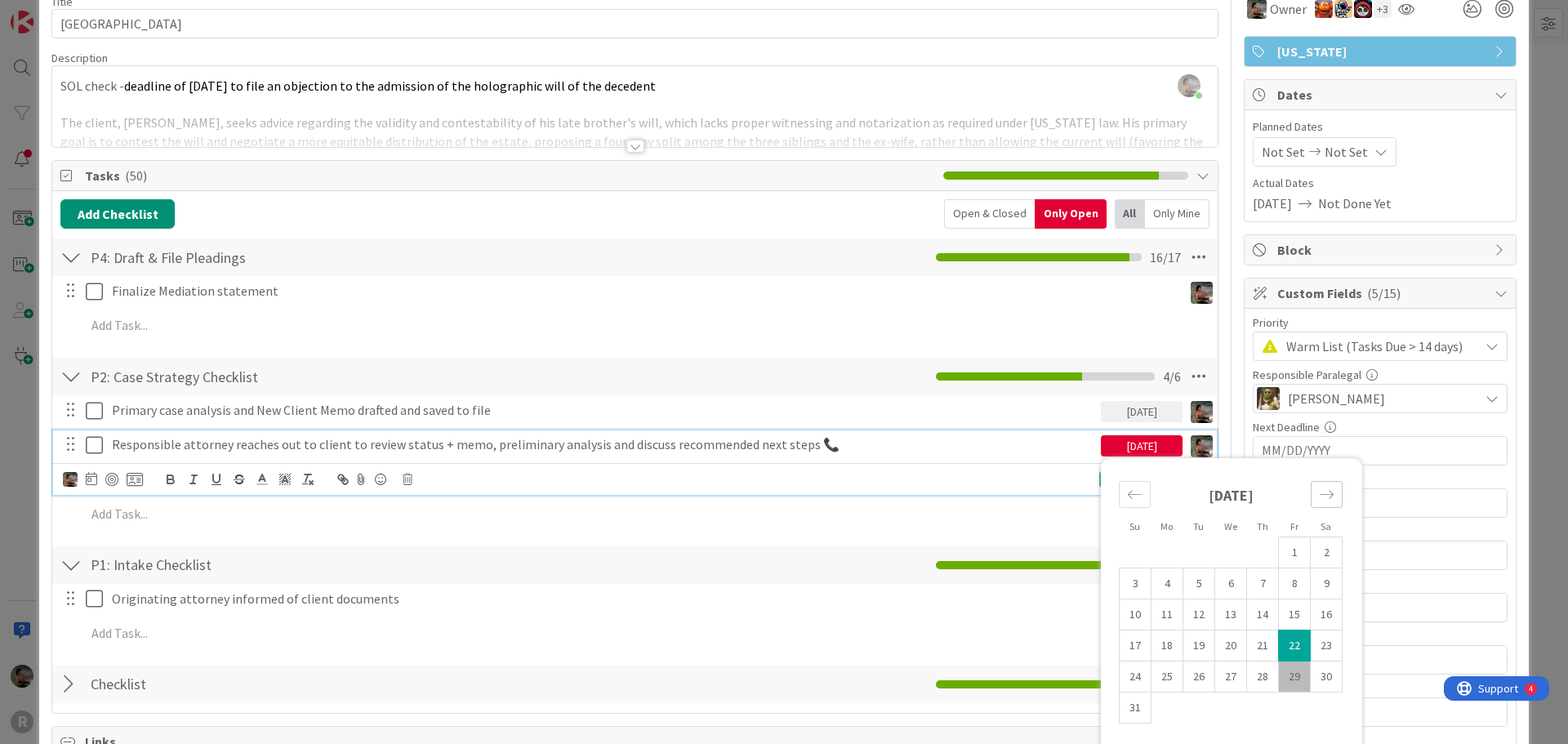
click at [1321, 491] on icon "Move forward to switch to the next month." at bounding box center [1326, 494] width 15 height 15
click at [1183, 546] on td "2" at bounding box center [1198, 552] width 32 height 31
type input "[DATE]"
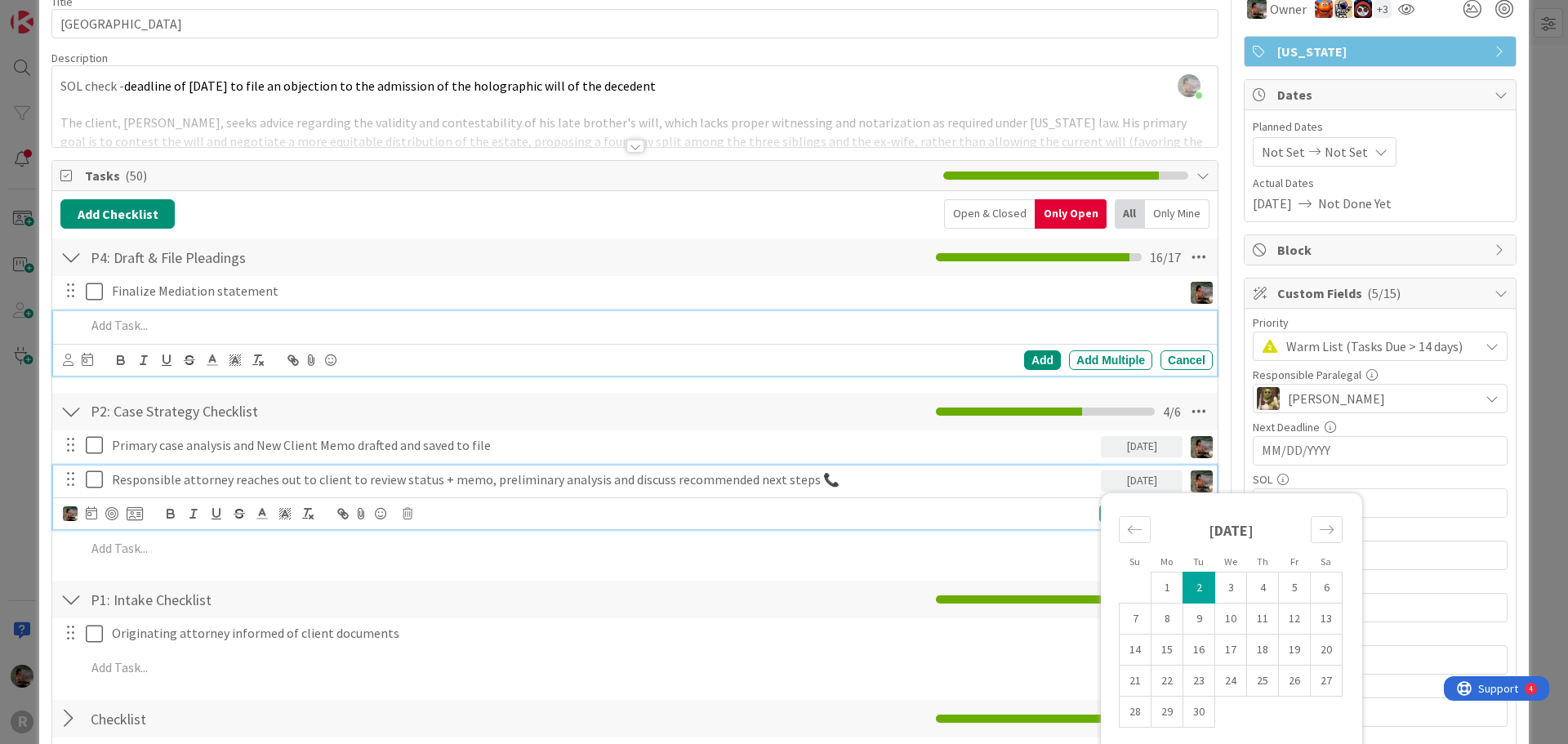
click at [800, 317] on p at bounding box center [646, 326] width 1120 height 19
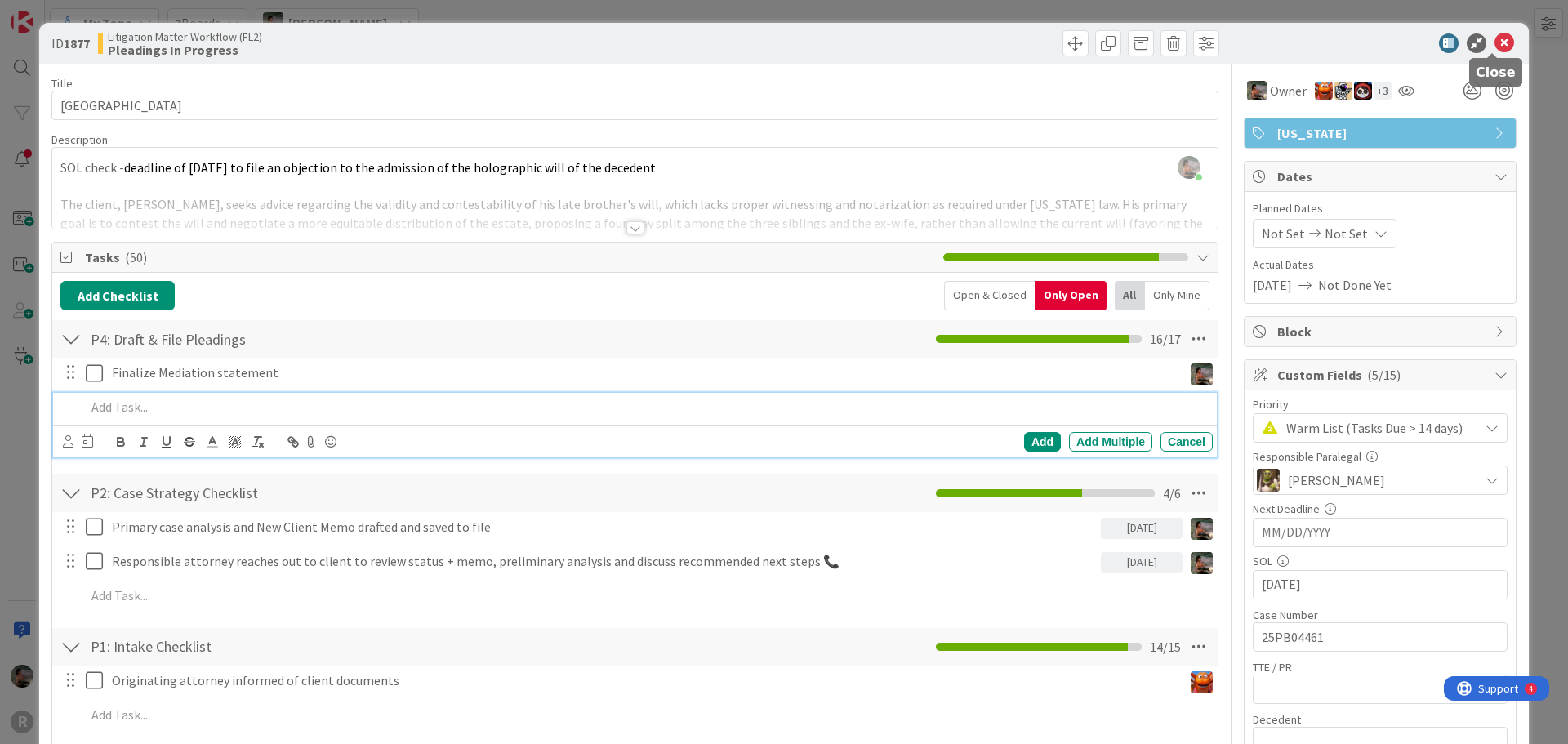
click at [1496, 48] on icon at bounding box center [1503, 43] width 20 height 20
